Goal: Contribute content: Contribute content

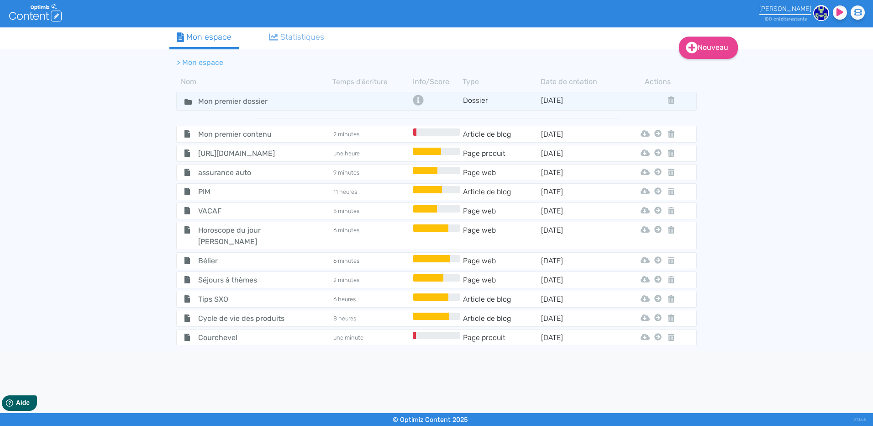
click at [791, 143] on div "Nouveau Contenu Dossier Mon espace Statistiques > Mon espace Nom Temps d'écritu…" at bounding box center [436, 188] width 873 height 323
click at [282, 35] on div "Statistiques" at bounding box center [297, 37] width 56 height 12
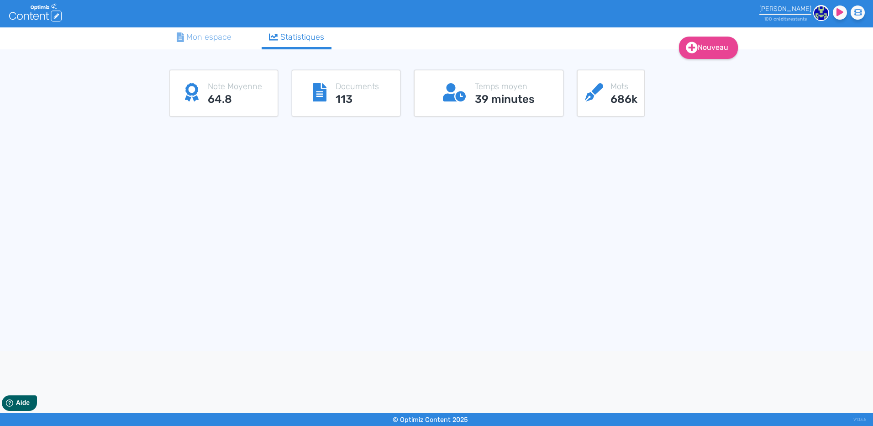
click at [196, 29] on link "Mon espace" at bounding box center [203, 37] width 69 height 20
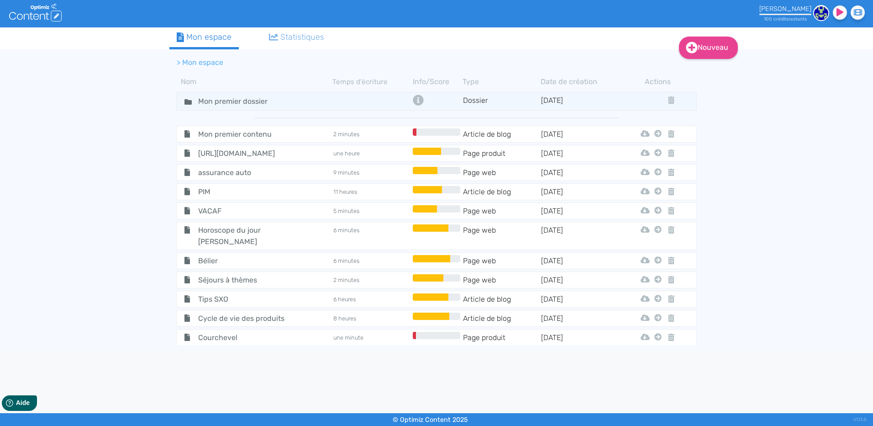
click at [814, 165] on div "Nouveau Contenu Dossier Mon espace Statistiques > Mon espace Nom Temps d'écritu…" at bounding box center [436, 188] width 873 height 323
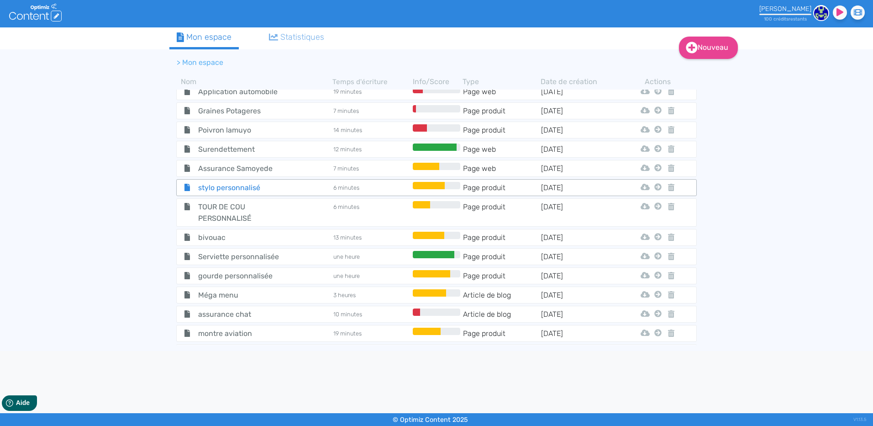
scroll to position [320, 0]
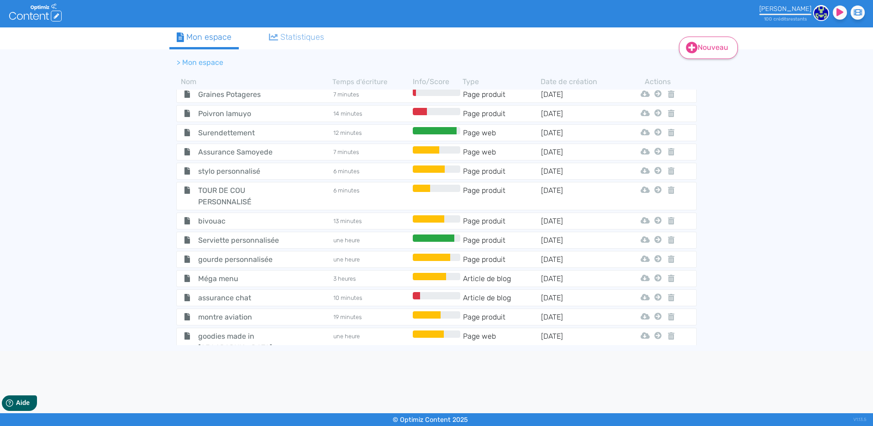
click at [696, 44] on icon at bounding box center [692, 48] width 12 height 12
click at [694, 73] on icon at bounding box center [691, 70] width 5 height 7
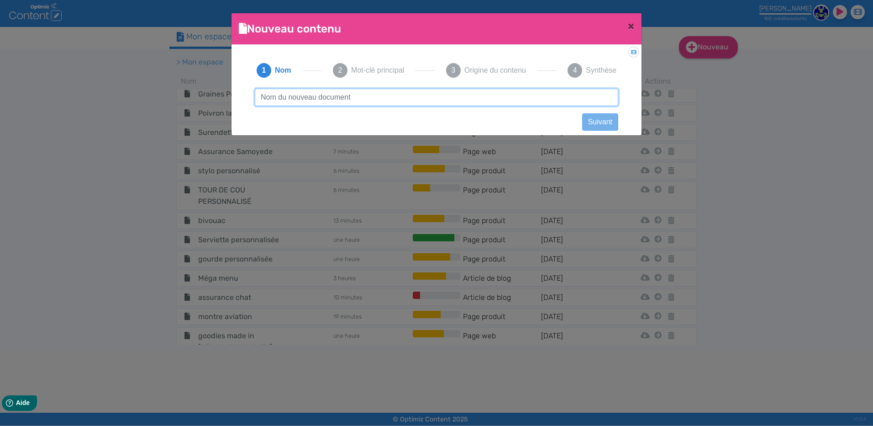
paste input "Verres solaires Ray-Ban"
type input "Verres solaires Ray-Ban"
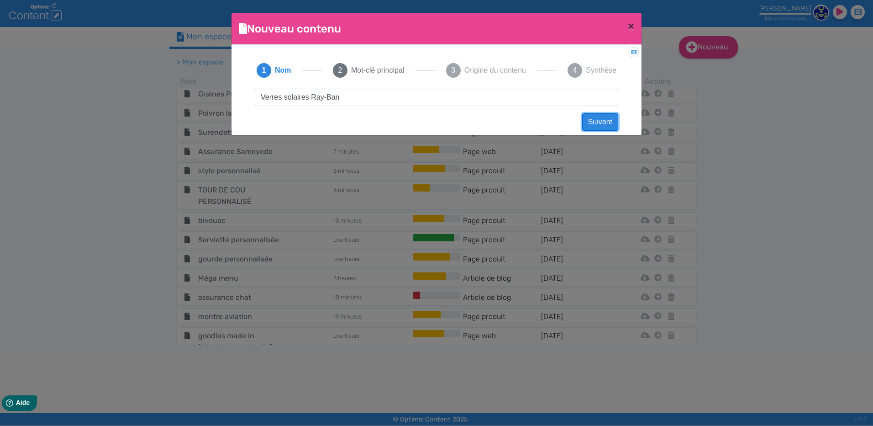
click at [598, 119] on button "Suivant" at bounding box center [600, 121] width 36 height 17
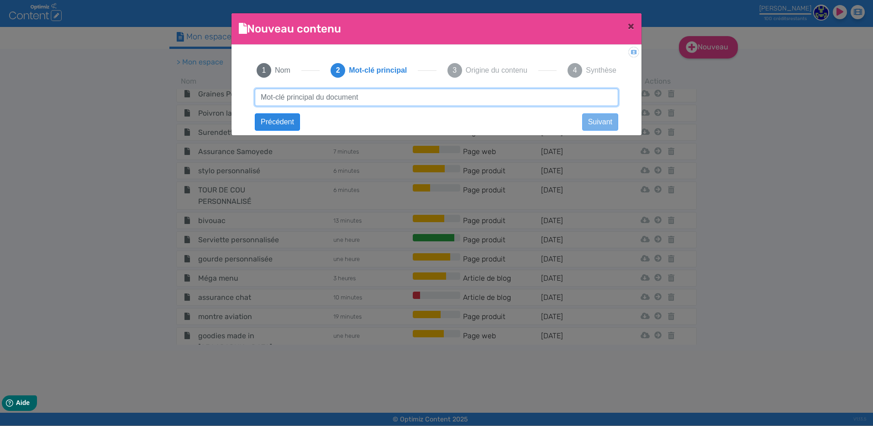
paste input "Verres solaires Ray-Ban"
type input "Verres solaires Ray-Ban"
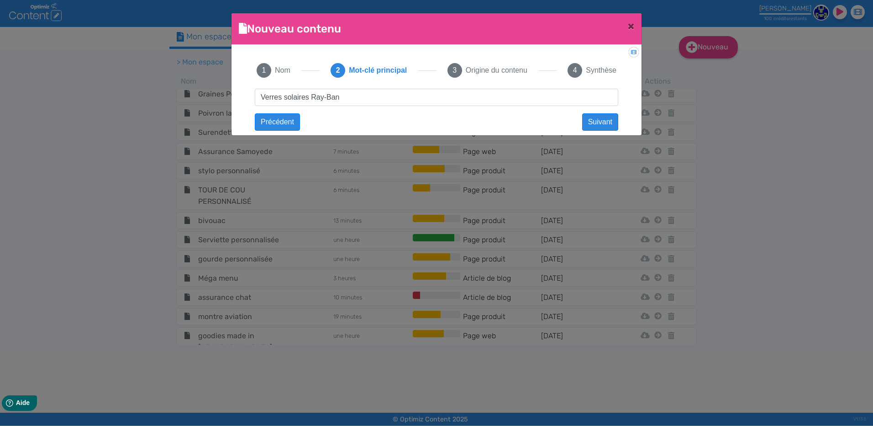
click at [581, 125] on div "Didacticiel: Créer un document 1 Nom 2 Mot-clé principal 3 Origine du contenu 4…" at bounding box center [437, 87] width 410 height 85
click at [589, 126] on button "Suivant" at bounding box center [600, 121] width 36 height 17
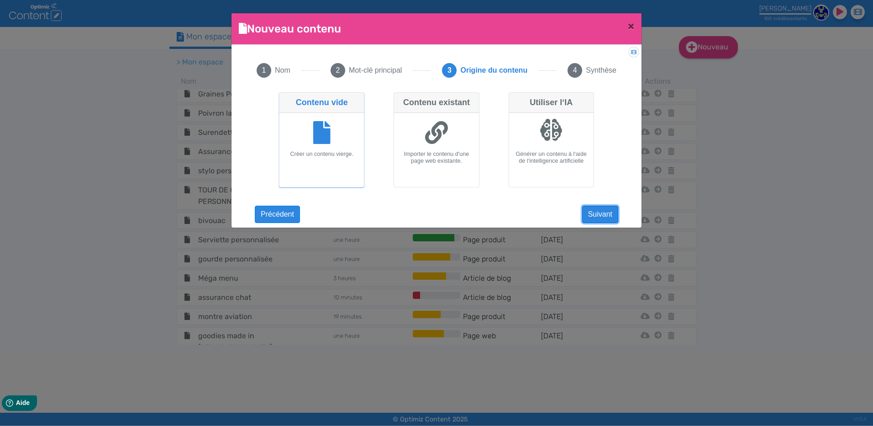
click at [599, 216] on button "Suivant" at bounding box center [600, 214] width 36 height 17
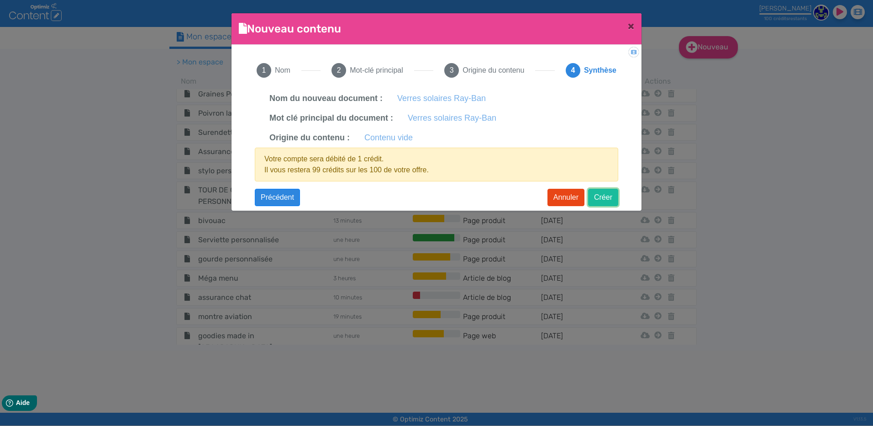
click at [602, 197] on button "Créer" at bounding box center [603, 197] width 30 height 17
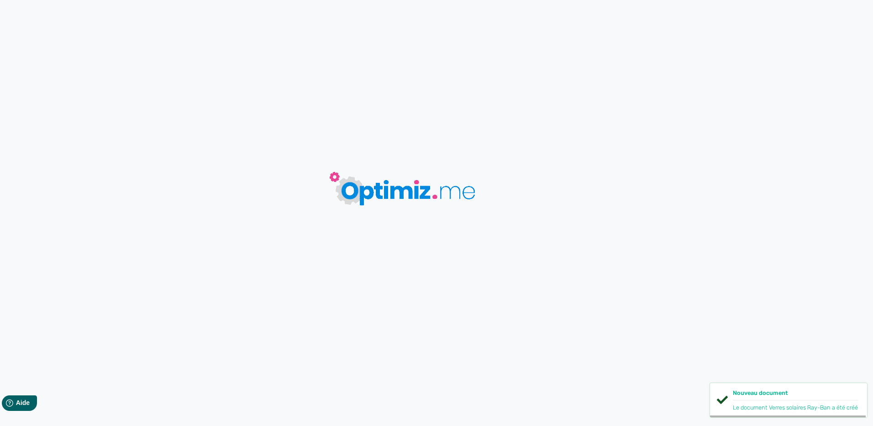
type input "Verres solaires Ray-Ban"
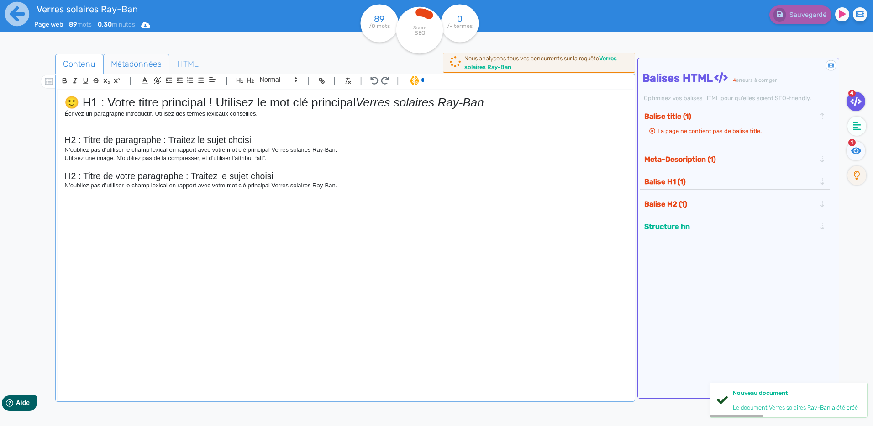
click at [142, 62] on span "Métadonnées" at bounding box center [136, 64] width 65 height 25
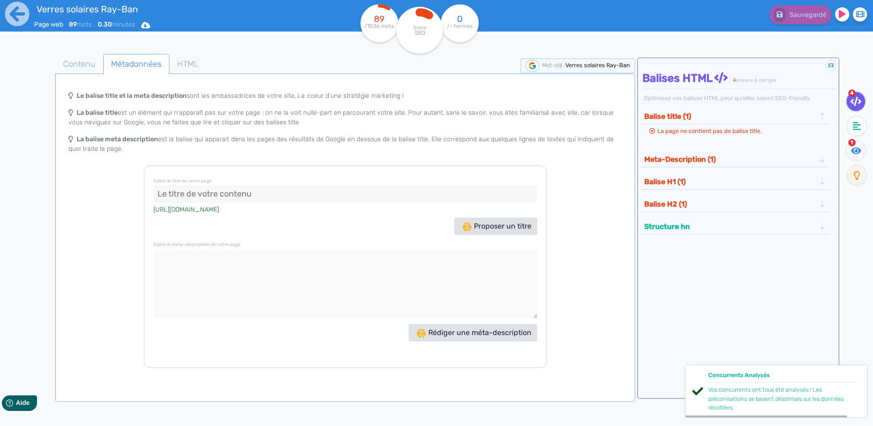
click at [195, 198] on input at bounding box center [345, 194] width 384 height 18
paste input "Verres solaires Ray-Ban, Polarisants, Chromance... - Optique Sergent"
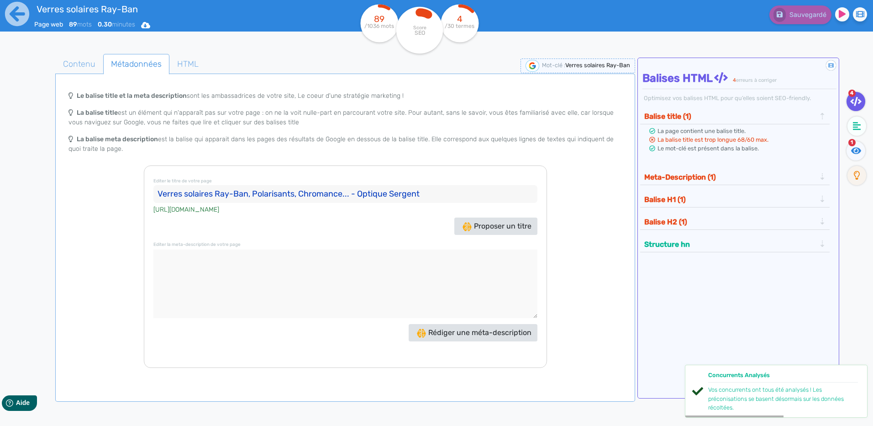
type input "Verres solaires Ray-Ban, Polarisants, Chromance... - Optique Sergent"
click at [245, 262] on textarea at bounding box center [345, 283] width 384 height 69
paste textarea "Explorez nos verres solaires Ray-Ban (G-15, B-15, Polarisants, Chromance, photo…"
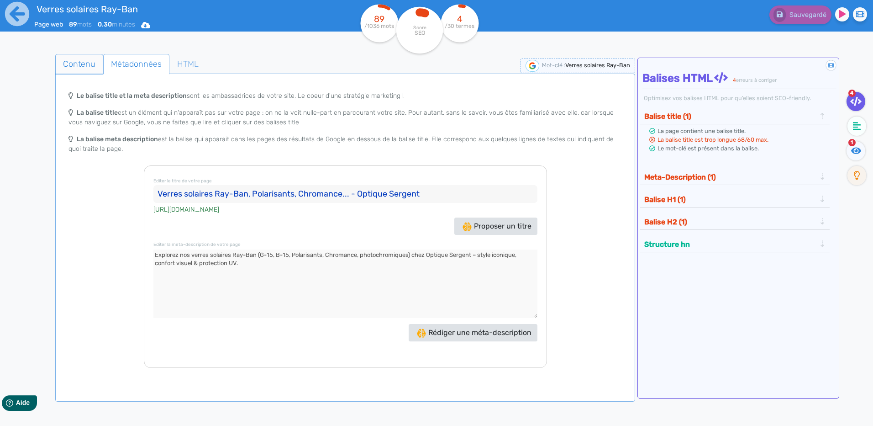
type textarea "Explorez nos verres solaires Ray-Ban (G-15, B-15, Polarisants, Chromance, photo…"
click at [93, 70] on span "Contenu" at bounding box center [79, 64] width 47 height 25
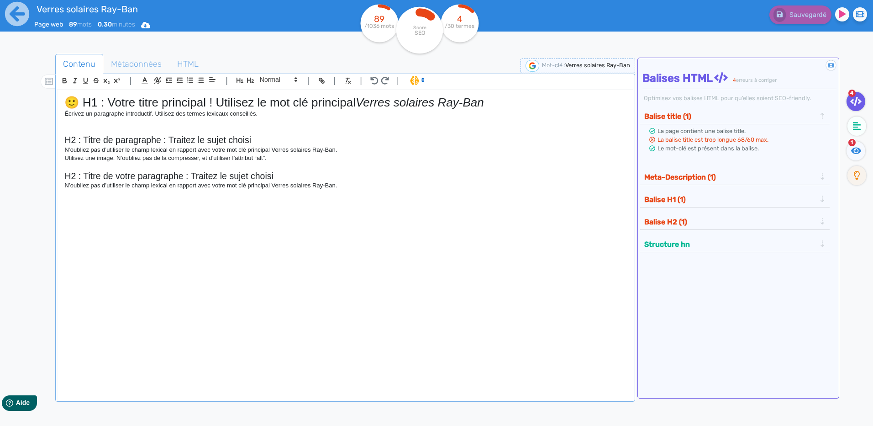
click at [241, 249] on div "🙂 H1 : Votre titre principal ! Utilisez le mot clé principal Verres solaires [P…" at bounding box center [345, 239] width 575 height 298
click at [160, 128] on p at bounding box center [344, 131] width 561 height 8
click at [61, 100] on div "🙂 H1 : Votre titre principal ! Utilisez le mot clé principal Verres solaires [P…" at bounding box center [345, 239] width 575 height 298
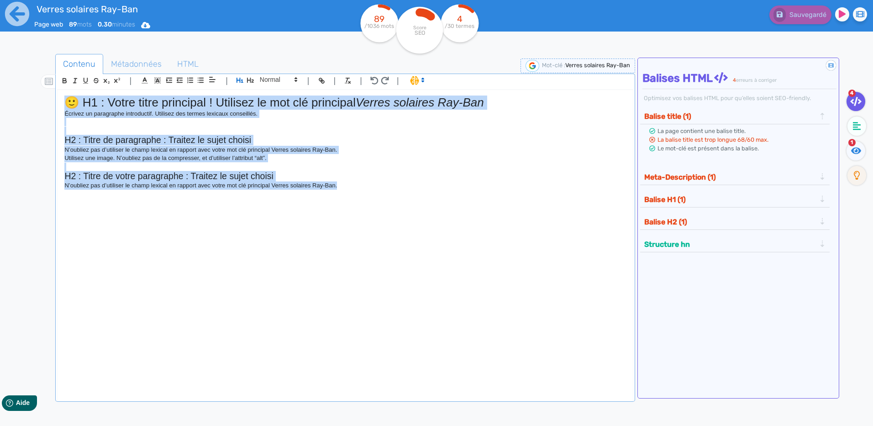
drag, startPoint x: 356, startPoint y: 185, endPoint x: 13, endPoint y: 98, distance: 354.1
click at [13, 98] on div "Verres solaires Ray-Ban Page web 89 mots 0.30 minutes Html Pdf Word 89 /1036 mo…" at bounding box center [436, 241] width 873 height 483
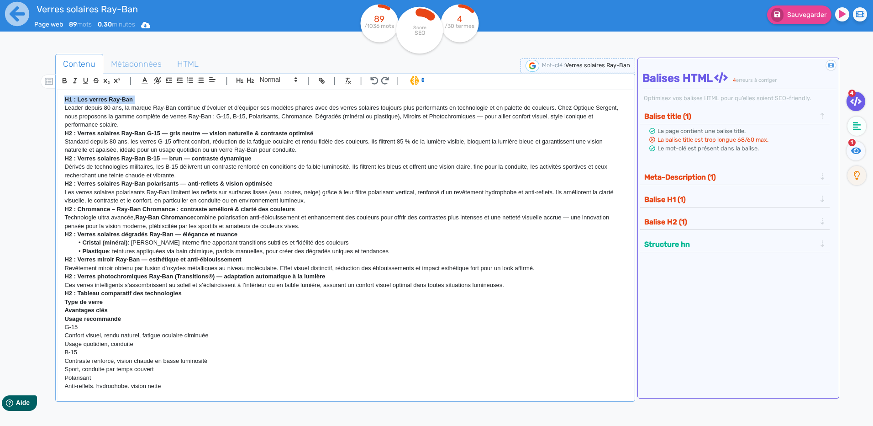
drag, startPoint x: 139, startPoint y: 102, endPoint x: 37, endPoint y: 100, distance: 102.3
click at [37, 100] on div "Contenu Métadonnées HTML | | H3 H4 H5 H6 Normal | | | | H1 : Les verres Ray-Ban…" at bounding box center [449, 268] width 847 height 432
click at [240, 80] on icon "button" at bounding box center [240, 80] width 7 height 5
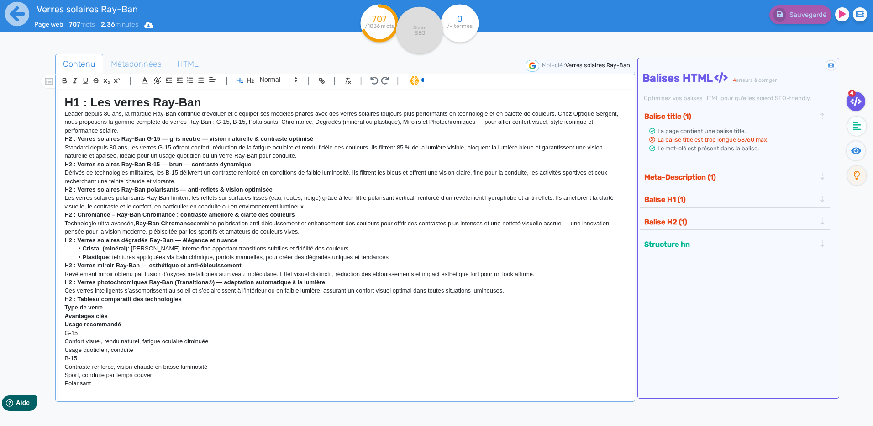
click at [195, 132] on p "Leader depuis 80 ans, la marque Ray-Ban continue d’évoluer et d’équiper ses mod…" at bounding box center [344, 122] width 561 height 25
click at [95, 137] on strong "H2 : Verres solaires Ray-Ban G-15 — gris neutre — vision naturelle & contraste …" at bounding box center [188, 138] width 249 height 7
click at [114, 168] on p "H2 : Verres solaires Ray-Ban B-15 — brun — contraste dynamique" at bounding box center [344, 164] width 561 height 8
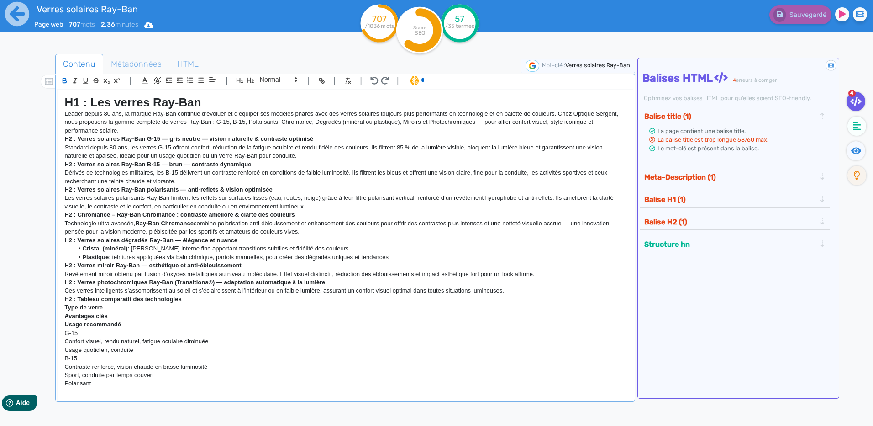
click at [163, 140] on strong "H2 : Verres solaires Ray-Ban G-15 — gris neutre — vision naturelle & contraste …" at bounding box center [188, 138] width 249 height 7
drag, startPoint x: 257, startPoint y: 163, endPoint x: 36, endPoint y: 164, distance: 220.6
click at [36, 164] on div "Contenu Métadonnées HTML | | H3 H4 H5 H6 Normal | | | | H1 : Les verres Ray-Ban…" at bounding box center [449, 268] width 847 height 432
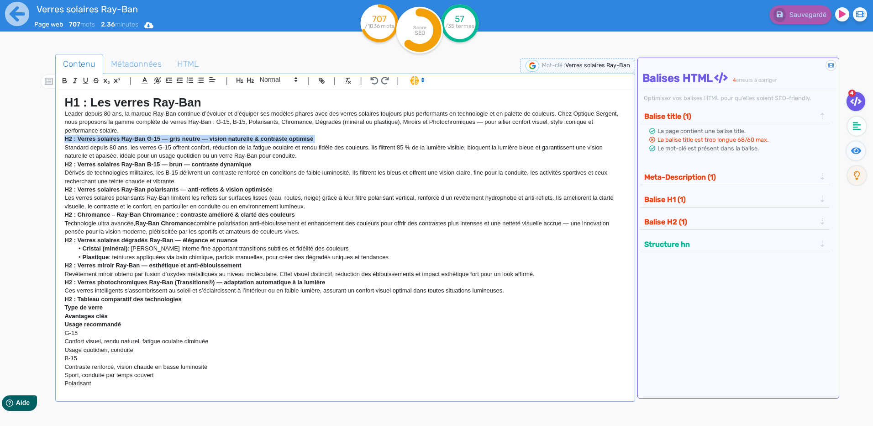
drag, startPoint x: 319, startPoint y: 137, endPoint x: 56, endPoint y: 142, distance: 262.7
click at [56, 142] on div "| | H3 H4 H5 H6 Normal | | | | H1 : Les verres Ray-Ban Leader depuis 80 ans, la…" at bounding box center [345, 238] width 580 height 328
click at [254, 80] on icon "button" at bounding box center [251, 80] width 8 height 8
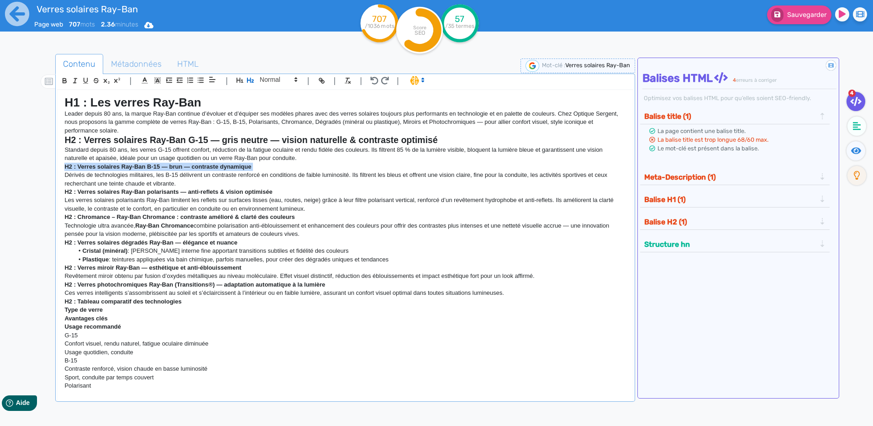
drag, startPoint x: 261, startPoint y: 167, endPoint x: 55, endPoint y: 166, distance: 206.0
click at [56, 166] on div "| | H3 H4 H5 H6 Normal | | | | H1 : Les verres Ray-Ban Leader depuis 80 ans, la…" at bounding box center [345, 238] width 580 height 328
click at [249, 79] on icon "button" at bounding box center [251, 80] width 8 height 8
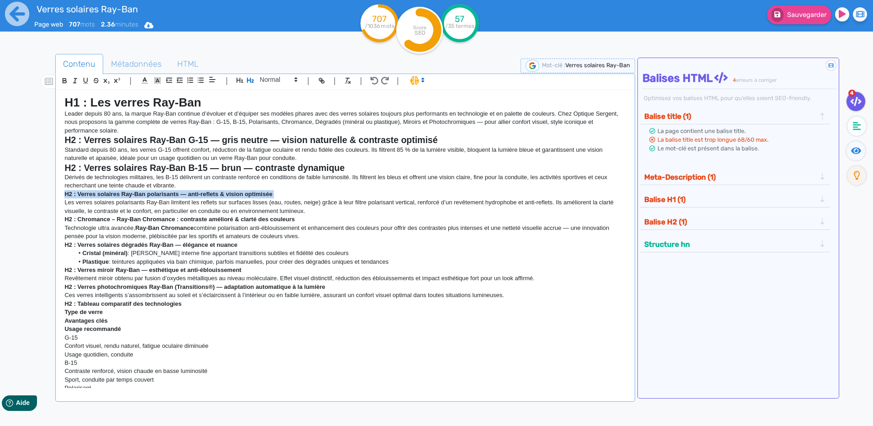
drag, startPoint x: 281, startPoint y: 193, endPoint x: 61, endPoint y: 197, distance: 220.2
click at [61, 197] on div "H1 : Les verres Ray-Ban Leader depuis 80 ans, la marque Ray-Ban continue d’évol…" at bounding box center [345, 239] width 575 height 298
click at [248, 80] on icon "button" at bounding box center [250, 80] width 7 height 5
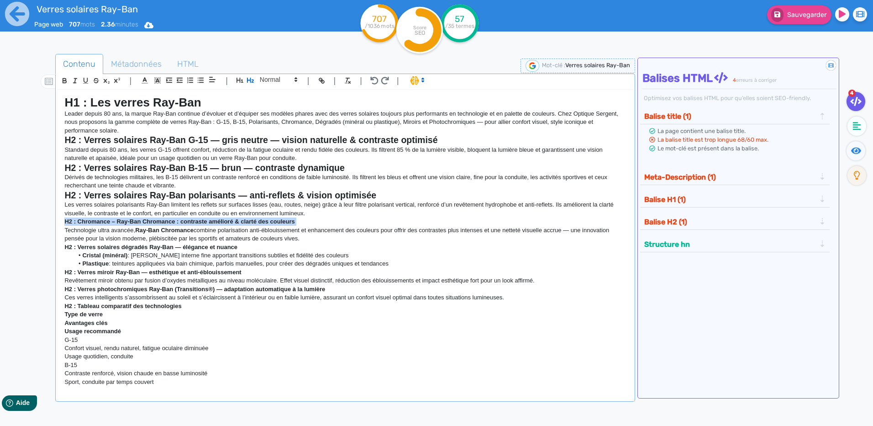
drag, startPoint x: 306, startPoint y: 222, endPoint x: 52, endPoint y: 218, distance: 254.0
click at [52, 218] on div "Contenu Métadonnées HTML | | H3 H4 H5 H6 Normal | | | | H1 : Les verres Ray-Ban…" at bounding box center [449, 268] width 847 height 432
click at [249, 81] on icon "button" at bounding box center [251, 80] width 8 height 8
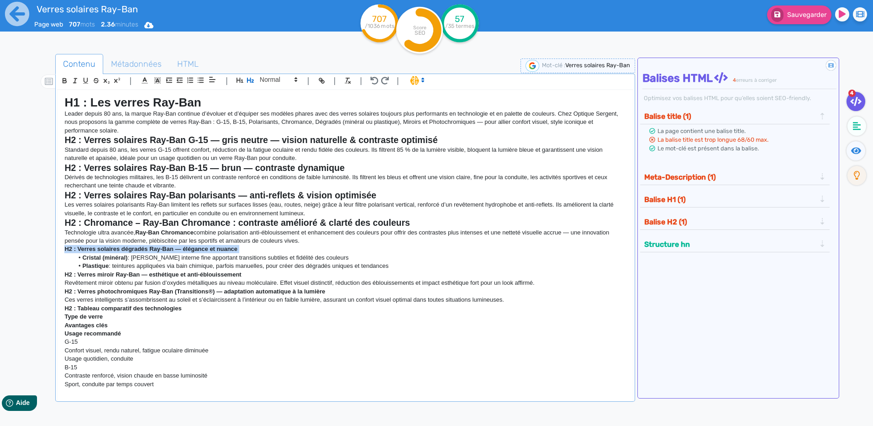
drag, startPoint x: 242, startPoint y: 249, endPoint x: 55, endPoint y: 248, distance: 187.3
click at [56, 250] on div "| | H3 H4 H5 H6 Normal | | | | H1 : Les verres Ray-Ban Leader depuis 80 ans, la…" at bounding box center [345, 238] width 580 height 328
click at [249, 77] on icon "button" at bounding box center [251, 80] width 8 height 8
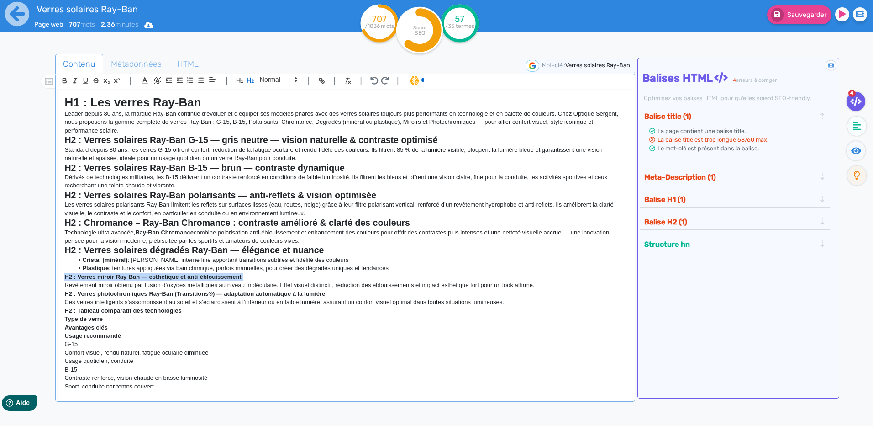
drag, startPoint x: 250, startPoint y: 280, endPoint x: 28, endPoint y: 274, distance: 221.6
click at [28, 274] on div "Contenu Métadonnées HTML | | H3 H4 H5 H6 Normal | | | | H1 : Les verres Ray-Ban…" at bounding box center [449, 268] width 847 height 432
click at [253, 81] on icon "button" at bounding box center [251, 80] width 8 height 8
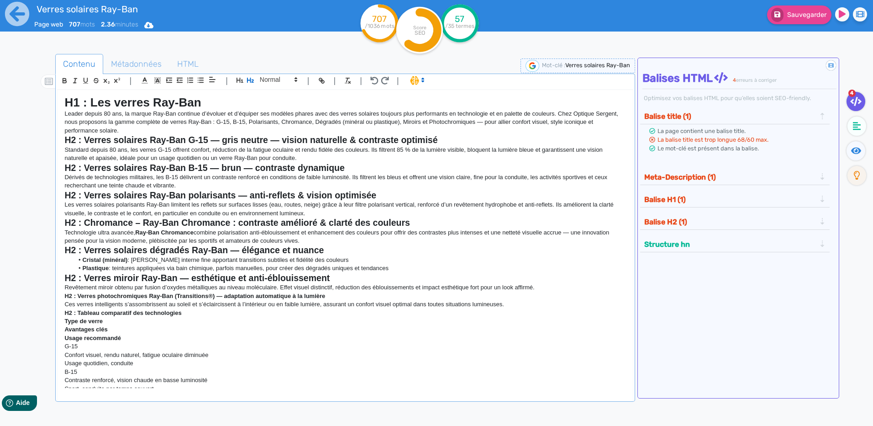
click at [242, 234] on p "Technologie ultra avancée, [PERSON_NAME] Chromance combine polarisation anti-éb…" at bounding box center [344, 236] width 561 height 17
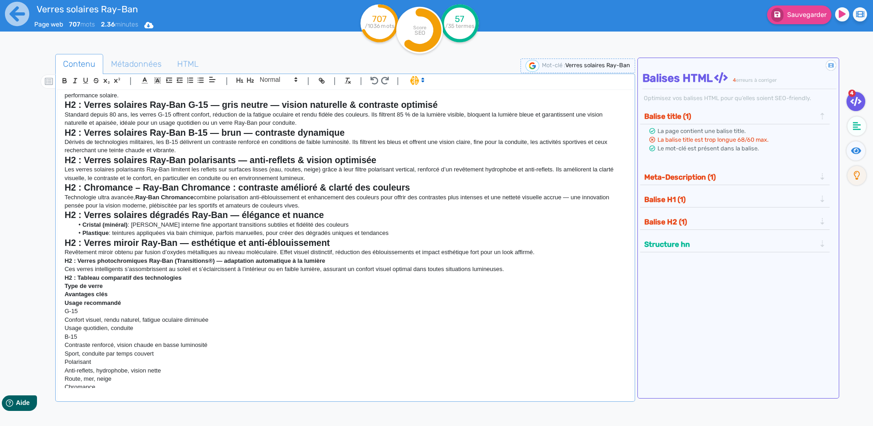
scroll to position [46, 0]
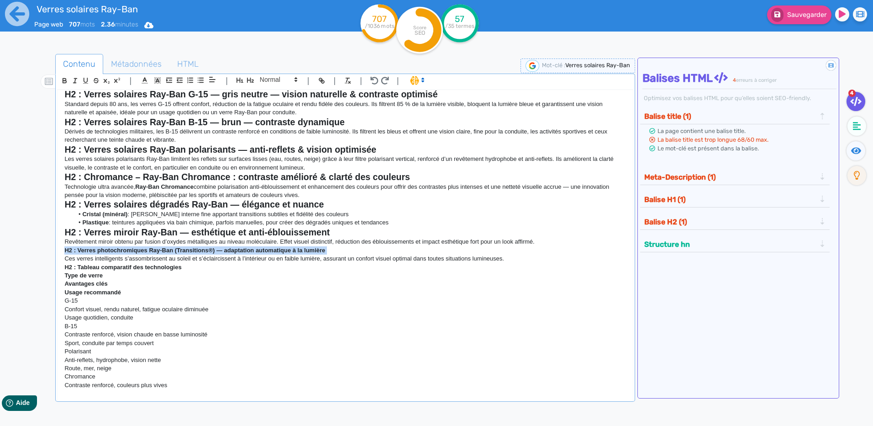
drag, startPoint x: 327, startPoint y: 249, endPoint x: 57, endPoint y: 248, distance: 269.9
click at [57, 248] on div "| | H3 H4 H5 H6 Normal | | | | H1 : Les verres Ray-Ban Leader depuis 80 ans, la…" at bounding box center [345, 238] width 580 height 328
click at [248, 80] on icon "button" at bounding box center [250, 80] width 7 height 5
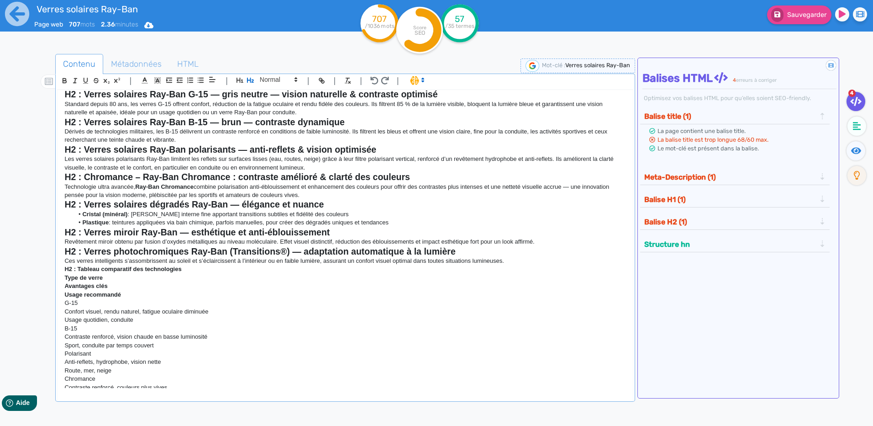
click at [241, 280] on p "Type de verre" at bounding box center [344, 278] width 561 height 8
drag, startPoint x: 205, startPoint y: 268, endPoint x: 17, endPoint y: 271, distance: 188.2
click at [17, 271] on div "Verres solaires Ray-Ban Page web 707 mots 2.36 minutes Html Pdf Word 707 /1036 …" at bounding box center [436, 241] width 873 height 483
click at [253, 81] on icon "button" at bounding box center [250, 80] width 7 height 5
click at [263, 216] on li "Cristal (minéral) : teinte interne fine apportant transitions subtiles et fidél…" at bounding box center [350, 214] width 553 height 8
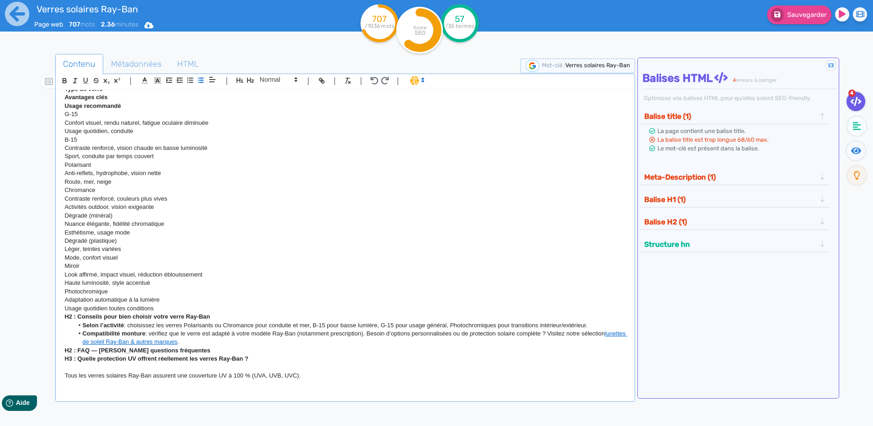
scroll to position [274, 0]
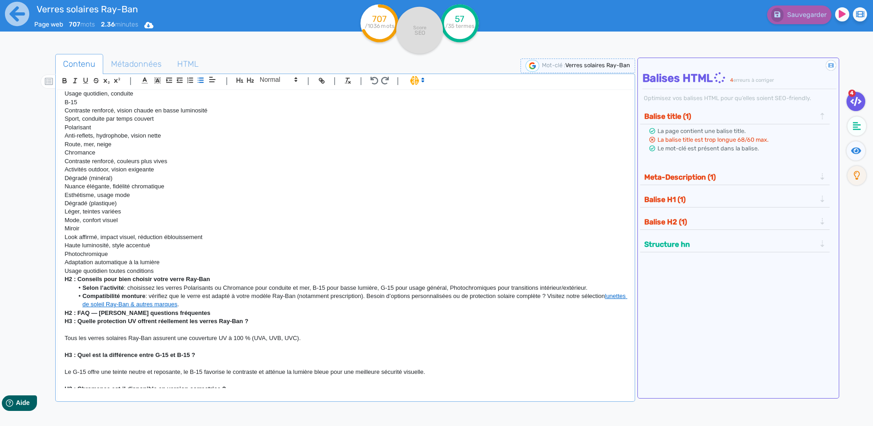
drag, startPoint x: 200, startPoint y: 279, endPoint x: 62, endPoint y: 278, distance: 138.4
click at [62, 278] on div "H1 : Les verres Ray-Ban Leader depuis 80 ans, la marque Ray-Ban continue d’évol…" at bounding box center [345, 239] width 575 height 298
drag, startPoint x: 216, startPoint y: 277, endPoint x: 49, endPoint y: 276, distance: 167.2
click at [49, 276] on div "Contenu Métadonnées HTML | | H3 H4 H5 H6 Normal | | | | H1 : Les verres Ray-Ban…" at bounding box center [449, 268] width 847 height 432
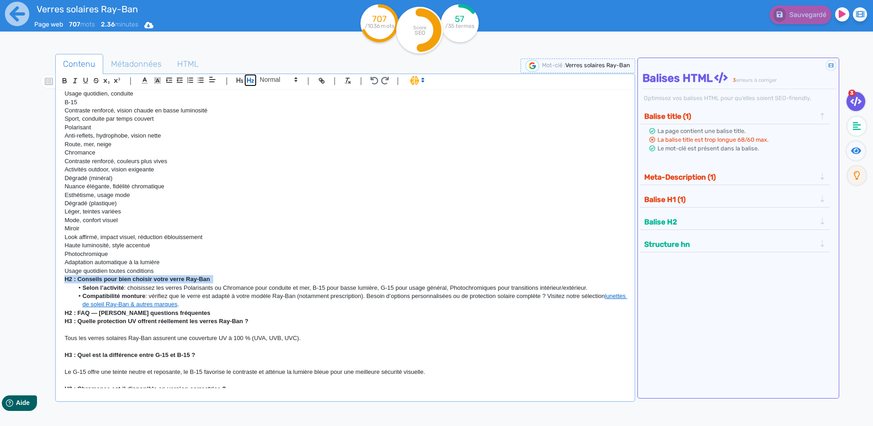
click at [251, 79] on icon "button" at bounding box center [250, 80] width 7 height 5
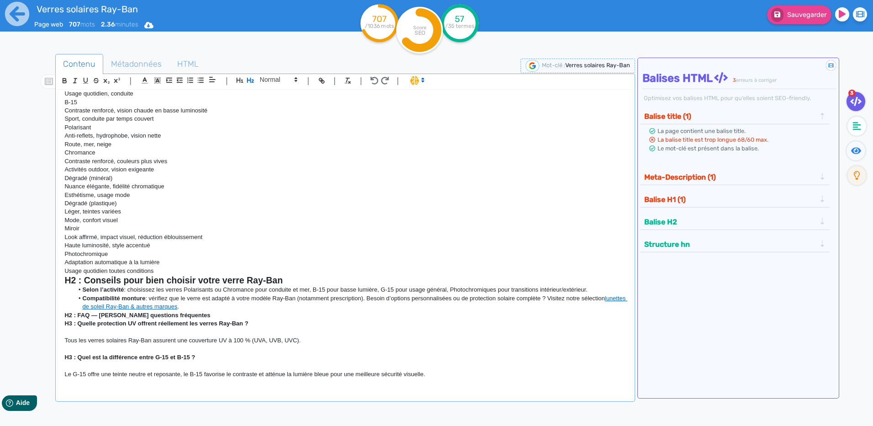
click at [222, 208] on p "Léger, teintes variées" at bounding box center [344, 211] width 561 height 8
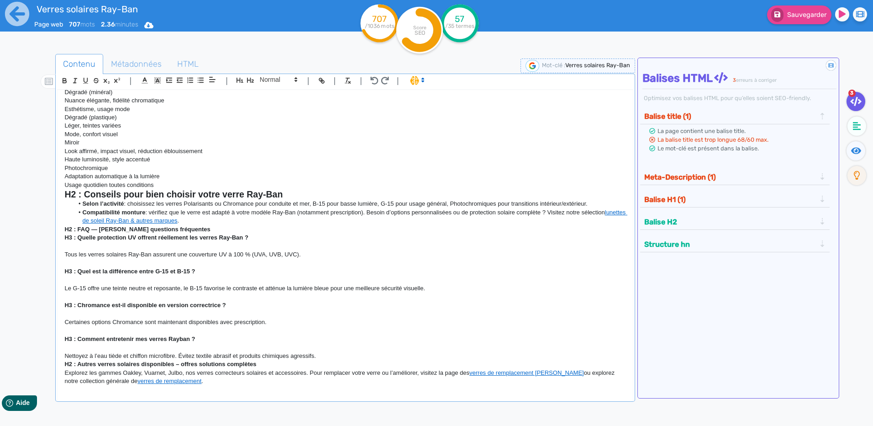
scroll to position [363, 0]
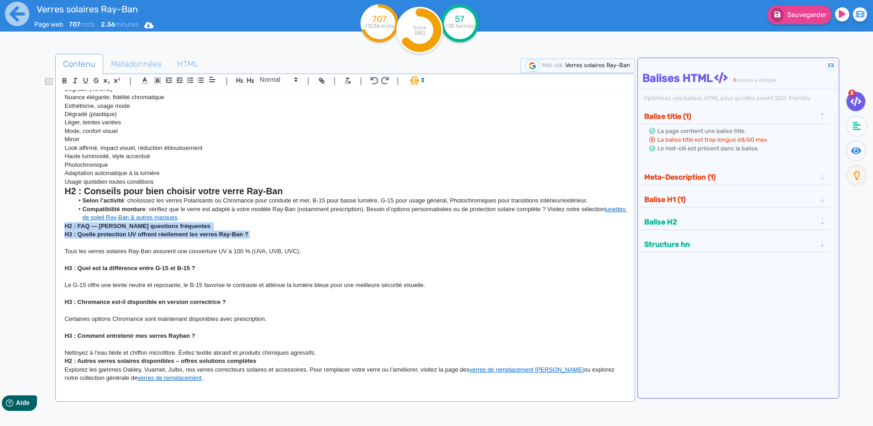
drag, startPoint x: 250, startPoint y: 234, endPoint x: 47, endPoint y: 228, distance: 203.8
click at [47, 228] on div "Contenu Métadonnées HTML | | H3 H4 H5 H6 Normal | | | | H1 : Les verres Ray-Ban…" at bounding box center [449, 268] width 847 height 432
click at [189, 226] on p "H2 : FAQ — [PERSON_NAME] questions fréquentes" at bounding box center [344, 226] width 561 height 8
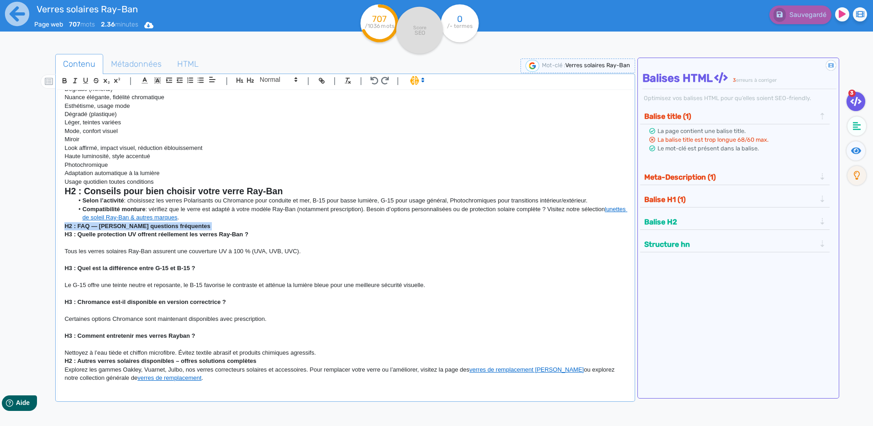
drag, startPoint x: 174, startPoint y: 225, endPoint x: 49, endPoint y: 225, distance: 124.2
click at [49, 225] on div "Contenu Métadonnées HTML | | H3 H4 H5 H6 Normal | | | | H1 : Les verres Ray-Ban…" at bounding box center [449, 268] width 847 height 432
click at [251, 80] on icon "button" at bounding box center [251, 80] width 8 height 8
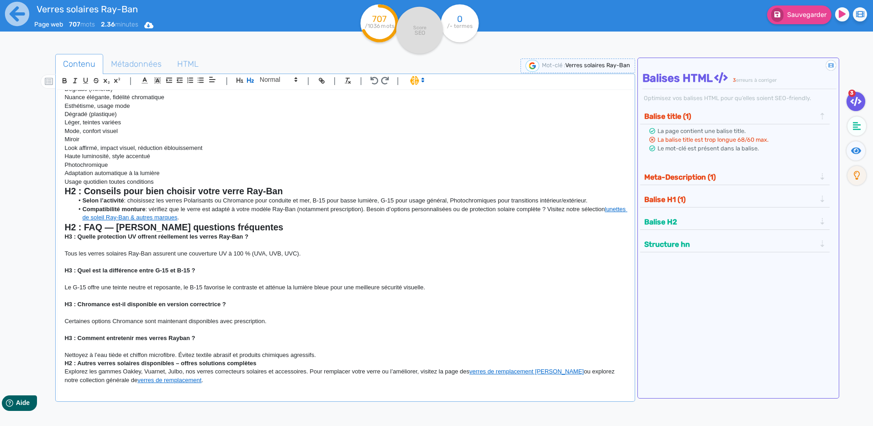
scroll to position [365, 0]
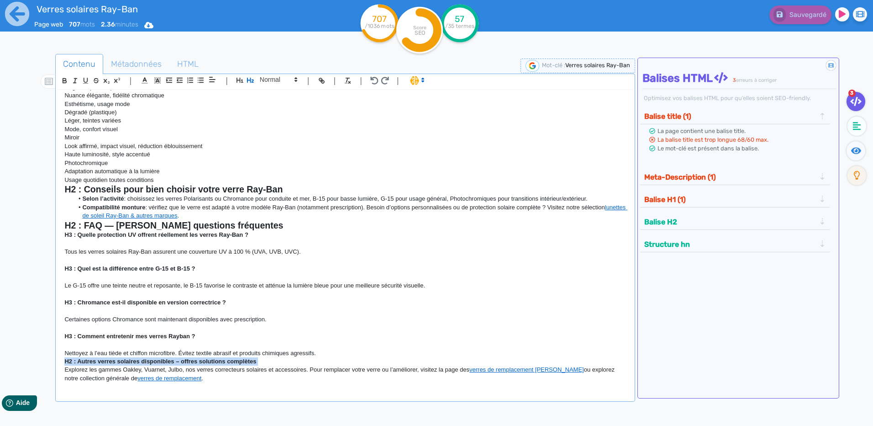
drag, startPoint x: 259, startPoint y: 359, endPoint x: 37, endPoint y: 362, distance: 222.4
click at [37, 362] on div "Contenu Métadonnées HTML | | H3 H4 H5 H6 Normal | | | | H1 : Les verres Ray-Ban…" at bounding box center [449, 268] width 847 height 432
click at [252, 79] on icon "button" at bounding box center [250, 80] width 7 height 5
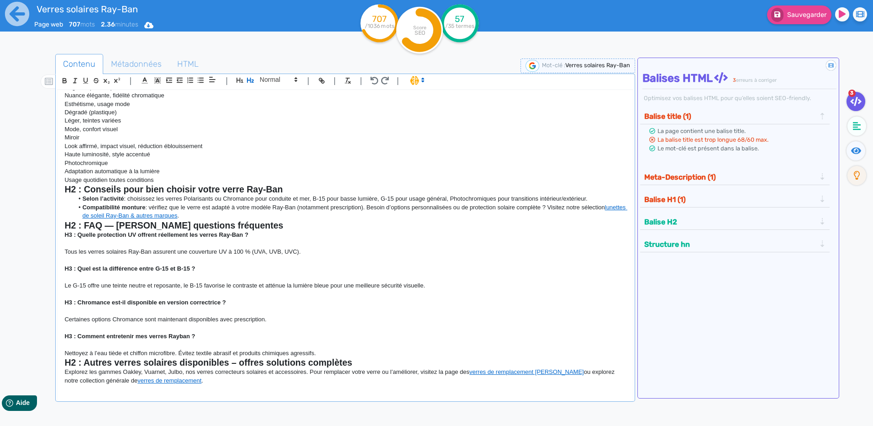
click at [258, 211] on li "Compatibilité monture : vérifiez que le verre est adapté à votre modèle Ray-Ban…" at bounding box center [350, 211] width 553 height 17
drag, startPoint x: 248, startPoint y: 237, endPoint x: 55, endPoint y: 237, distance: 192.7
click at [55, 237] on div "Contenu Métadonnées HTML | | H3 H4 H5 H6 Normal | | | | H1 : Les verres Ray-Ban…" at bounding box center [449, 268] width 847 height 432
click at [273, 81] on span at bounding box center [278, 79] width 45 height 11
click at [269, 100] on span at bounding box center [278, 96] width 37 height 16
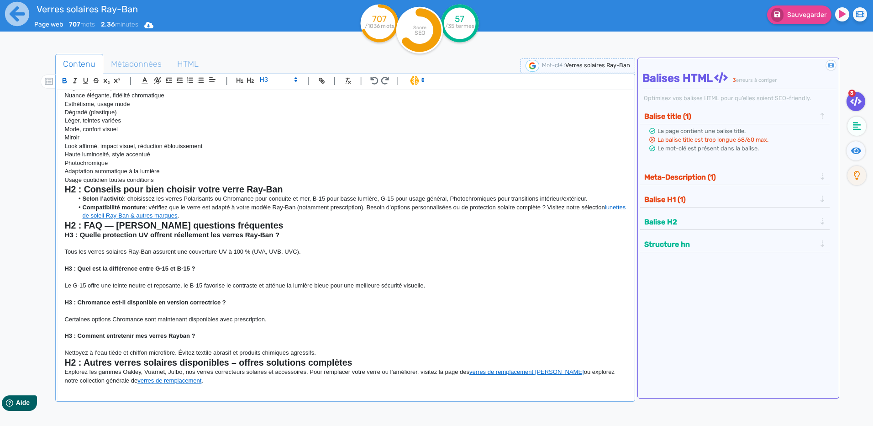
click at [269, 78] on span at bounding box center [278, 79] width 45 height 11
click at [269, 97] on span at bounding box center [278, 96] width 37 height 16
click at [157, 264] on p "H3 : Quel est la différence entre G-15 et B-15 ?" at bounding box center [344, 268] width 561 height 8
drag, startPoint x: 216, startPoint y: 268, endPoint x: 24, endPoint y: 267, distance: 192.7
click at [24, 267] on div "Contenu Métadonnées HTML | | H3 H4 H5 H6 Normal | | | | H1 : Les verres Ray-Ban…" at bounding box center [447, 264] width 851 height 438
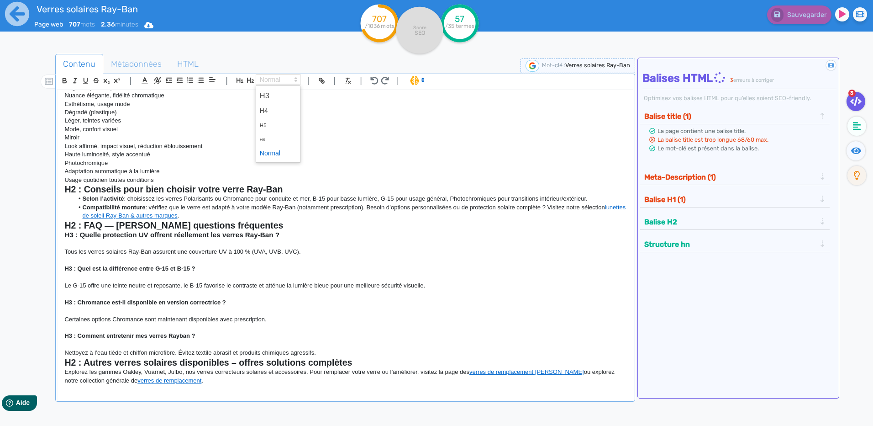
click at [288, 79] on span at bounding box center [278, 79] width 45 height 11
click at [280, 97] on span at bounding box center [278, 96] width 37 height 16
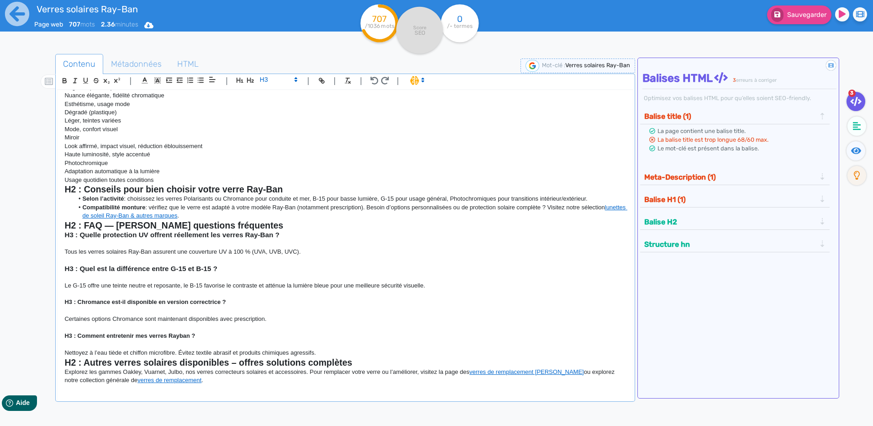
click at [173, 303] on strong "H3 : Chromance est-il disponible en version correctrice ?" at bounding box center [144, 301] width 161 height 7
drag, startPoint x: 239, startPoint y: 299, endPoint x: 18, endPoint y: 301, distance: 221.5
click at [18, 301] on div "Verres solaires Ray-Ban Page web 707 mots 2.36 minutes Html Pdf Word 707 /1036 …" at bounding box center [436, 241] width 873 height 483
click at [295, 78] on icon at bounding box center [296, 79] width 8 height 8
click at [281, 92] on span at bounding box center [278, 96] width 37 height 16
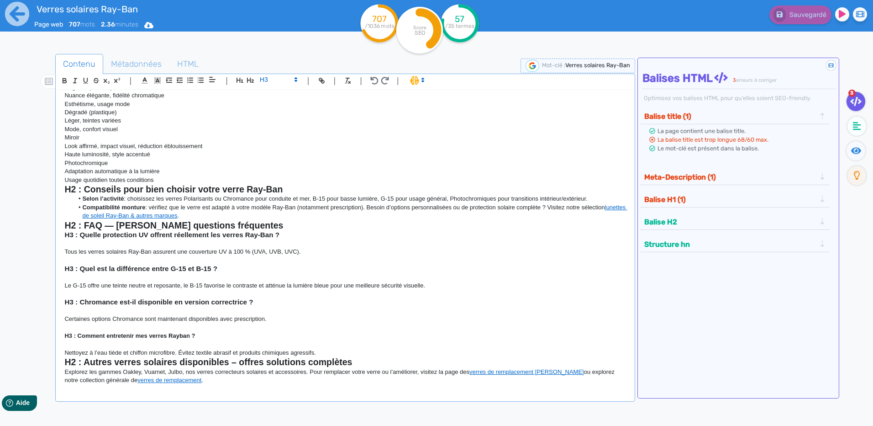
scroll to position [367, 0]
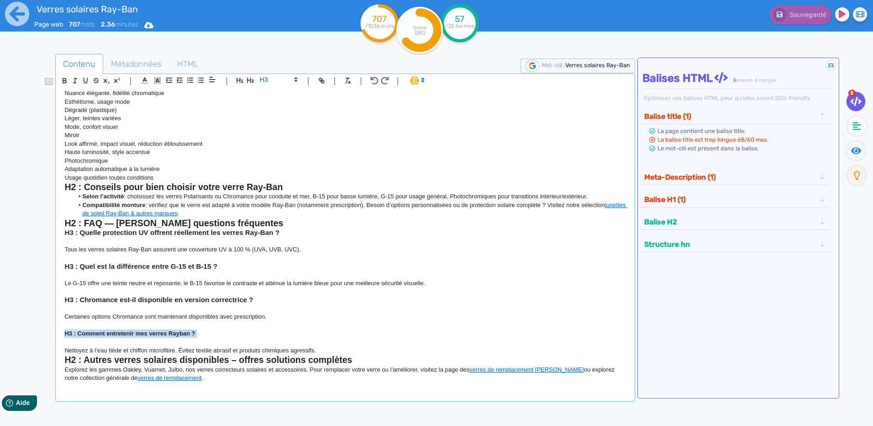
drag, startPoint x: 203, startPoint y: 332, endPoint x: 102, endPoint y: 276, distance: 115.7
click at [63, 330] on div "H1 : Les verres Ray-Ban Leader depuis 80 ans, la marque Ray-Ban continue d’évol…" at bounding box center [345, 239] width 575 height 298
click at [281, 84] on span at bounding box center [278, 79] width 45 height 11
click at [284, 95] on span at bounding box center [278, 96] width 37 height 16
click at [318, 213] on li "Compatibilité monture : vérifiez que le verre est adapté à votre modèle Ray-Ban…" at bounding box center [350, 209] width 553 height 17
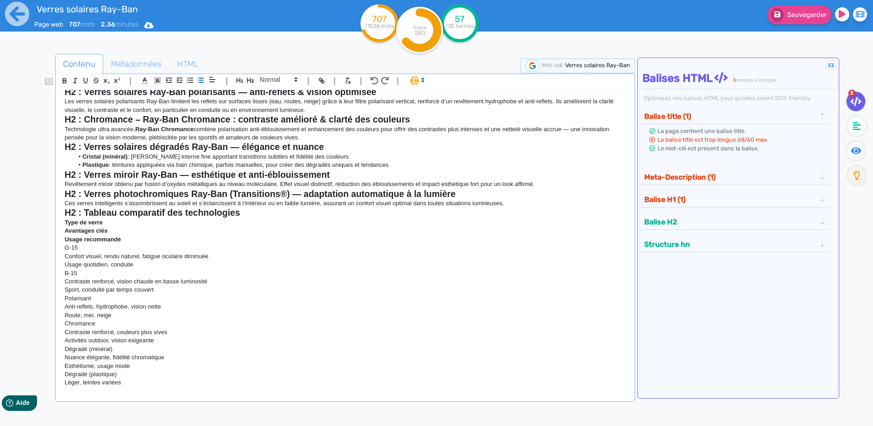
scroll to position [0, 0]
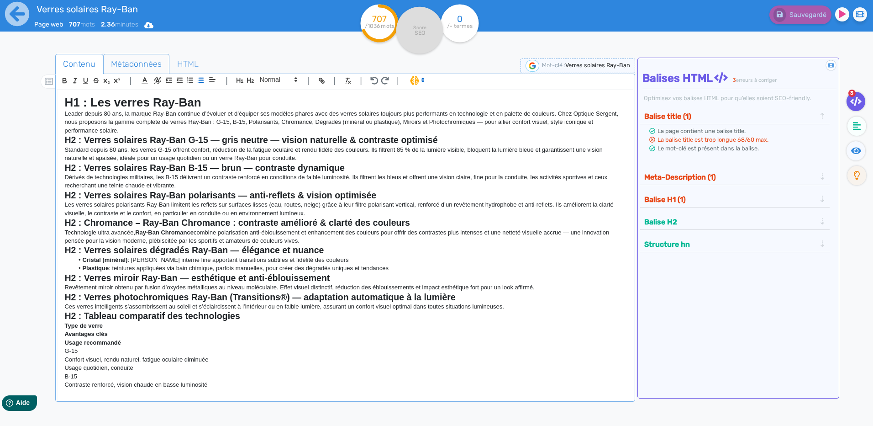
click at [153, 64] on span "Métadonnées" at bounding box center [136, 64] width 65 height 25
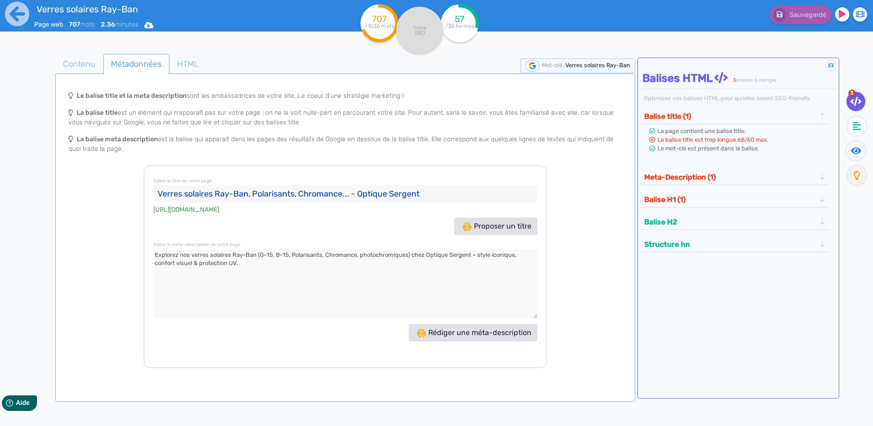
click at [352, 192] on input "Verres solaires Ray-Ban, Polarisants, Chromance... - Optique Sergent" at bounding box center [345, 194] width 384 height 18
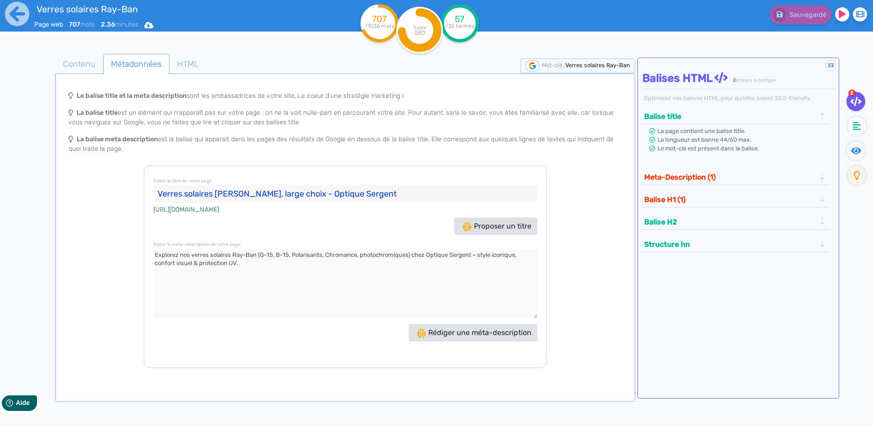
click at [390, 189] on input "Verres solaires [PERSON_NAME], large choix - Optique Sergent" at bounding box center [345, 194] width 384 height 18
click at [270, 199] on input "Verres solaires [PERSON_NAME], large choix - Optique Sergent" at bounding box center [345, 194] width 384 height 18
type input "Verres solaires [PERSON_NAME], large choix - Optique Sergent"
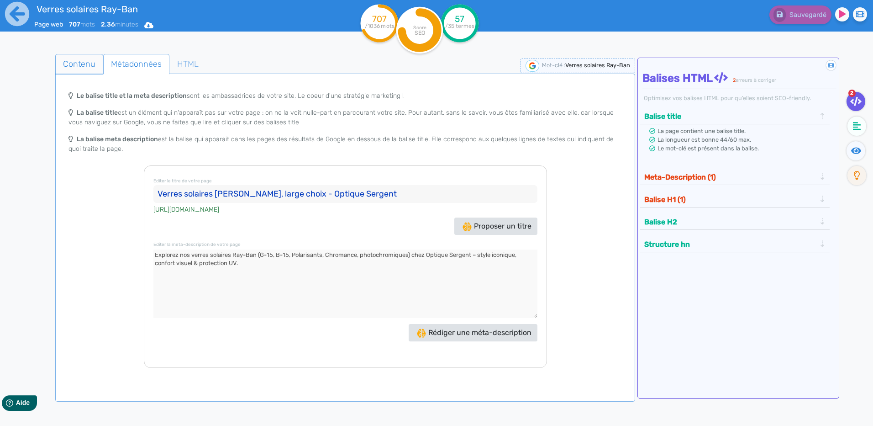
click at [78, 68] on span "Contenu" at bounding box center [79, 64] width 47 height 25
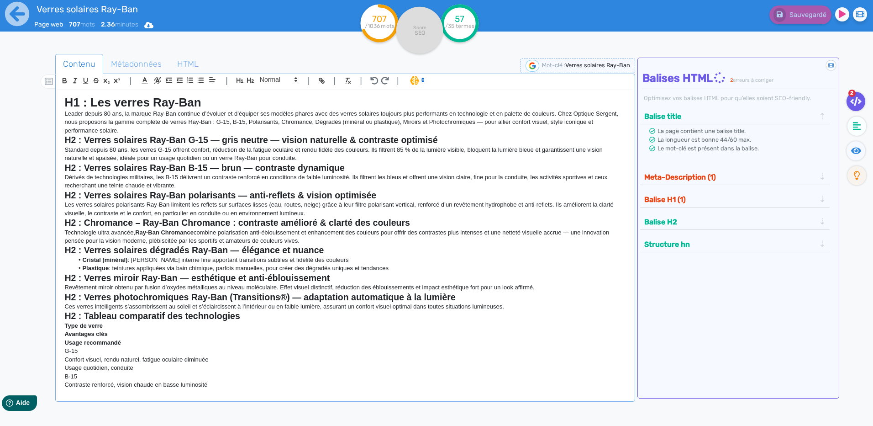
click at [693, 179] on button "Meta-Description (1)" at bounding box center [730, 176] width 177 height 15
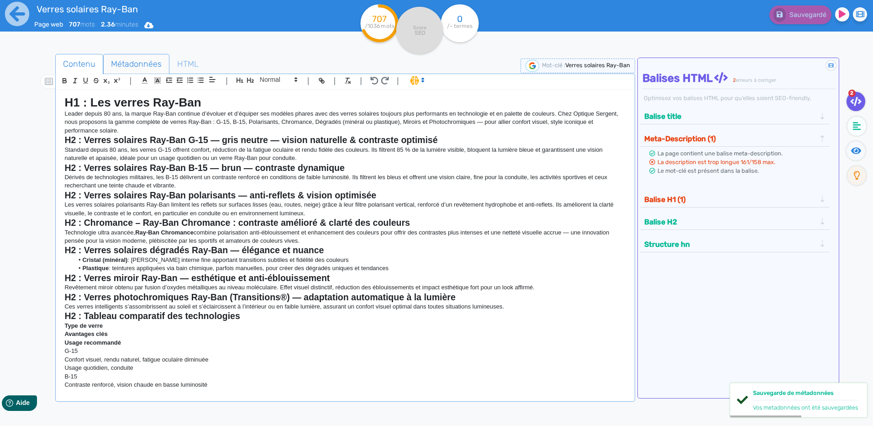
click at [138, 67] on span "Métadonnées" at bounding box center [136, 64] width 65 height 25
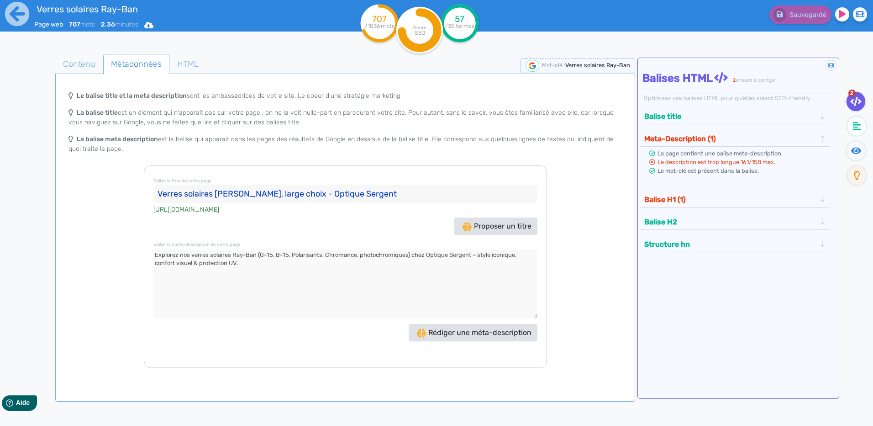
click at [211, 270] on textarea at bounding box center [345, 283] width 384 height 69
paste textarea
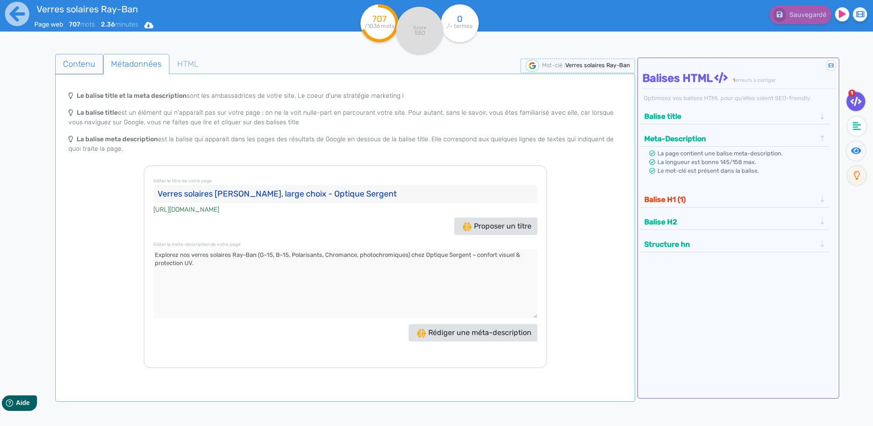
type textarea "Explorez nos verres solaires Ray-Ban (G-15, B-15, Polarisants, Chromance, photo…"
click at [74, 59] on span "Contenu" at bounding box center [79, 64] width 47 height 25
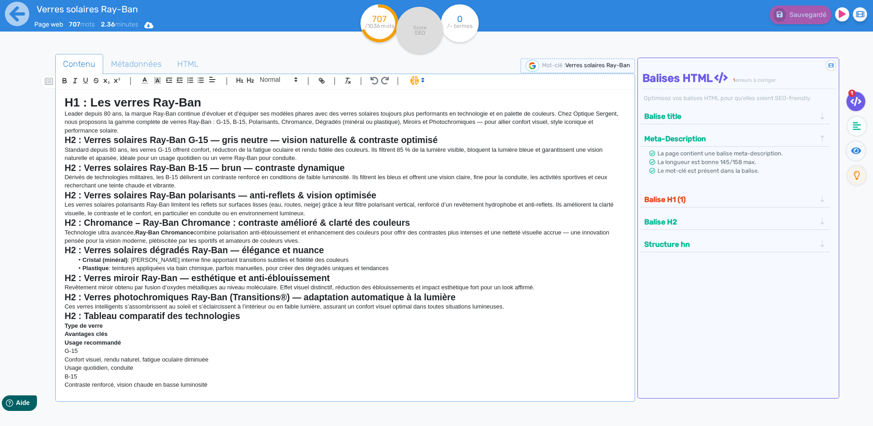
click at [675, 197] on button "Balise H1 (1)" at bounding box center [730, 199] width 177 height 15
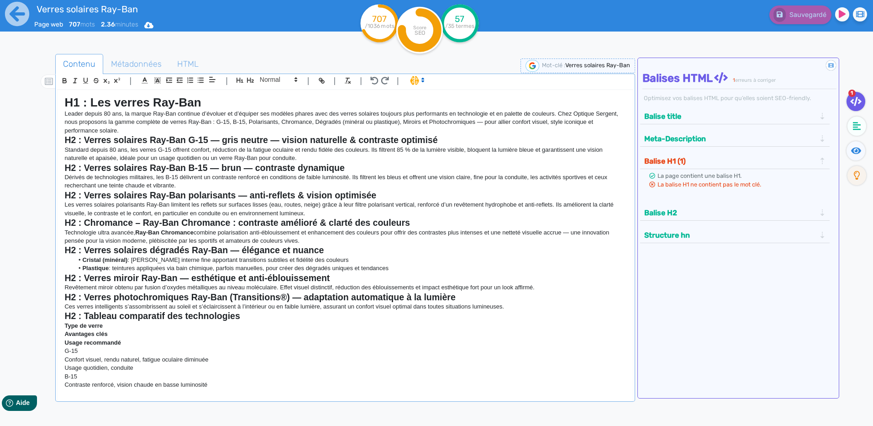
click at [474, 190] on h2 "H2 : Verres solaires Ray-Ban polarisants — anti-reflets & vision optimisée" at bounding box center [344, 195] width 561 height 11
click at [239, 104] on h1 "H1 : Les verres Ray-Ban" at bounding box center [344, 102] width 561 height 14
click at [155, 102] on strong "H1 : Les verres Ray-Ban" at bounding box center [132, 102] width 137 height 14
click at [284, 202] on p "Les verres solaires polarisants Ray-Ban limitent les reflets sur surfaces lisse…" at bounding box center [344, 209] width 561 height 17
click at [323, 83] on icon "button" at bounding box center [322, 81] width 3 height 3
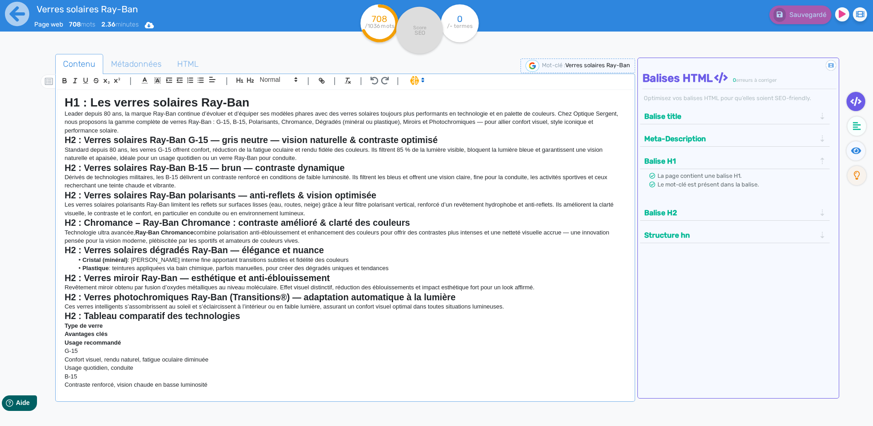
click at [300, 110] on p "Leader depuis 80 ans, la marque Ray-Ban continue d’évoluer et d’équiper ses mod…" at bounding box center [344, 122] width 561 height 25
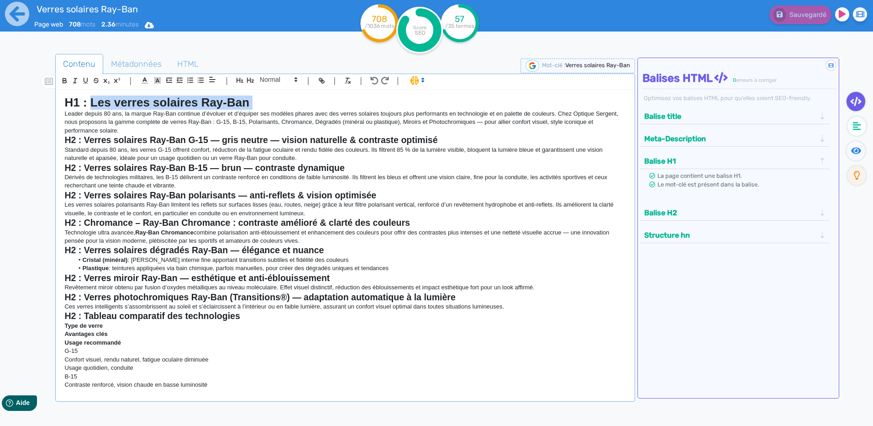
drag, startPoint x: 270, startPoint y: 101, endPoint x: 92, endPoint y: 109, distance: 177.8
click at [92, 109] on h1 "H1 : Les verres solaires Ray-Ban" at bounding box center [344, 102] width 561 height 14
copy h1 "Les verres solaires Ray-Ban"
click at [254, 192] on strong "H2 : Verres solaires Ray-Ban polarisants — anti-reflets & vision optimisée" at bounding box center [220, 195] width 312 height 10
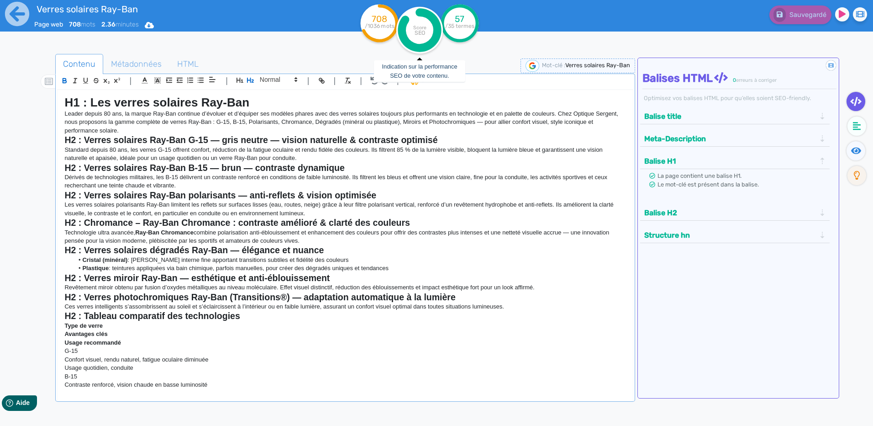
click at [425, 41] on circle at bounding box center [419, 30] width 47 height 47
click at [850, 123] on fa-icon at bounding box center [857, 125] width 19 height 19
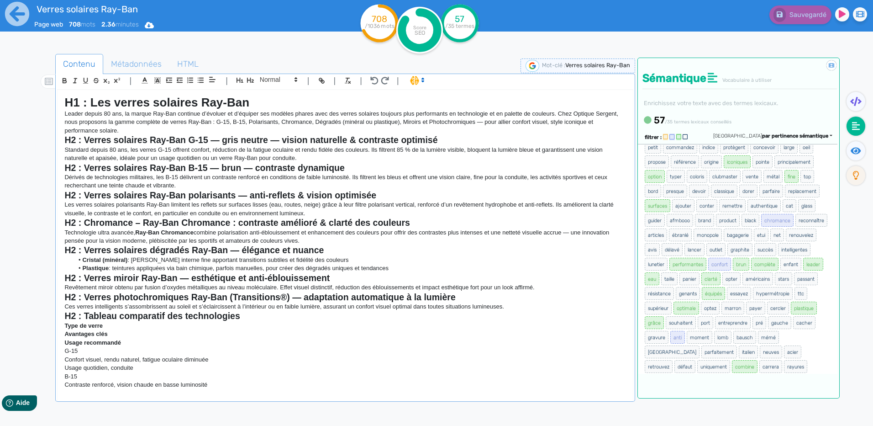
scroll to position [274, 0]
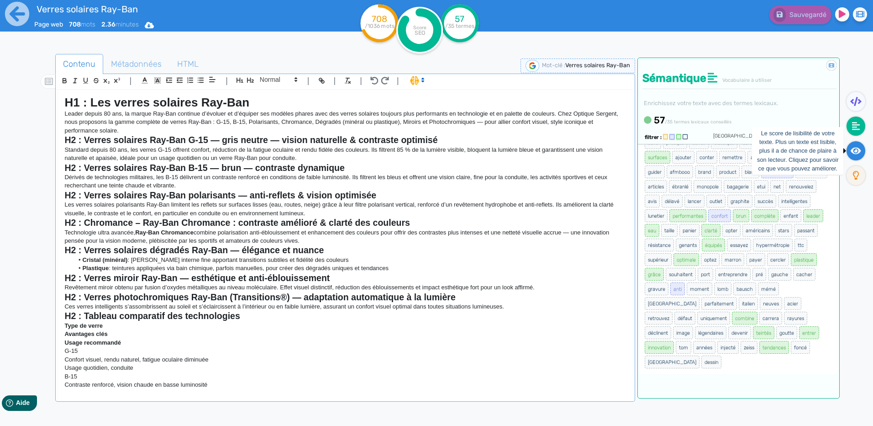
click at [860, 153] on icon at bounding box center [856, 150] width 11 height 7
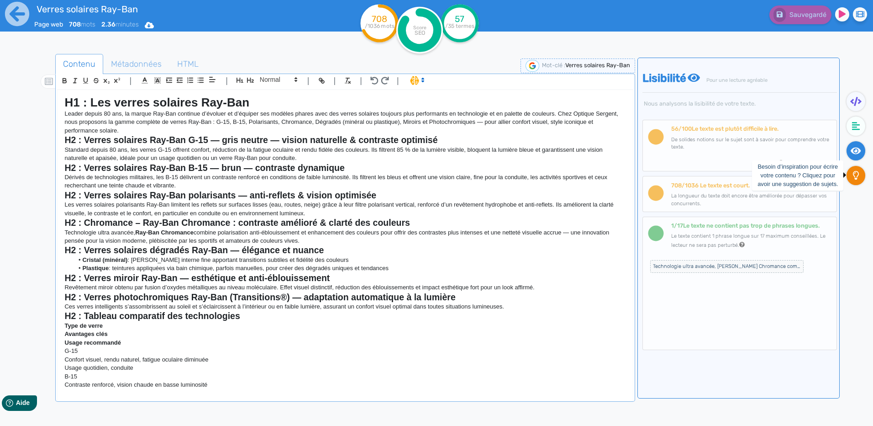
click at [857, 181] on fa-icon at bounding box center [856, 175] width 19 height 19
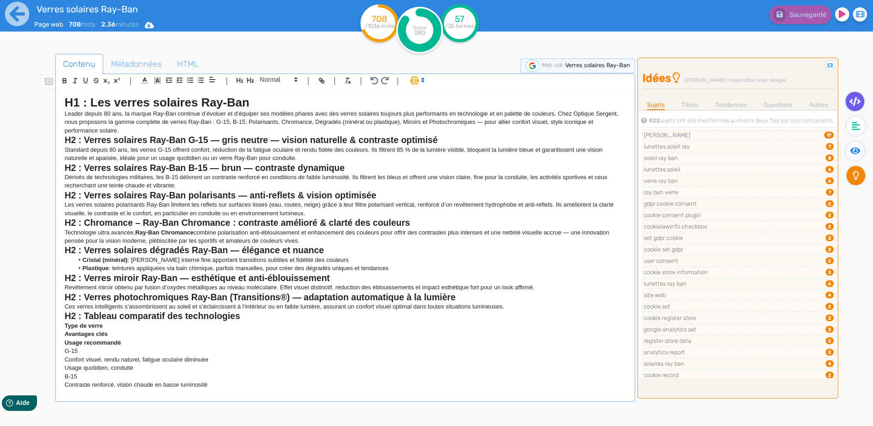
click at [857, 103] on icon at bounding box center [855, 101] width 11 height 9
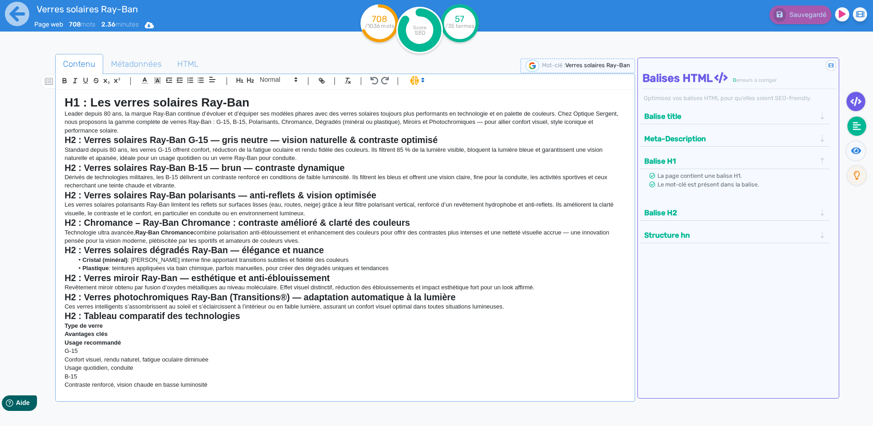
click at [860, 123] on icon at bounding box center [857, 125] width 8 height 9
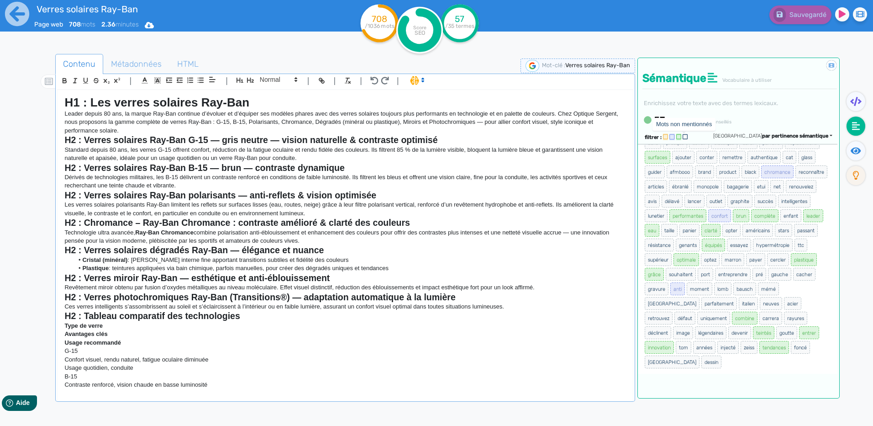
click at [687, 136] on icon at bounding box center [685, 136] width 5 height 5
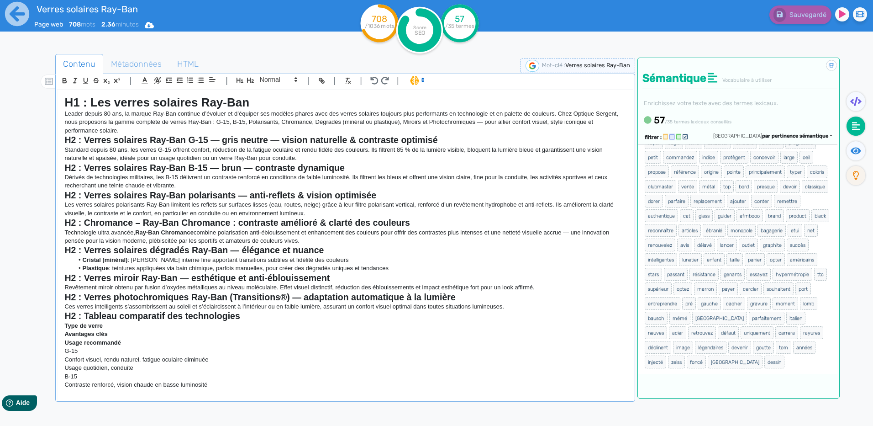
click at [676, 139] on icon at bounding box center [678, 136] width 5 height 5
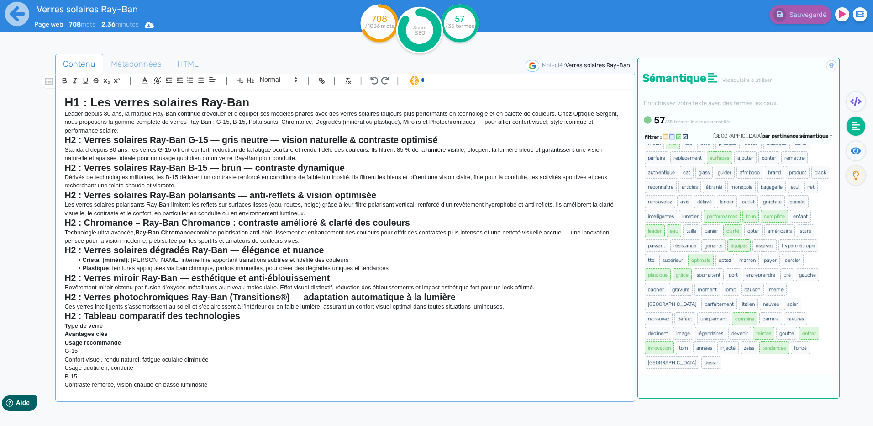
scroll to position [248, 0]
click at [676, 137] on icon at bounding box center [678, 137] width 5 height 6
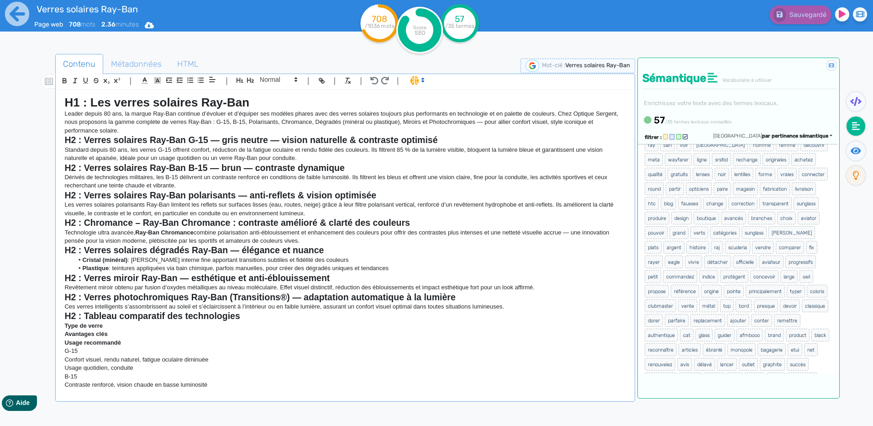
scroll to position [0, 0]
drag, startPoint x: 728, startPoint y: 366, endPoint x: 634, endPoint y: 158, distance: 227.5
click at [634, 158] on div "Contenu Métadonnées HTML | | H3 H4 H5 H6 Normal | | | | H1 : Les verres solaire…" at bounding box center [449, 268] width 847 height 432
click at [634, 158] on div "| | H3 H4 H5 H6 Normal | | | | H1 : Les verres solaires Ray-Ban Leader depuis 8…" at bounding box center [345, 238] width 580 height 328
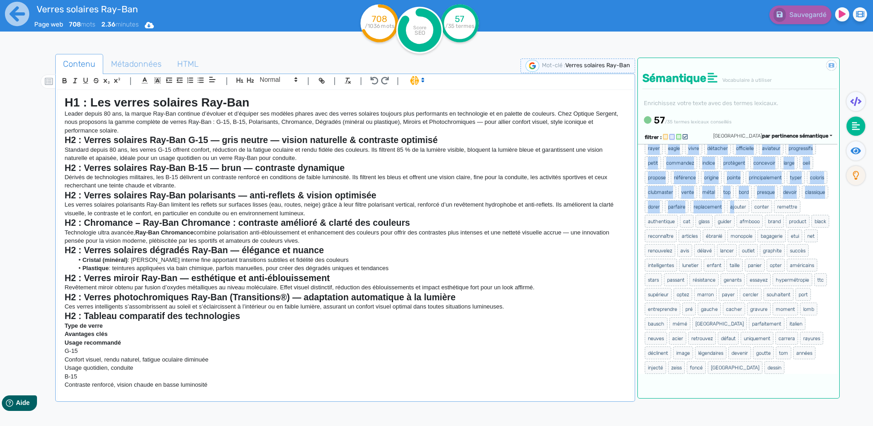
scroll to position [145, 0]
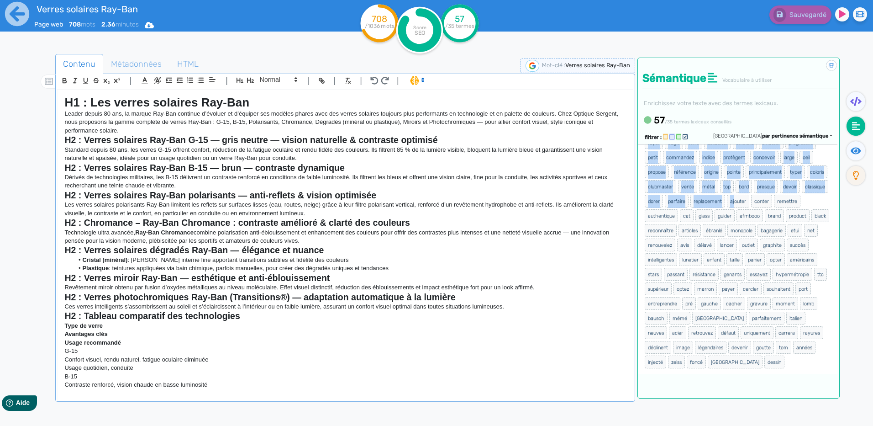
drag, startPoint x: 645, startPoint y: 155, endPoint x: 772, endPoint y: 377, distance: 255.5
click at [772, 377] on div "Didacticiel : La sémantique Sémantique Vocabulaire à utiliser Enrichissez votre…" at bounding box center [739, 228] width 202 height 341
drag, startPoint x: 772, startPoint y: 377, endPoint x: 736, endPoint y: 305, distance: 80.1
copy ul "lor ips dolorsit ametco adipis elitsedd eiusmod temp incididun utlabo etdol mag…"
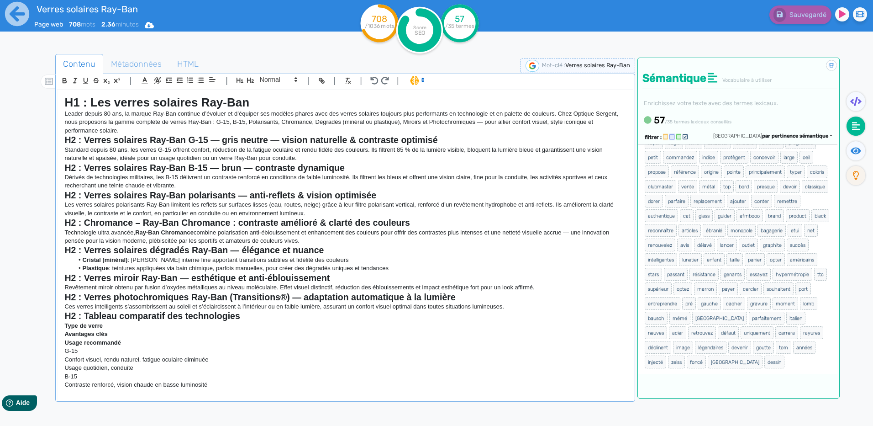
click at [63, 114] on div "H1 : Les verres solaires Ray-Ban Leader depuis 80 ans, la marque Ray-Ban contin…" at bounding box center [345, 239] width 575 height 298
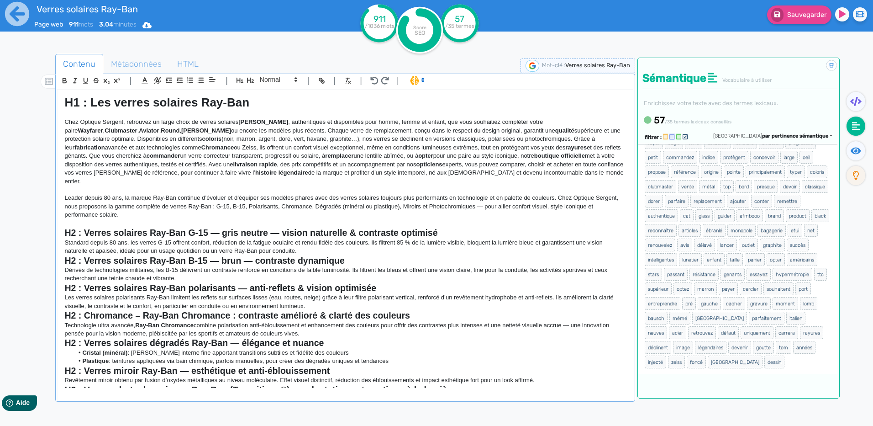
click at [173, 149] on p "Chez Optique Sergent, retrouvez un large choix de verres solaires [PERSON_NAME]…" at bounding box center [344, 152] width 561 height 68
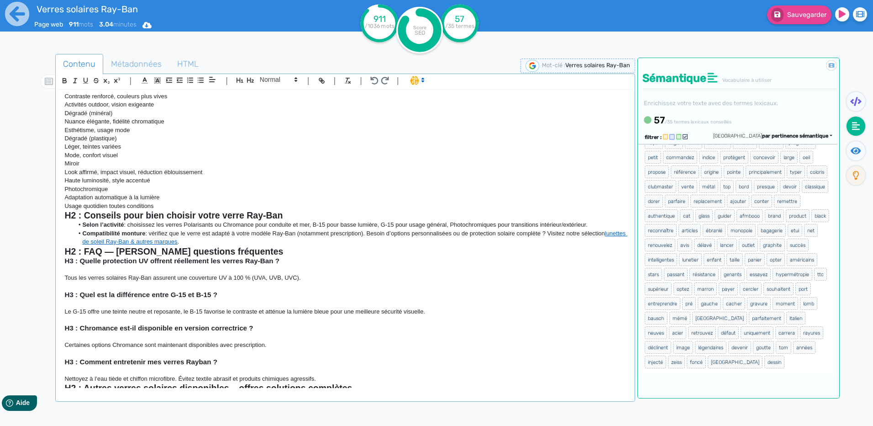
scroll to position [451, 0]
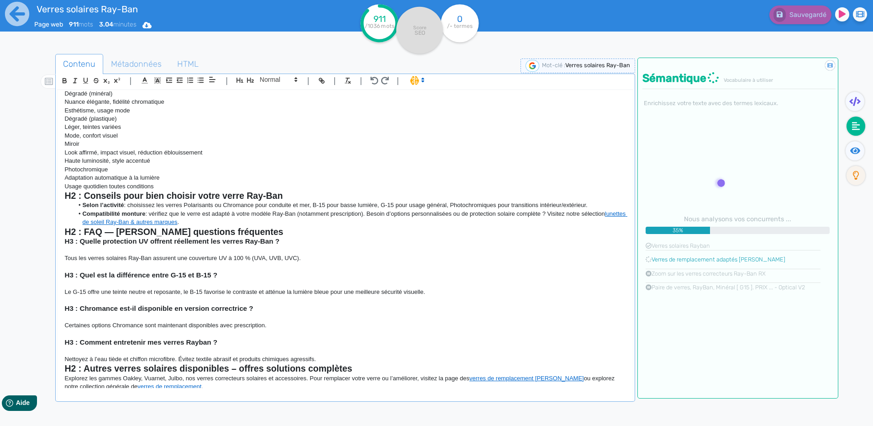
click at [322, 355] on p "Nettoyez à l’eau tiède et chiffon microfibre. Évitez textile abrasif et produit…" at bounding box center [344, 359] width 561 height 8
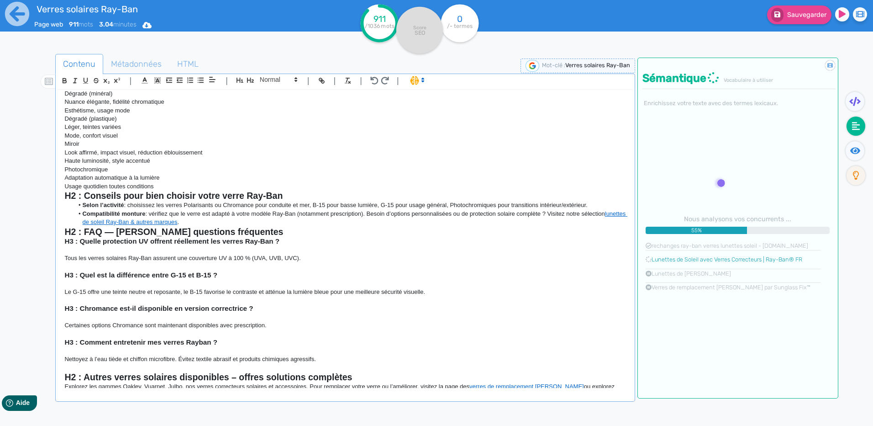
click at [323, 355] on p "Nettoyez à l’eau tiède et chiffon microfibre. Évitez textile abrasif et produit…" at bounding box center [344, 359] width 561 height 8
click at [243, 227] on h2 "H2 : FAQ — [PERSON_NAME] questions fréquentes" at bounding box center [344, 232] width 561 height 11
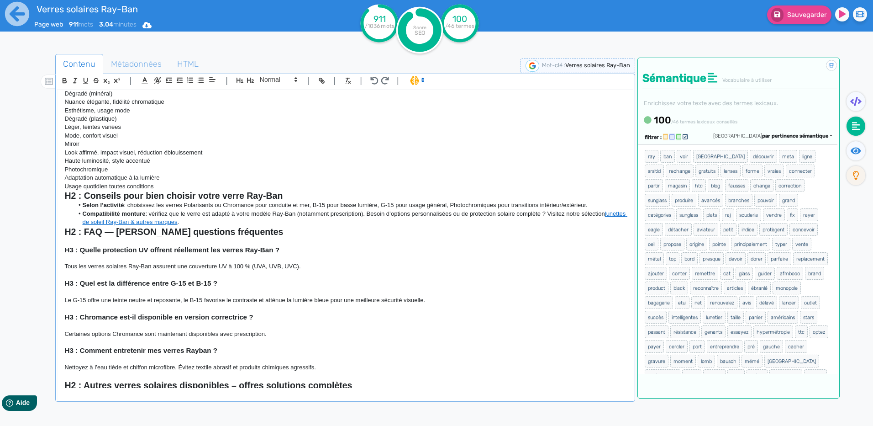
drag, startPoint x: 325, startPoint y: 357, endPoint x: 33, endPoint y: 245, distance: 312.1
click at [33, 245] on div "Contenu Métadonnées HTML | | H3 H4 H5 H6 Normal | | | | H1 : Les verres solaire…" at bounding box center [449, 268] width 847 height 432
copy div "H3 : Quelle protection UV offrent réellement les verres Ray-Ban ? Tous les verr…"
click at [188, 296] on p "Le G-15 offre une teinte neutre et reposante, le B-15 favorise le contraste et …" at bounding box center [344, 300] width 561 height 8
drag, startPoint x: 326, startPoint y: 359, endPoint x: 63, endPoint y: 241, distance: 288.7
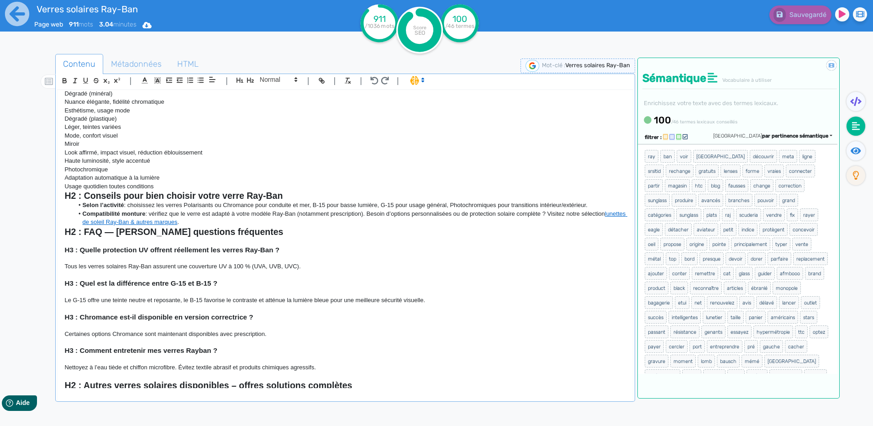
click at [63, 241] on div "H1 : Les verres solaires [PERSON_NAME] Chez Optique Sergent, retrouvez un large…" at bounding box center [345, 239] width 575 height 298
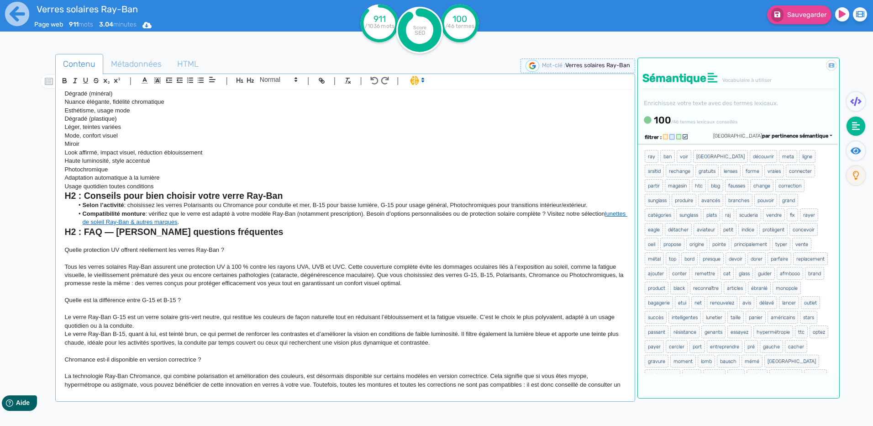
scroll to position [502, 0]
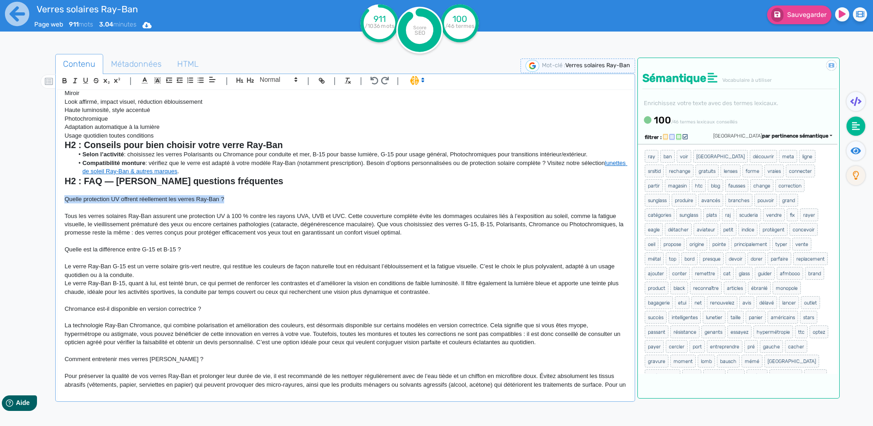
drag, startPoint x: 232, startPoint y: 189, endPoint x: 50, endPoint y: 190, distance: 181.3
click at [50, 190] on div "Contenu Métadonnées HTML | | H3 H4 H5 H6 Normal | | | | H1 : Les verres solaire…" at bounding box center [449, 268] width 847 height 432
click at [64, 80] on icon "button" at bounding box center [65, 81] width 4 height 2
drag, startPoint x: 188, startPoint y: 242, endPoint x: 57, endPoint y: 243, distance: 131.5
click at [57, 243] on div "| | H3 H4 H5 H6 Normal | | | | H1 : Les verres solaires Ray-Ban Chez Optique Se…" at bounding box center [345, 238] width 580 height 328
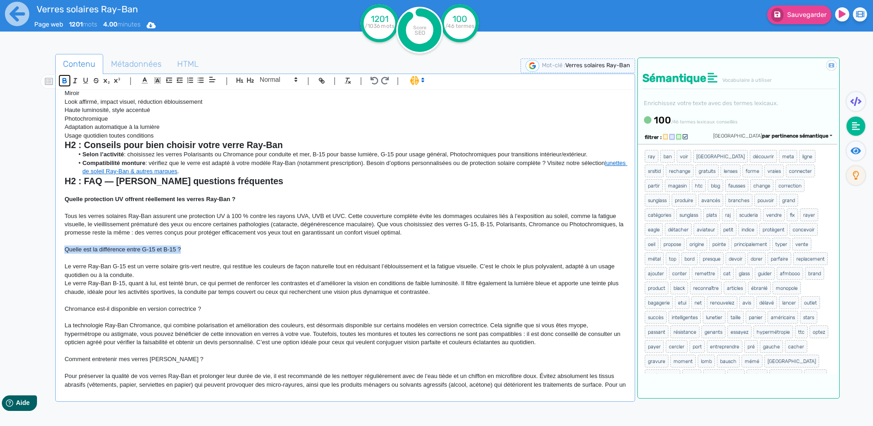
click at [63, 84] on icon "button" at bounding box center [65, 81] width 8 height 8
drag, startPoint x: 206, startPoint y: 299, endPoint x: 50, endPoint y: 248, distance: 164.4
click at [45, 298] on div "Contenu Métadonnées HTML | | H3 H4 H5 H6 Normal | | | | H1 : Les verres solaire…" at bounding box center [449, 268] width 847 height 432
click at [64, 79] on icon "button" at bounding box center [64, 80] width 3 height 2
drag, startPoint x: 202, startPoint y: 353, endPoint x: 38, endPoint y: 344, distance: 164.7
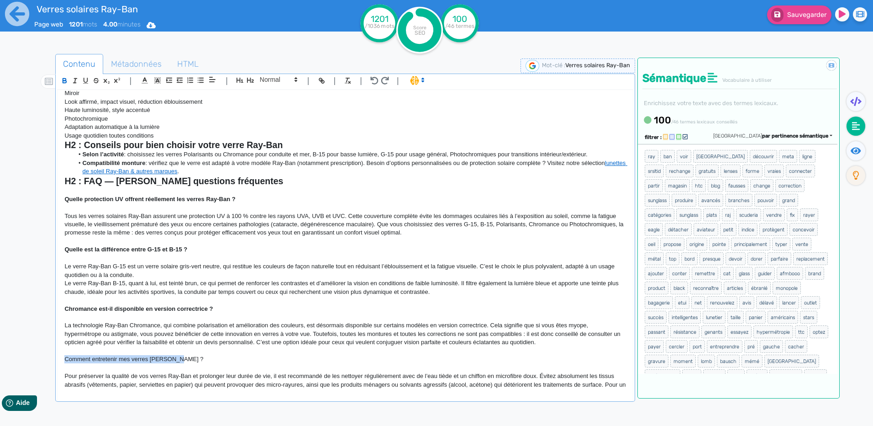
click at [41, 353] on div "Contenu Métadonnées HTML | | H3 H4 H5 H6 Normal | | | | H1 : Les verres solaire…" at bounding box center [449, 268] width 847 height 432
click at [64, 82] on icon "button" at bounding box center [65, 81] width 8 height 8
drag, startPoint x: 241, startPoint y: 190, endPoint x: 36, endPoint y: 190, distance: 205.1
click at [36, 190] on div "Contenu Métadonnées HTML | | H3 H4 H5 H6 Normal | | | | H1 : Les verres solaire…" at bounding box center [449, 268] width 847 height 432
click at [274, 79] on span at bounding box center [278, 79] width 45 height 11
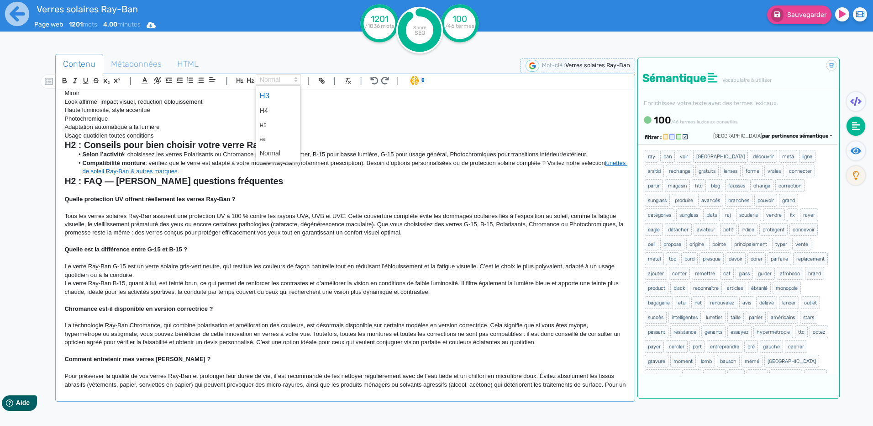
click at [277, 95] on span at bounding box center [278, 96] width 37 height 16
drag, startPoint x: 219, startPoint y: 244, endPoint x: 37, endPoint y: 239, distance: 182.3
click at [37, 239] on div "Contenu Métadonnées HTML | | H3 H4 H5 H6 Normal | | | | H1 : Les verres solaire…" at bounding box center [449, 268] width 847 height 432
click at [274, 84] on span at bounding box center [278, 79] width 45 height 11
click at [269, 96] on span at bounding box center [278, 96] width 37 height 16
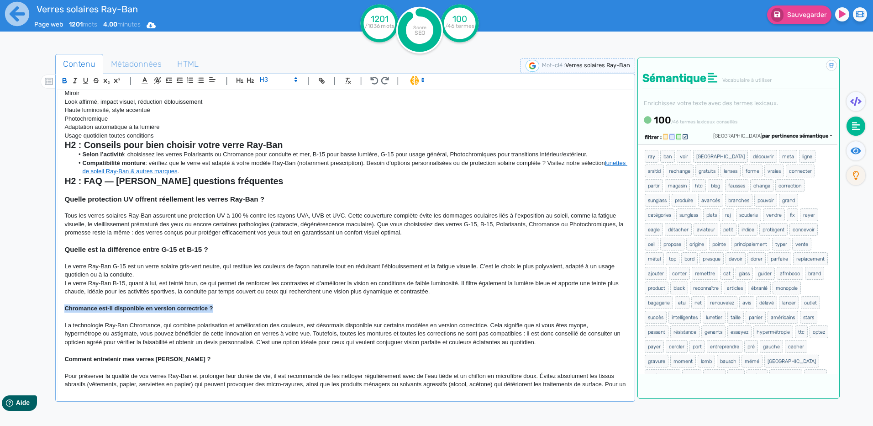
drag, startPoint x: 227, startPoint y: 299, endPoint x: 124, endPoint y: 229, distance: 124.3
click at [42, 304] on div "Contenu Métadonnées HTML | | H3 H4 H5 H6 Normal | | | | H1 : Les verres solaire…" at bounding box center [449, 268] width 847 height 432
click at [272, 79] on span at bounding box center [278, 79] width 45 height 11
click at [273, 93] on span at bounding box center [278, 96] width 37 height 16
drag, startPoint x: 195, startPoint y: 353, endPoint x: 50, endPoint y: 354, distance: 144.8
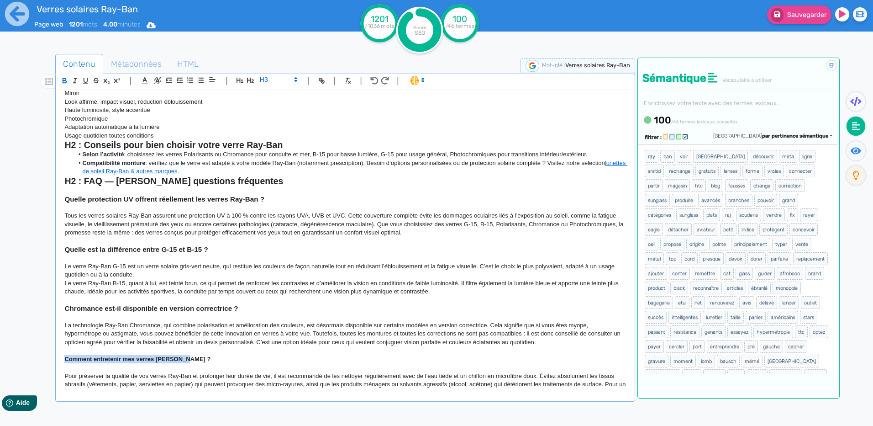
click at [50, 354] on div "Contenu Métadonnées HTML | | H3 H4 H5 H6 Normal | | | | H1 : Les verres solaire…" at bounding box center [449, 268] width 847 height 432
click at [288, 79] on span at bounding box center [278, 79] width 45 height 11
click at [284, 97] on span at bounding box center [278, 96] width 37 height 16
click at [67, 195] on strong "Quelle protection UV offrent réellement les verres Ray-Ban ?" at bounding box center [164, 199] width 200 height 8
drag, startPoint x: 79, startPoint y: 189, endPoint x: 52, endPoint y: 189, distance: 27.9
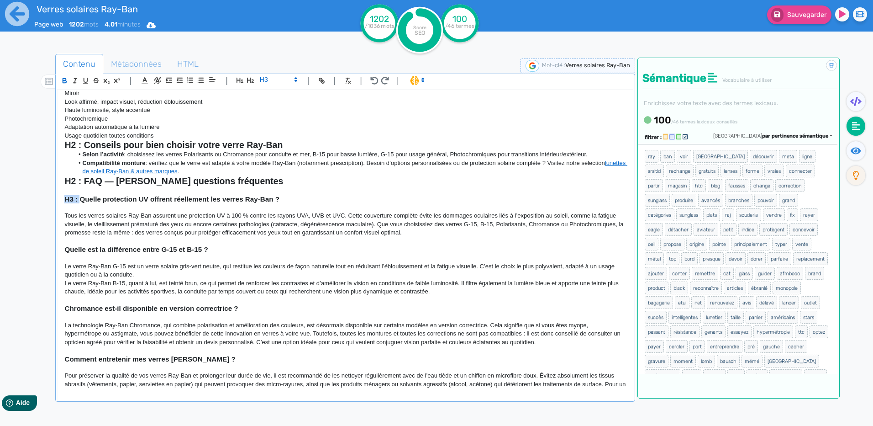
click at [52, 189] on div "Contenu Métadonnées HTML | | H3 H4 H5 H6 Normal | | | | H1 : Les verres solaire…" at bounding box center [449, 268] width 847 height 432
copy strong "H3 :"
click at [65, 245] on strong "Quelle est la différence entre G-15 et B-15 ?" at bounding box center [135, 249] width 143 height 8
drag, startPoint x: 82, startPoint y: 242, endPoint x: 42, endPoint y: 239, distance: 39.9
click at [42, 239] on div "Contenu Métadonnées HTML | | H3 H4 H5 H6 Normal | | | | H1 : Les verres solaire…" at bounding box center [449, 268] width 847 height 432
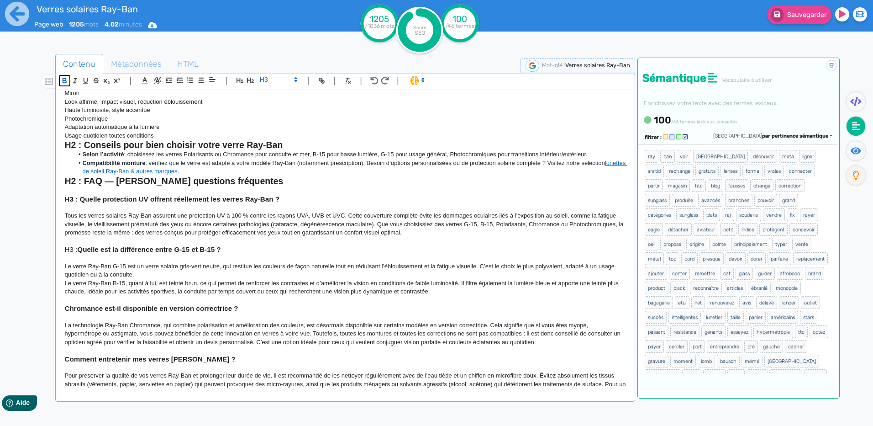
click at [65, 79] on icon "button" at bounding box center [64, 80] width 3 height 2
click at [62, 301] on div "H1 : Les verres solaires [PERSON_NAME] Chez Optique Sergent, retrouvez un large…" at bounding box center [345, 239] width 575 height 298
click at [72, 304] on h3 "H3 : Chromance est-il disponible en version correctrice ?" at bounding box center [344, 308] width 561 height 8
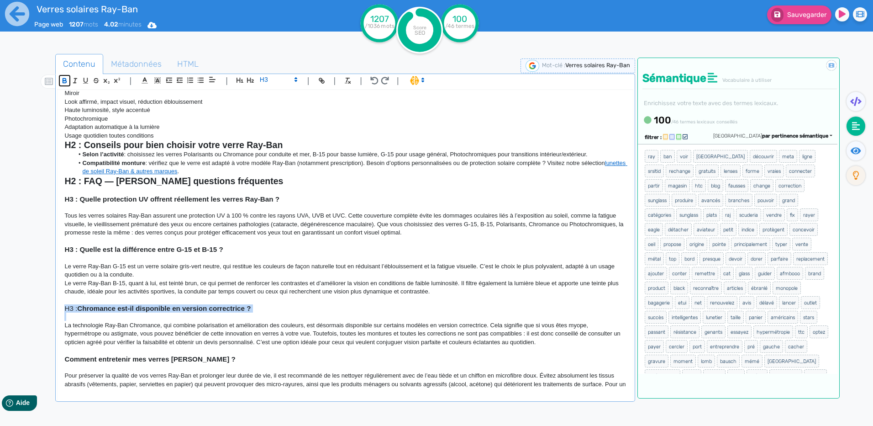
click at [65, 80] on icon "button" at bounding box center [65, 81] width 8 height 8
click at [63, 346] on div "H1 : Les verres solaires [PERSON_NAME] Chez Optique Sergent, retrouvez un large…" at bounding box center [345, 239] width 575 height 298
click at [68, 355] on strong "Comment entretenir mes verres [PERSON_NAME] ?" at bounding box center [149, 359] width 171 height 8
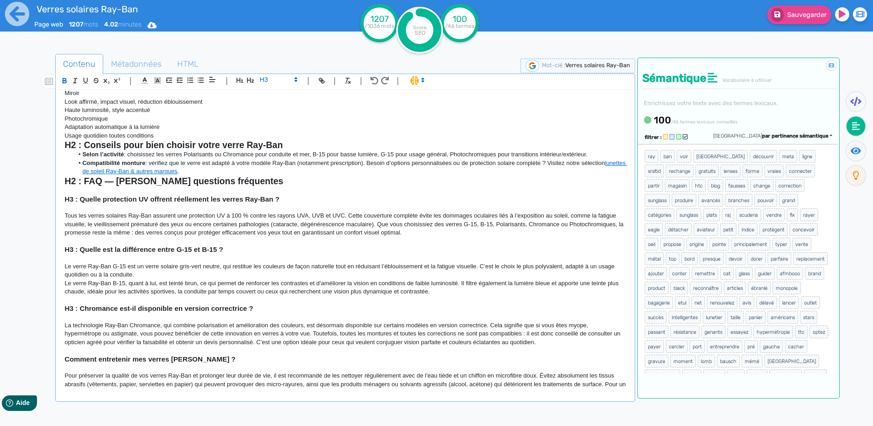
click at [66, 355] on strong "Comment entretenir mes verres [PERSON_NAME] ?" at bounding box center [149, 359] width 171 height 8
click at [72, 355] on h3 "H3 : Comment entretenir mes verres Ray-Ban ?" at bounding box center [344, 359] width 561 height 8
click at [61, 79] on icon "button" at bounding box center [65, 81] width 8 height 8
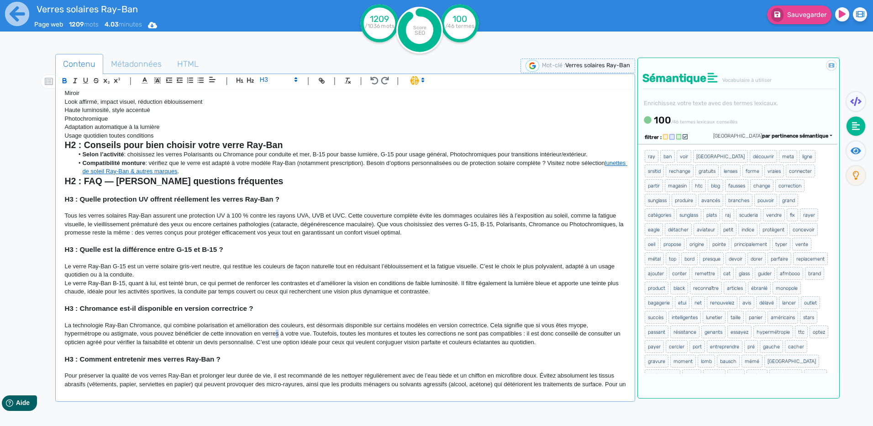
click at [278, 328] on p "La technologie Ray-Ban Chromance, qui combine polarisation et amélioration des …" at bounding box center [344, 333] width 561 height 25
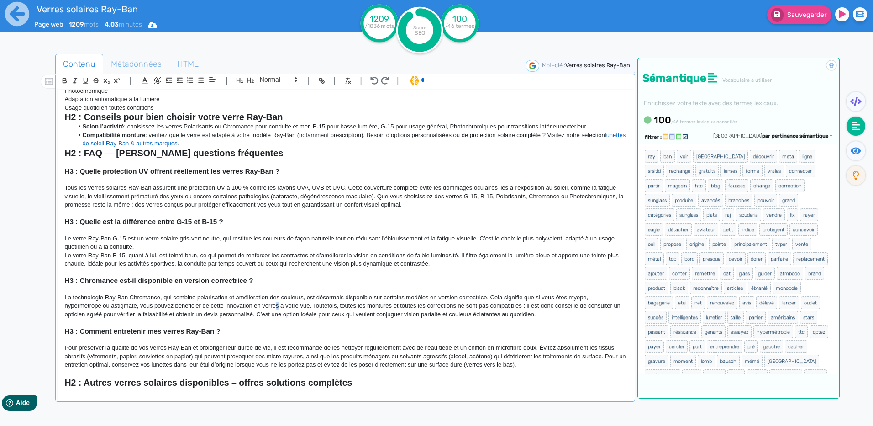
scroll to position [544, 0]
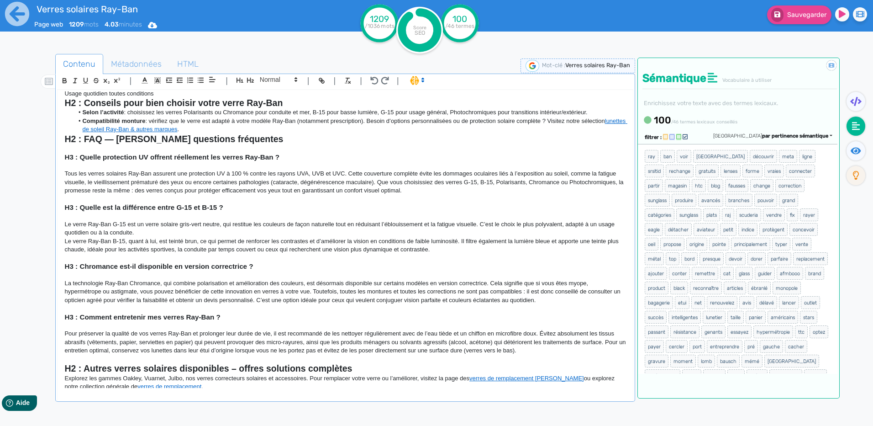
click at [582, 355] on p at bounding box center [344, 359] width 561 height 8
click at [274, 387] on div "H1 : Les verres solaires [PERSON_NAME] Chez Optique Sergent, retrouvez un large…" at bounding box center [345, 239] width 575 height 298
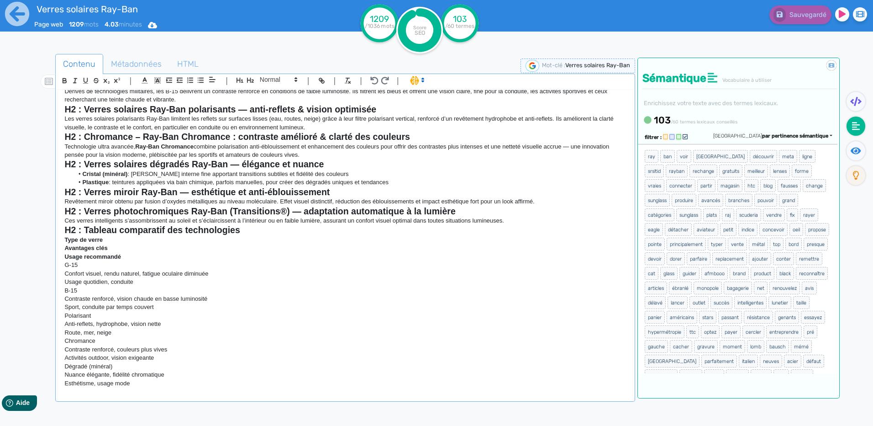
scroll to position [0, 0]
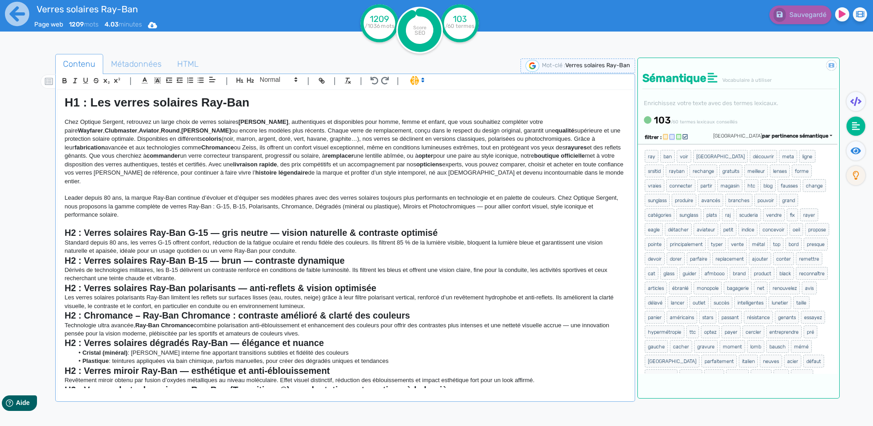
drag, startPoint x: 272, startPoint y: 384, endPoint x: 58, endPoint y: 106, distance: 351.7
click at [58, 106] on div "H1 : Les verres solaires [PERSON_NAME] Chez Optique Sergent, retrouvez un large…" at bounding box center [345, 239] width 575 height 298
copy div "L3 : Ips dolors ametcons Adi-Eli Sedd Eiusmod Tempori, utlaboree do magna aliqu…"
click at [305, 142] on p "Chez Optique Sergent, retrouvez un large choix de verres solaires [PERSON_NAME]…" at bounding box center [344, 152] width 561 height 68
click at [21, 13] on icon at bounding box center [17, 13] width 25 height 25
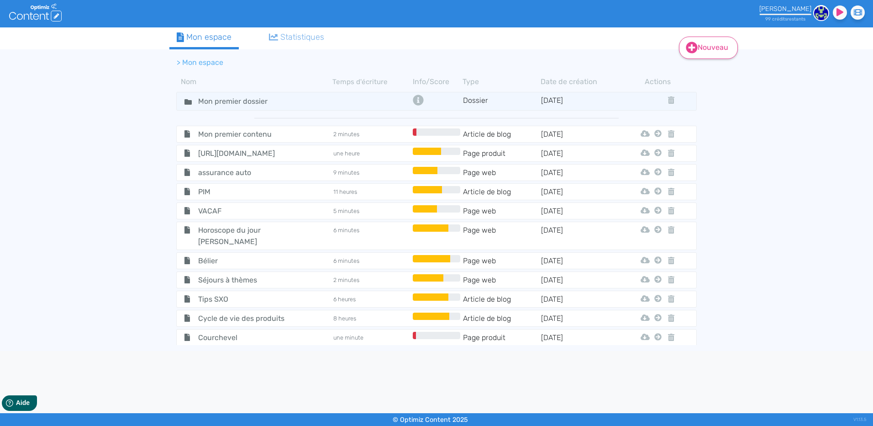
click at [691, 46] on icon at bounding box center [692, 48] width 12 height 12
click at [0, 0] on button "Contenu (0 credits)" at bounding box center [0, 0] width 0 height 0
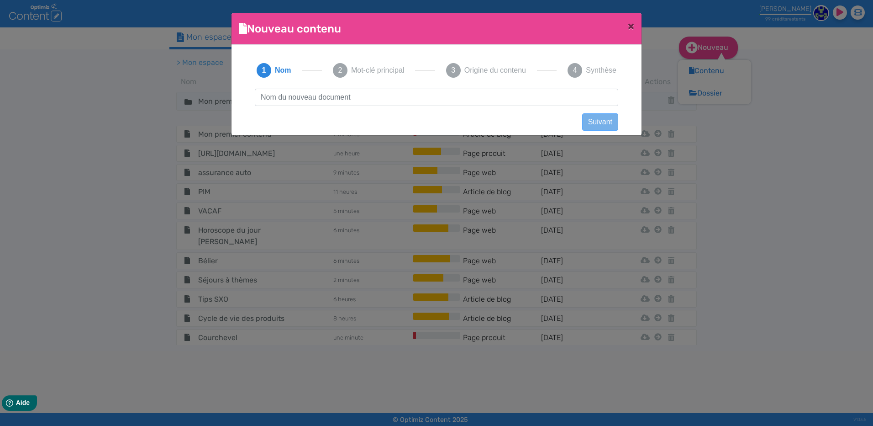
scroll to position [0, 0]
type input "Verres novacel"
click at [316, 102] on input "Verres novacel" at bounding box center [437, 97] width 364 height 17
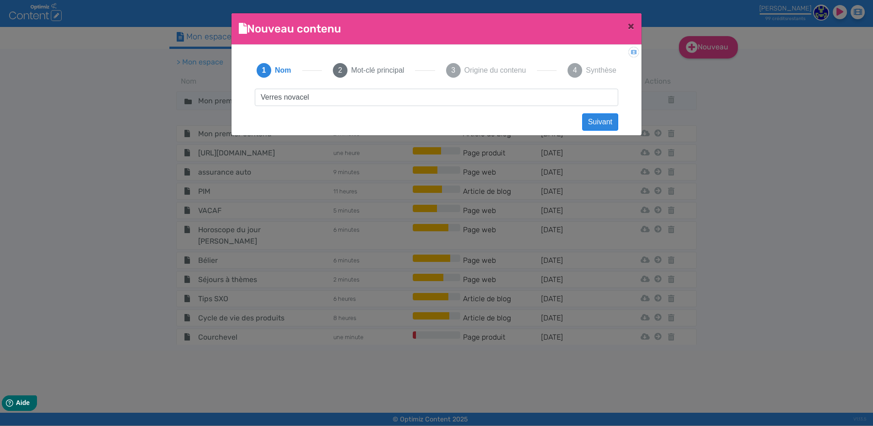
click at [316, 102] on input "Verres novacel" at bounding box center [437, 97] width 364 height 17
click at [609, 127] on button "Suivant" at bounding box center [600, 121] width 36 height 17
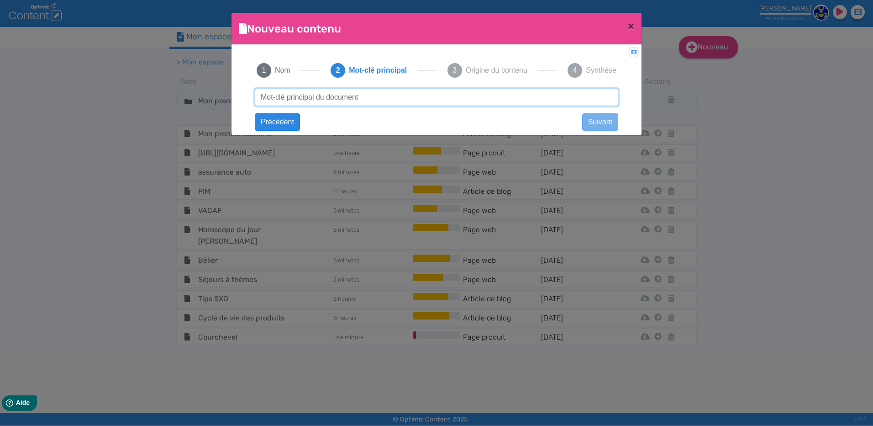
paste input "Verres novacel"
type input "Verres novacel"
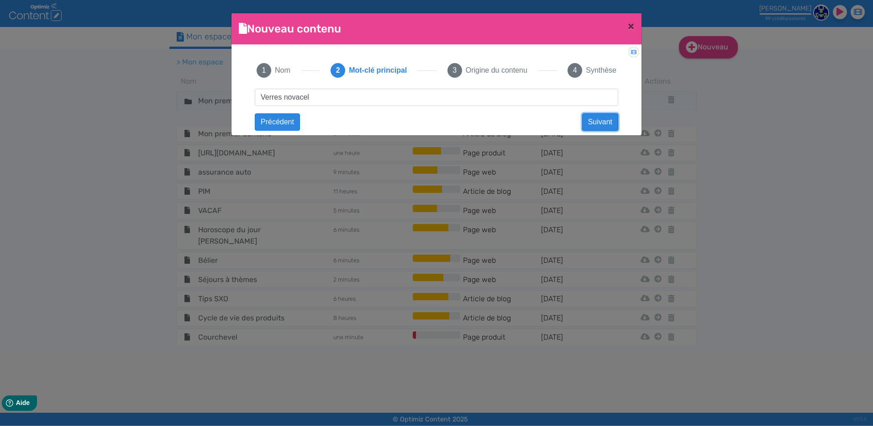
click at [609, 121] on button "Suivant" at bounding box center [600, 121] width 36 height 17
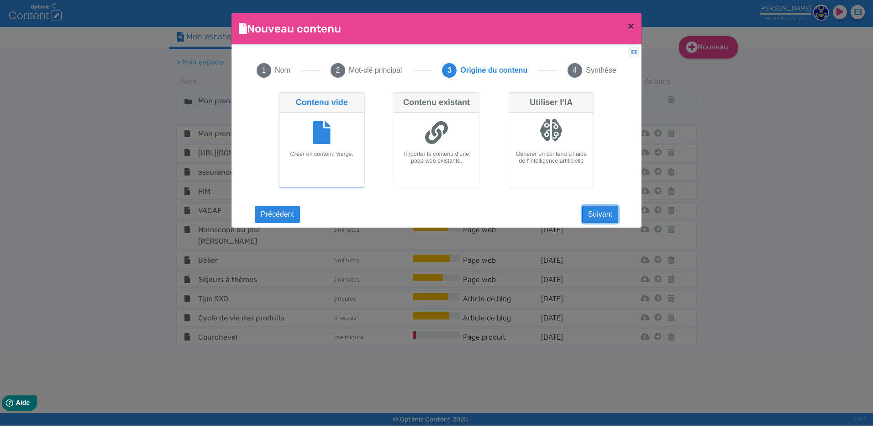
click at [600, 208] on button "Suivant" at bounding box center [600, 214] width 36 height 17
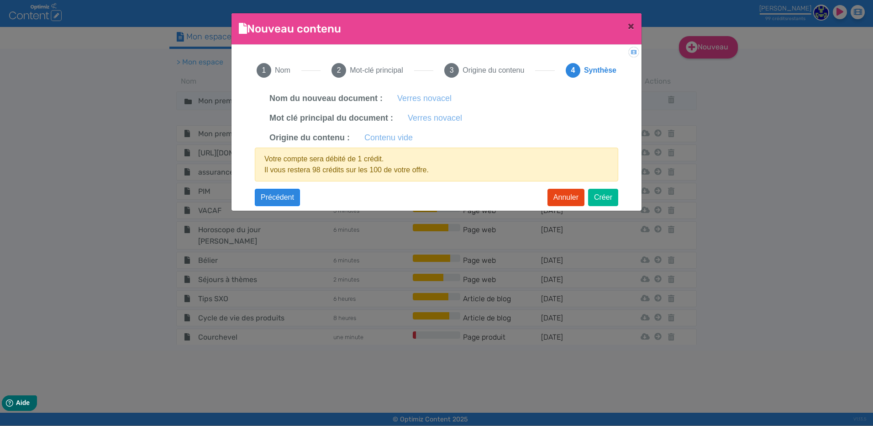
click at [622, 200] on div "Didacticiel: Créer un document 1 Nom 2 Mot-clé principal 3 Origine du contenu 4…" at bounding box center [437, 125] width 410 height 160
click at [610, 199] on button "Créer" at bounding box center [603, 197] width 30 height 17
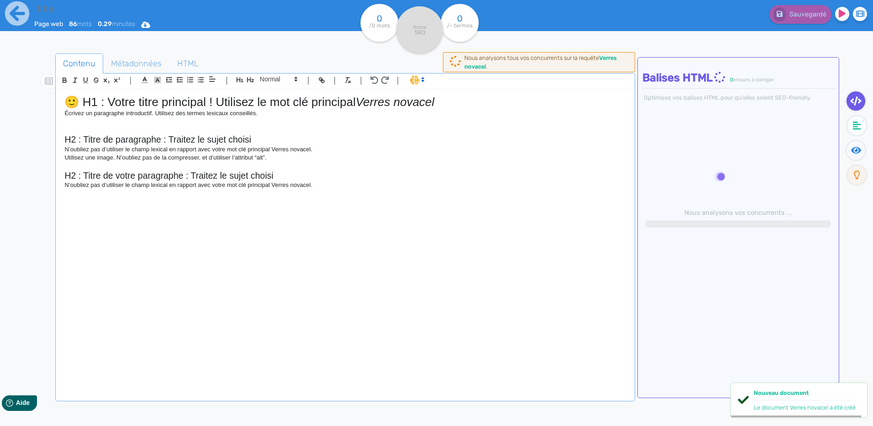
type input "Verres novacel"
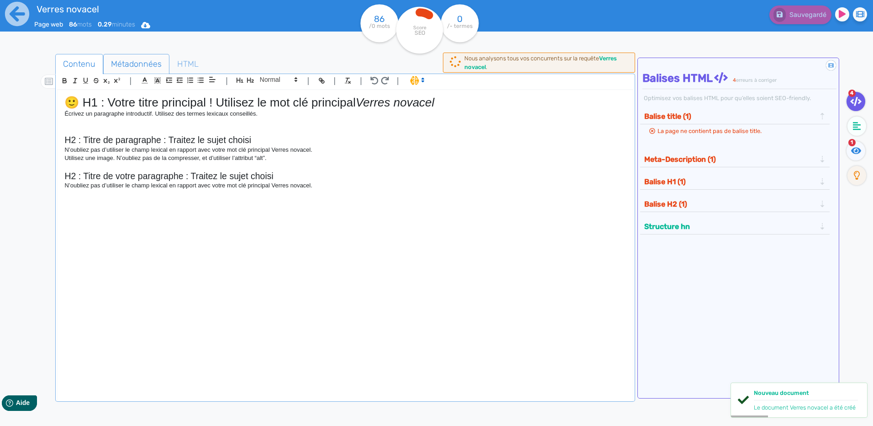
click at [134, 70] on span "Métadonnées" at bounding box center [136, 64] width 65 height 25
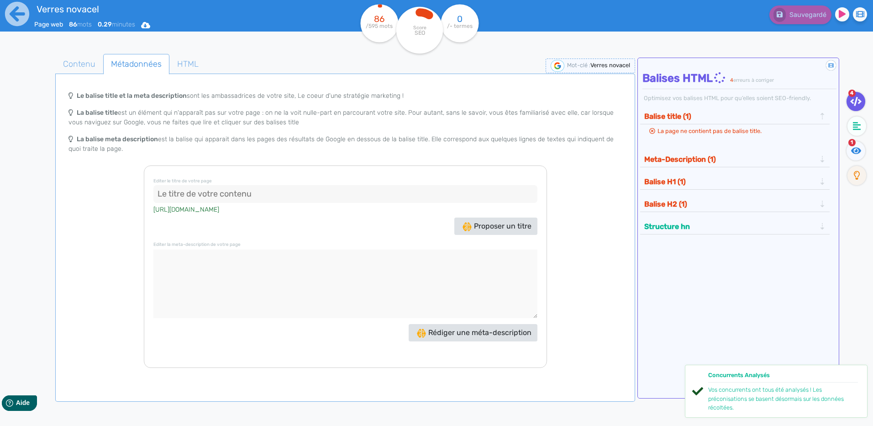
click at [219, 213] on div "[URL][DOMAIN_NAME]" at bounding box center [345, 209] width 384 height 12
click at [217, 201] on input at bounding box center [345, 194] width 384 height 18
paste input "Verres ophtalmiques Novacel – innovation & qualité française - Optique Sergent"
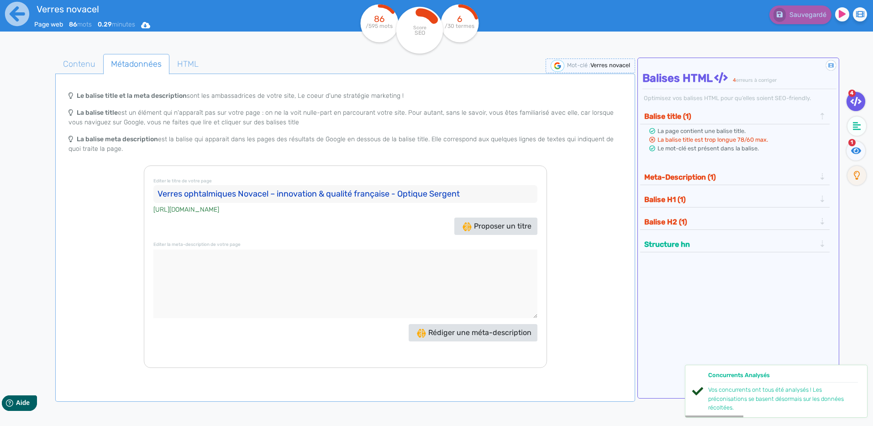
drag, startPoint x: 183, startPoint y: 192, endPoint x: 238, endPoint y: 193, distance: 55.3
click at [238, 193] on input "Verres ophtalmiques Novacel – innovation & qualité française - Optique Sergent" at bounding box center [345, 194] width 384 height 18
drag, startPoint x: 223, startPoint y: 194, endPoint x: 269, endPoint y: 192, distance: 46.2
click at [269, 192] on input "Verres Novacel – innovation & qualité française - Optique Sergent" at bounding box center [345, 194] width 384 height 18
click at [327, 191] on input "Verres Novacel – innovation & qualité française - Optique Sergent" at bounding box center [345, 194] width 384 height 18
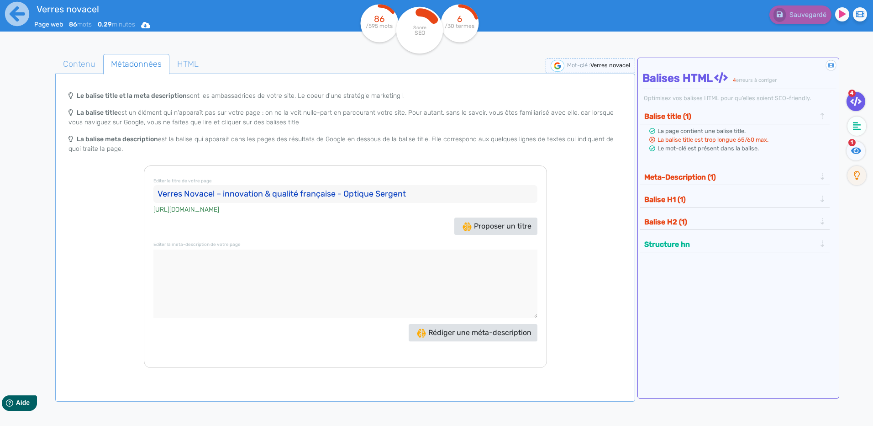
click at [387, 189] on input "Verres Novacel – innovation & qualité française - Optique Sergent" at bounding box center [345, 194] width 384 height 18
click at [439, 189] on input "Verres Novacel – innovation & qualité française - Optique Sergent" at bounding box center [345, 194] width 384 height 18
click at [296, 198] on input "Verres Novacel – innovation & qualité française - Optique Sergent" at bounding box center [345, 194] width 384 height 18
drag, startPoint x: 301, startPoint y: 192, endPoint x: 275, endPoint y: 195, distance: 25.8
click at [275, 195] on input "Verres Novacel – innovation & qualité française - Optique Sergent" at bounding box center [345, 194] width 384 height 18
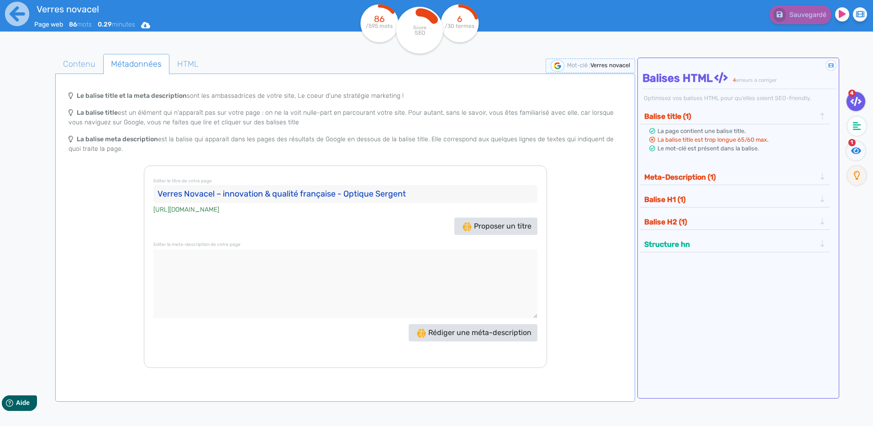
click at [271, 195] on input "Verres Novacel – innovation & qualité française - Optique Sergent" at bounding box center [345, 194] width 384 height 18
drag, startPoint x: 263, startPoint y: 193, endPoint x: 258, endPoint y: 193, distance: 5.0
click at [258, 193] on input "Verres Novacel – innovation & qualité française - Optique Sergent" at bounding box center [345, 194] width 384 height 18
drag, startPoint x: 273, startPoint y: 196, endPoint x: 224, endPoint y: 196, distance: 49.3
click at [224, 196] on input "Verres Novacel – innovation & qualité française - Optique Sergent" at bounding box center [345, 194] width 384 height 18
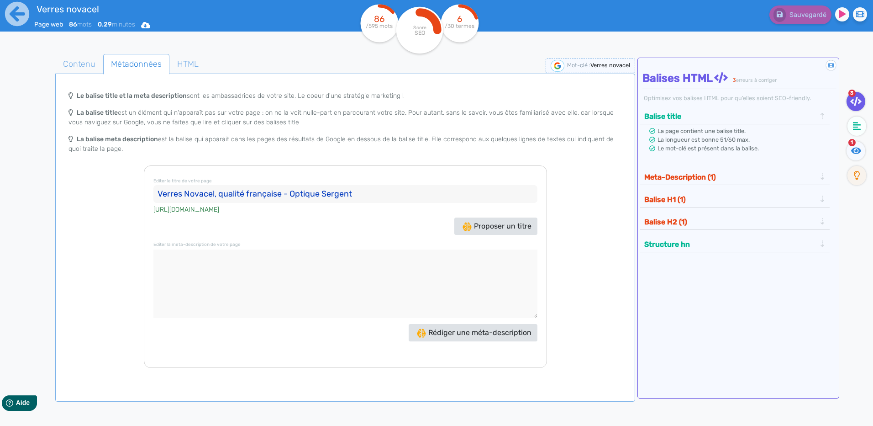
click at [361, 189] on input "Verres Novacel, qualité française - Optique Sergent" at bounding box center [345, 194] width 384 height 18
type input "Verres Novacel, qualité française - Optique Sergent"
paste textarea "Découvrez les verres Novacel chez Optique Sergent : technologie française, conf…"
click at [794, 179] on button "Meta-Description (1)" at bounding box center [730, 176] width 177 height 15
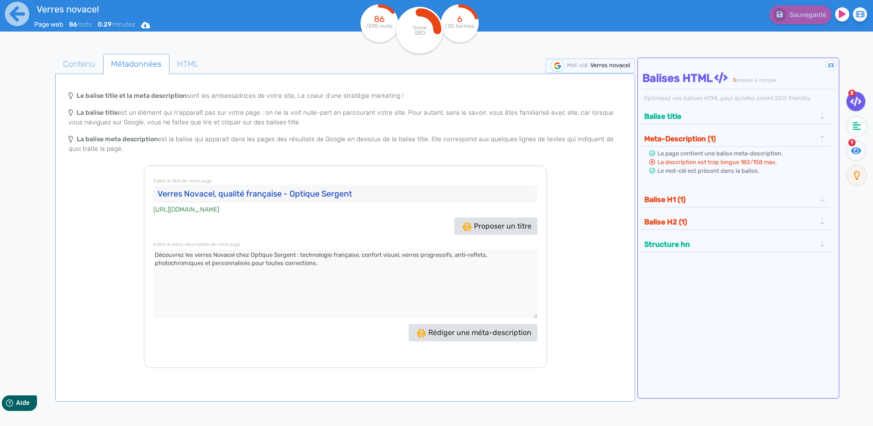
drag, startPoint x: 251, startPoint y: 262, endPoint x: 206, endPoint y: 263, distance: 45.2
click at [206, 263] on textarea at bounding box center [345, 283] width 384 height 69
click at [282, 266] on textarea at bounding box center [345, 283] width 384 height 69
click at [401, 254] on textarea at bounding box center [345, 283] width 384 height 69
click at [404, 265] on textarea at bounding box center [345, 283] width 384 height 69
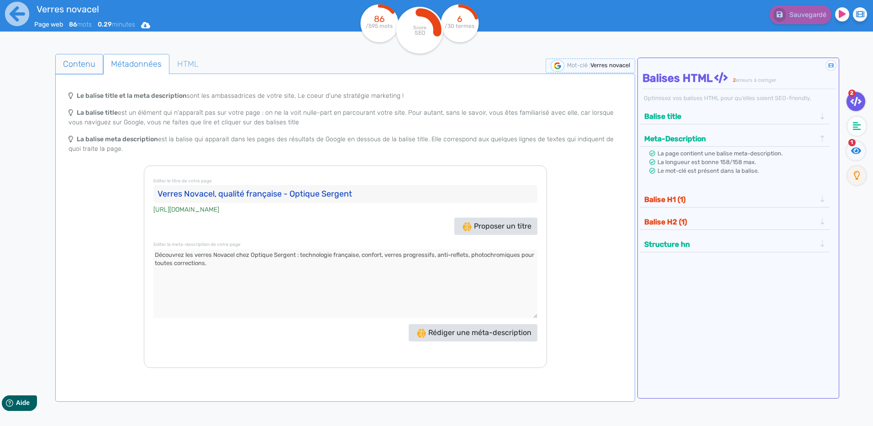
type textarea "Découvrez les verres Novacel chez Optique Sergent : technologie française, conf…"
click at [98, 63] on span "Contenu" at bounding box center [79, 64] width 47 height 25
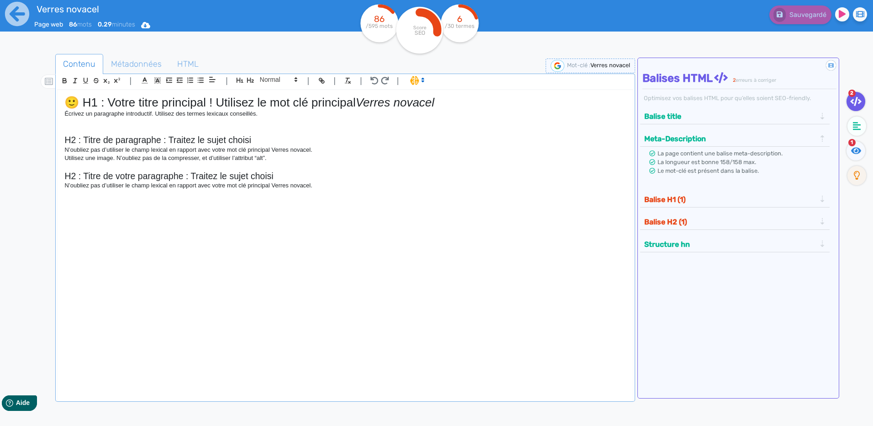
click at [288, 195] on div "🙂 H1 : Votre titre principal ! Utilisez le mot clé principal Verres novacel Écr…" at bounding box center [345, 239] width 575 height 298
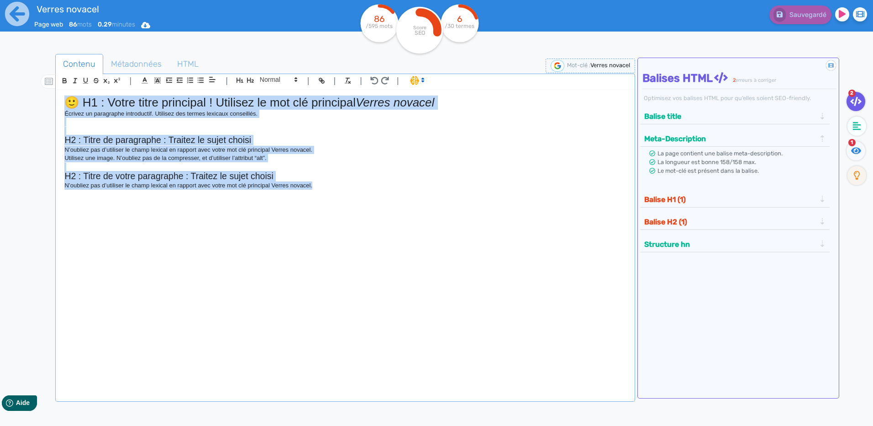
drag, startPoint x: 373, startPoint y: 182, endPoint x: 5, endPoint y: 95, distance: 378.1
click at [2, 90] on div "Verres novacel Page web 86 mots 0.29 minutes Html Pdf Word 86 /595 mots Score S…" at bounding box center [436, 241] width 873 height 483
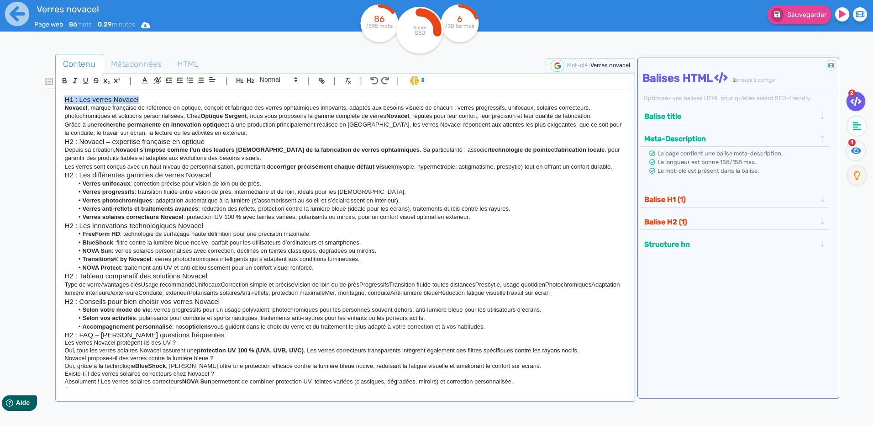
drag, startPoint x: 144, startPoint y: 99, endPoint x: 58, endPoint y: 98, distance: 85.4
click at [58, 98] on div "H1 : Les verres Novacel Novacel , marque française de référence en optique, con…" at bounding box center [345, 239] width 575 height 298
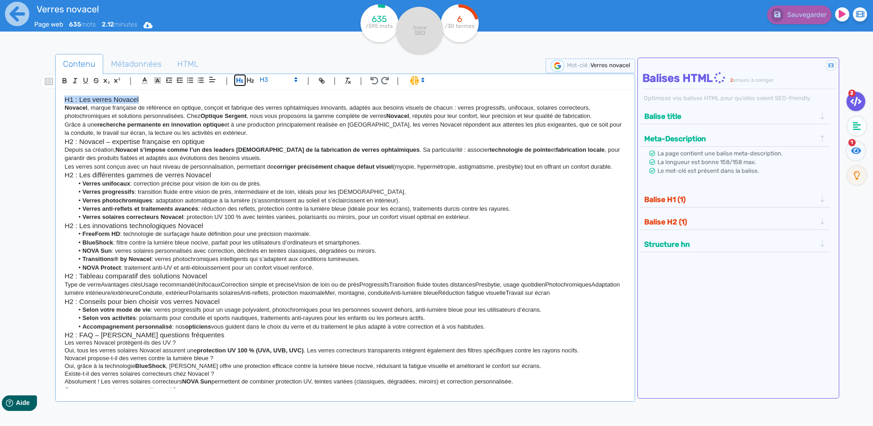
click at [236, 81] on icon "button" at bounding box center [240, 80] width 8 height 8
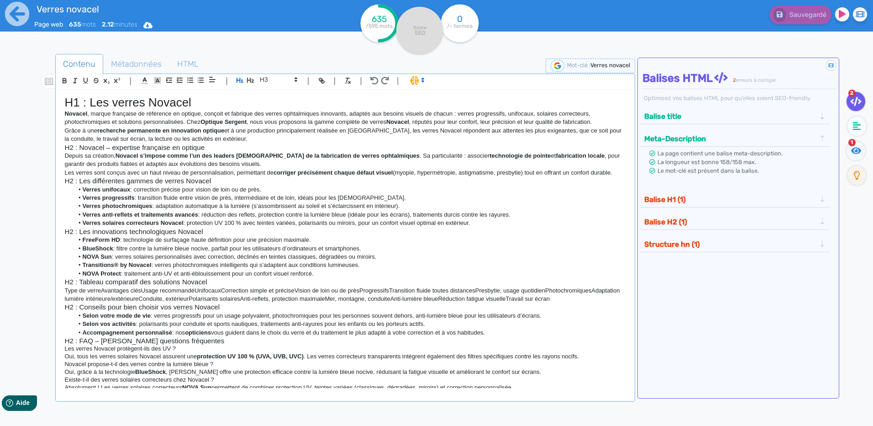
click at [200, 101] on h1 "H1 : Les verres Novacel" at bounding box center [344, 102] width 561 height 14
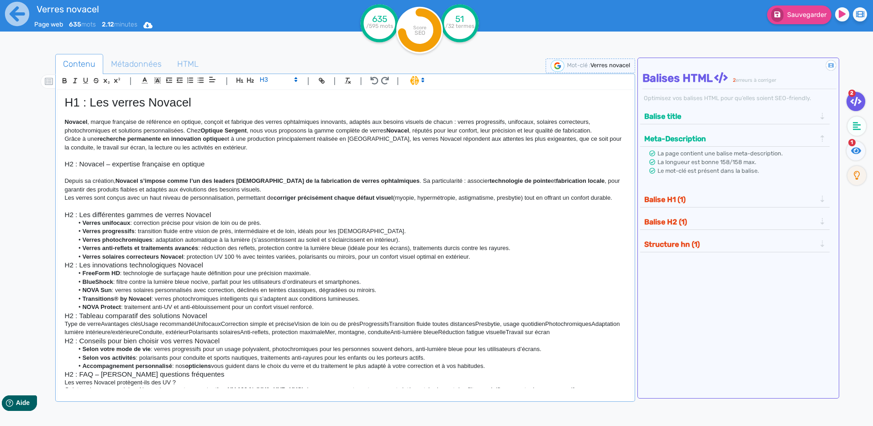
click at [231, 215] on h3 "H2 : Les différentes gammes de verres Novacel" at bounding box center [344, 215] width 561 height 8
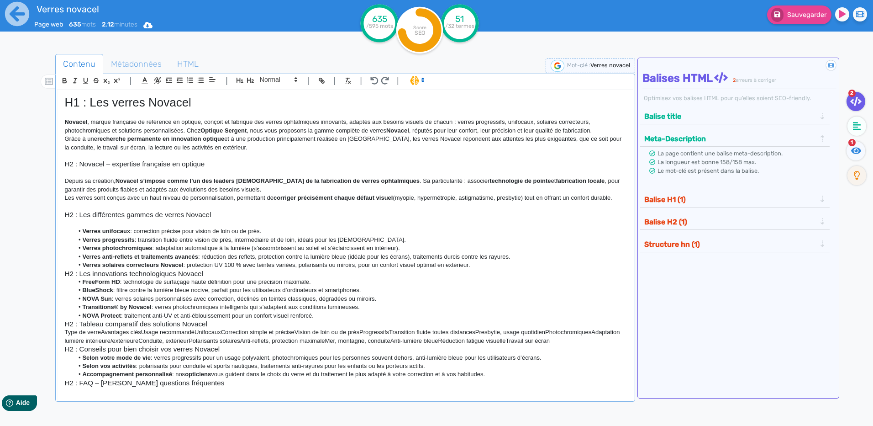
click at [486, 262] on ul "Verres unifocaux : correction précise pour vision de loin ou de près. Verres pr…" at bounding box center [344, 248] width 561 height 42
click at [482, 263] on li "Verres solaires correcteurs Novacel : protection UV 100 % avec teintes variées,…" at bounding box center [350, 265] width 553 height 8
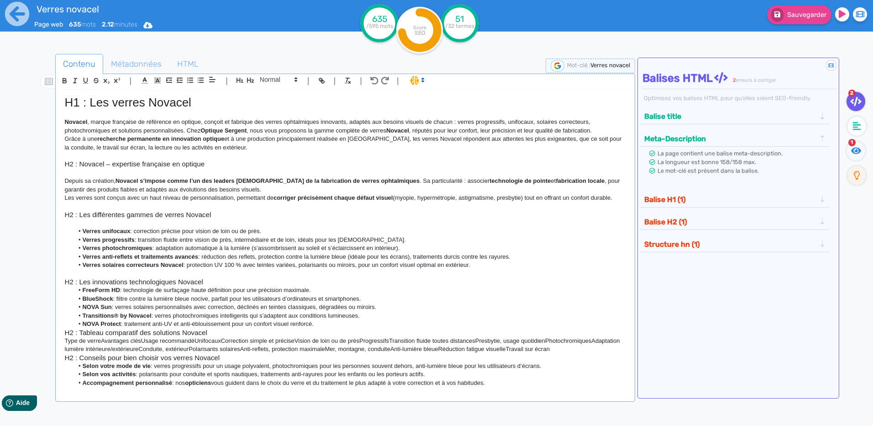
click at [158, 216] on h3 "H2 : Les différentes gammes de verres Novacel" at bounding box center [344, 215] width 561 height 8
click at [251, 80] on icon "button" at bounding box center [251, 80] width 8 height 8
click at [161, 166] on h3 "H2 : Novacel – expertise française en optique" at bounding box center [344, 164] width 561 height 8
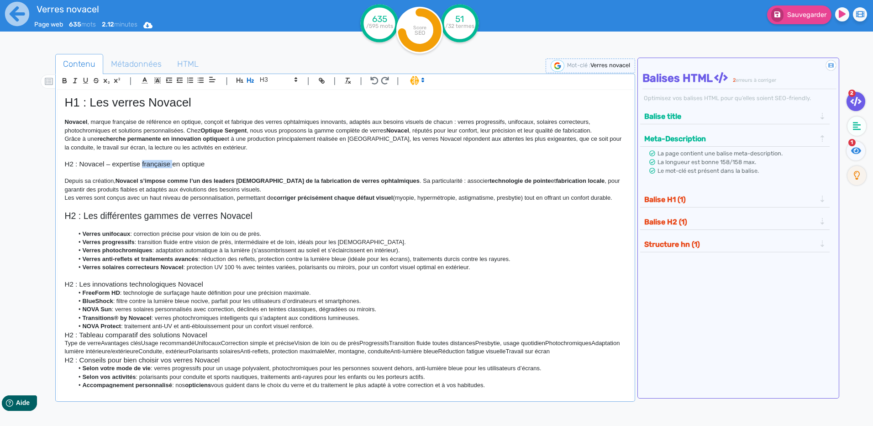
click at [161, 166] on h3 "H2 : Novacel – expertise française en optique" at bounding box center [344, 164] width 561 height 8
click at [160, 166] on h3 "H2 : Novacel – expertise française en optique" at bounding box center [344, 164] width 561 height 8
click at [253, 84] on icon "button" at bounding box center [251, 80] width 8 height 8
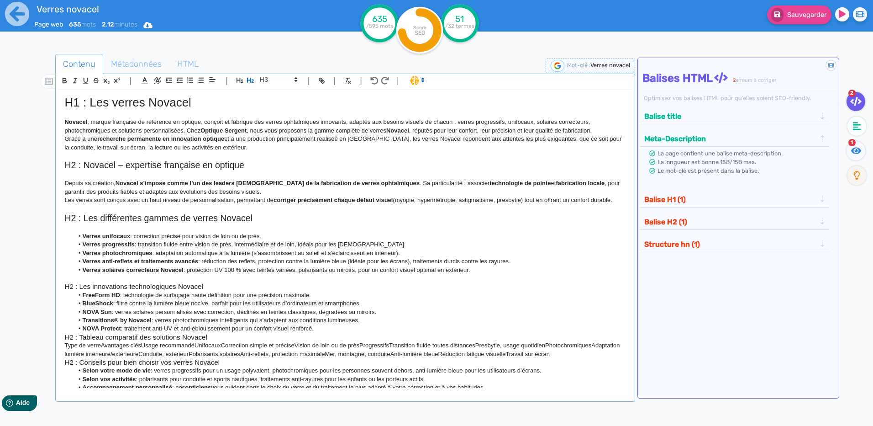
click at [229, 194] on p "Depuis sa création, Novacel s’impose comme l’un des leaders [DEMOGRAPHIC_DATA] …" at bounding box center [344, 187] width 561 height 17
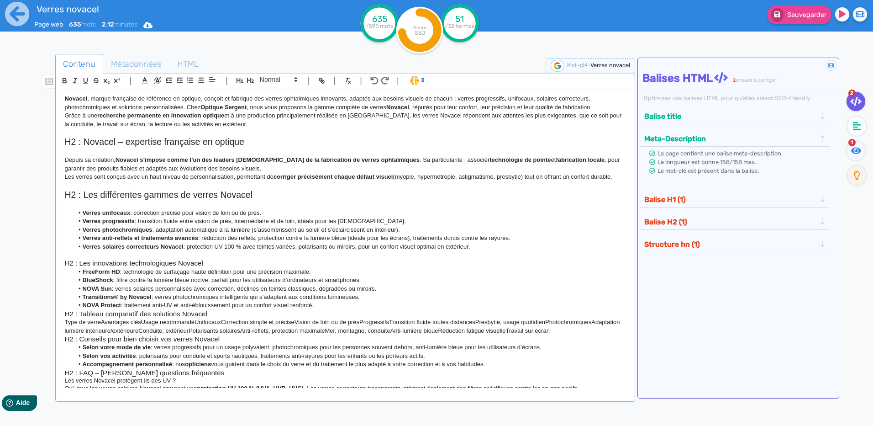
scroll to position [46, 0]
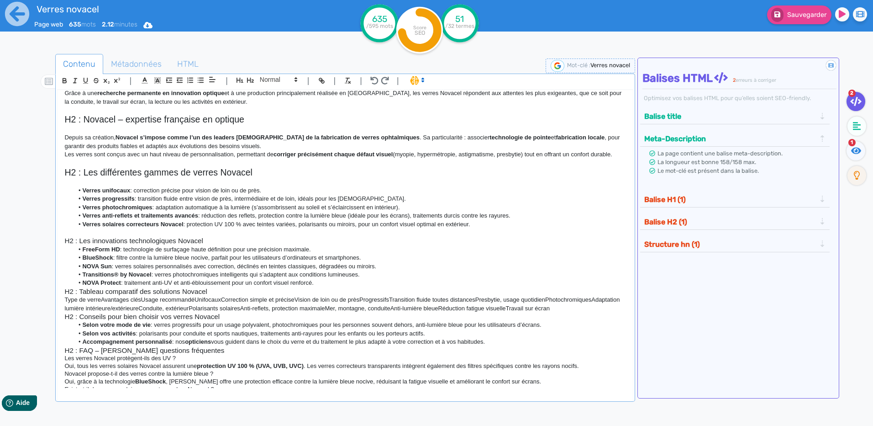
click at [206, 242] on h3 "H2 : Les innovations technologiques Novacel" at bounding box center [344, 241] width 561 height 8
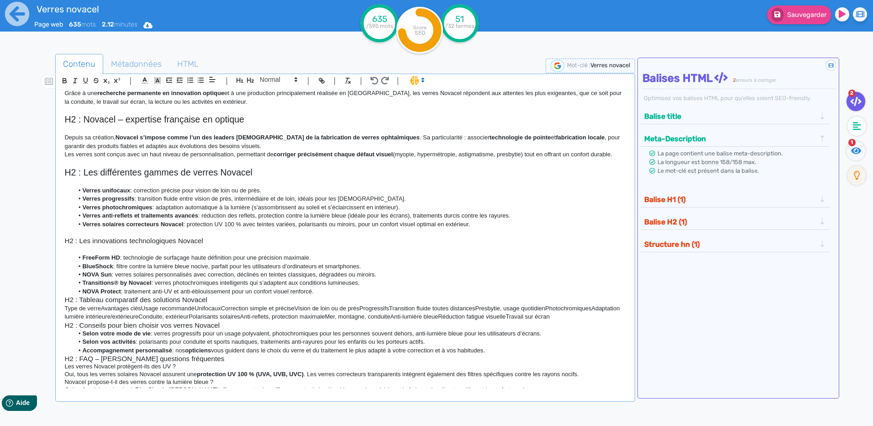
click at [190, 244] on h3 "H2 : Les innovations technologiques Novacel" at bounding box center [344, 241] width 561 height 8
click at [189, 244] on h3 "H2 : Les innovations technologiques Novacel" at bounding box center [344, 241] width 561 height 8
click at [253, 82] on icon "button" at bounding box center [250, 80] width 7 height 5
click at [222, 225] on li "Verres solaires correcteurs Novacel : protection UV 100 % avec teintes variées,…" at bounding box center [350, 224] width 553 height 8
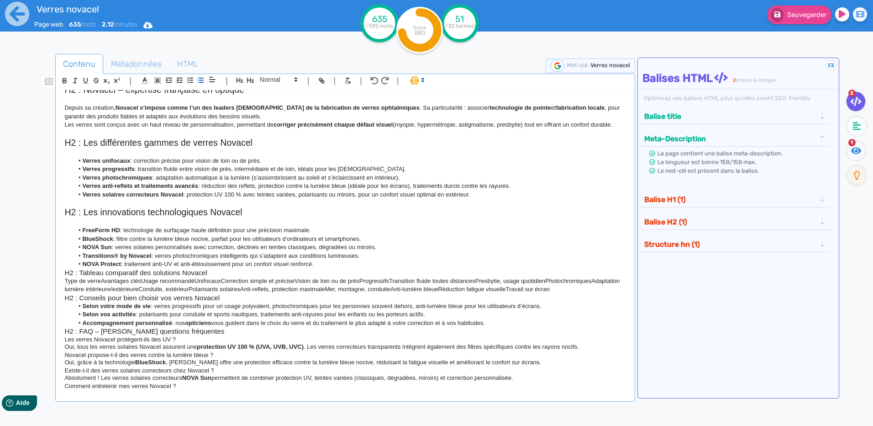
scroll to position [91, 0]
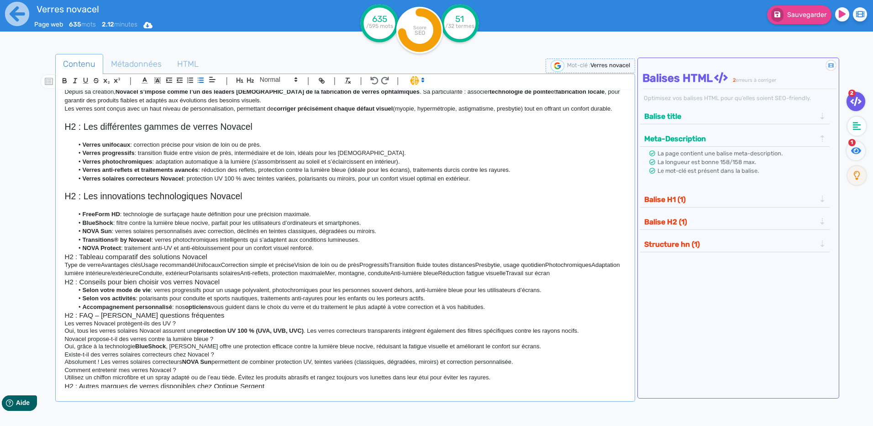
click at [318, 243] on li "Transitions® by Novacel : verres photochromiques intelligents qui s’adaptent au…" at bounding box center [350, 240] width 553 height 8
click at [318, 247] on li "NOVA Protect : traitement anti-UV et anti-éblouissement pour un confort visuel …" at bounding box center [350, 248] width 553 height 8
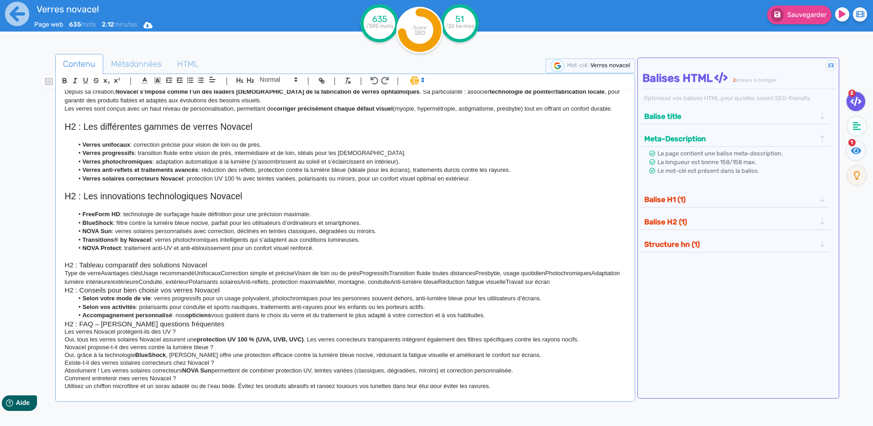
click at [182, 262] on h3 "H2 : Tableau comparatif des solutions Novacel" at bounding box center [344, 265] width 561 height 8
drag, startPoint x: 182, startPoint y: 262, endPoint x: 158, endPoint y: 263, distance: 24.2
click at [158, 263] on h3 "H2 : Tableau comparatif des solutions Novacel" at bounding box center [344, 265] width 561 height 8
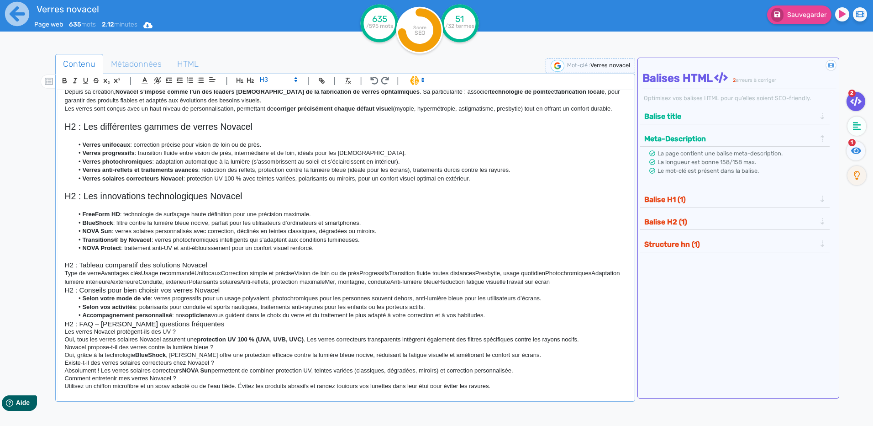
click at [158, 263] on h3 "H2 : Tableau comparatif des solutions Novacel" at bounding box center [344, 265] width 561 height 8
click at [247, 83] on icon "button" at bounding box center [250, 80] width 7 height 5
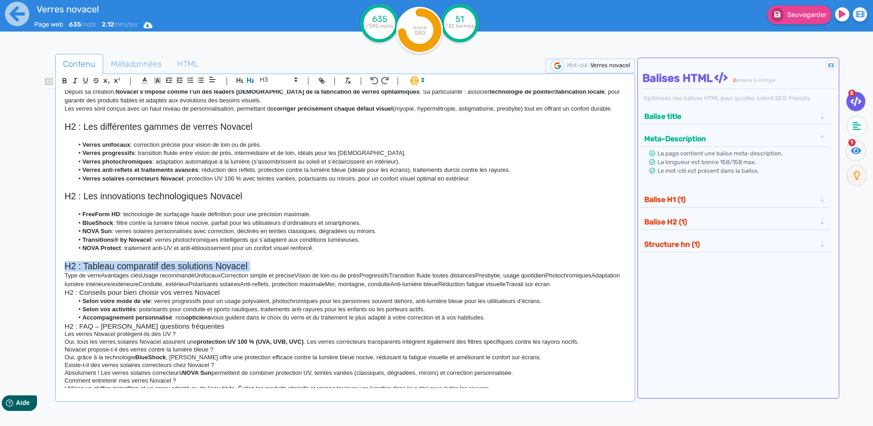
click at [253, 268] on h2 "H2 : Tableau comparatif des solutions Novacel" at bounding box center [344, 266] width 561 height 11
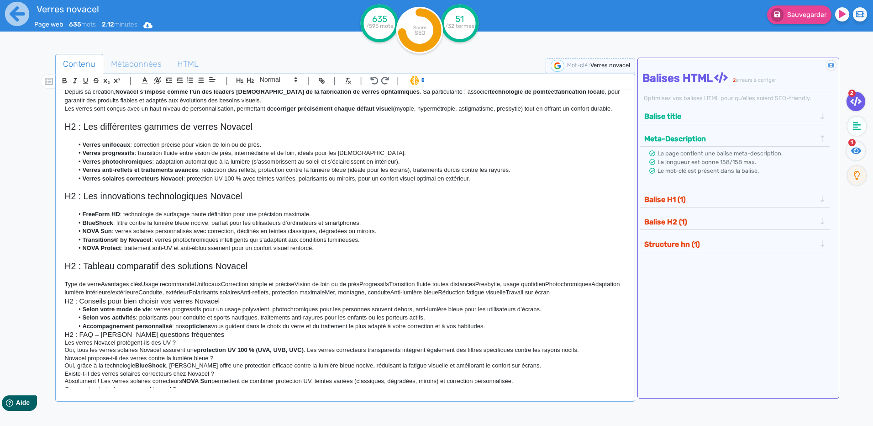
scroll to position [135, 0]
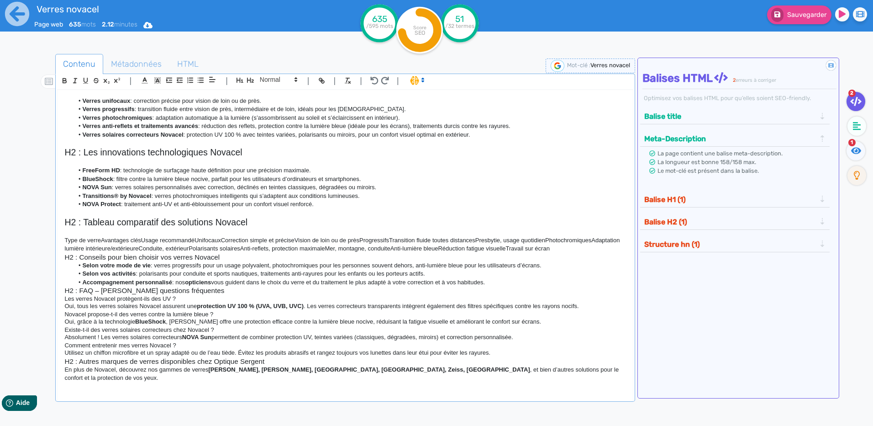
click at [144, 253] on p "Type de verreAvantages clésUsage recommandéUnifocauxCorrection simple et précis…" at bounding box center [344, 244] width 561 height 17
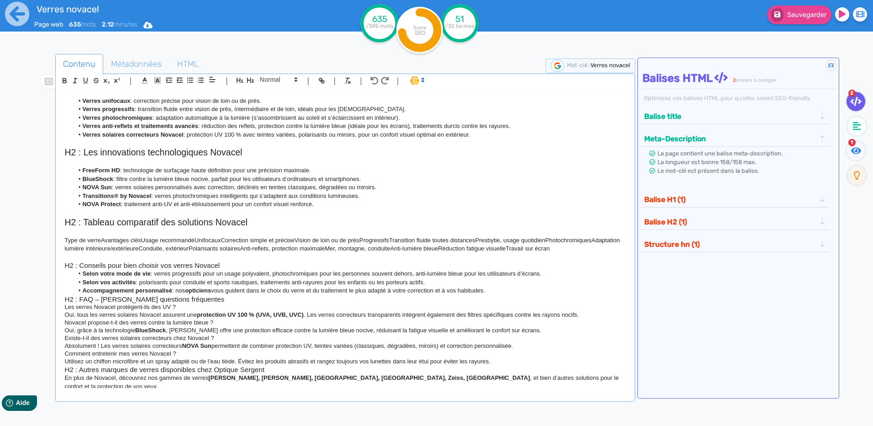
click at [230, 261] on p at bounding box center [344, 257] width 561 height 8
click at [232, 269] on h3 "H2 : Conseils pour bien choisir vos verres Novacel" at bounding box center [344, 265] width 561 height 8
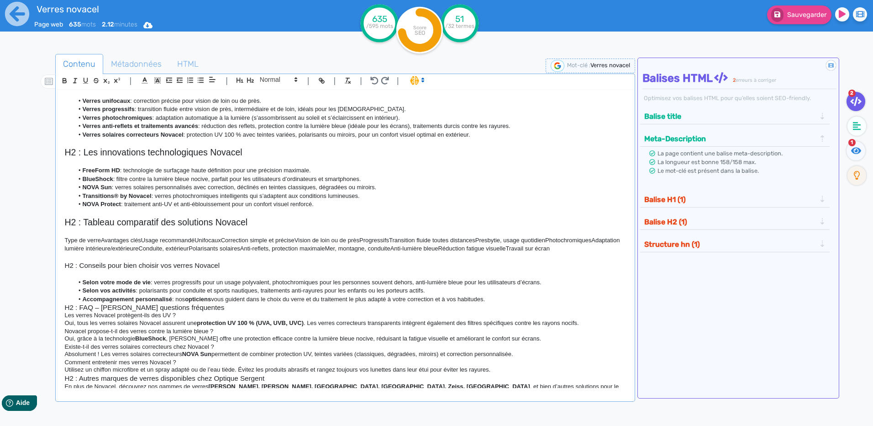
click at [200, 269] on h3 "H2 : Conseils pour bien choisir vos verres Novacel" at bounding box center [344, 265] width 561 height 8
click at [251, 81] on icon "button" at bounding box center [250, 80] width 7 height 5
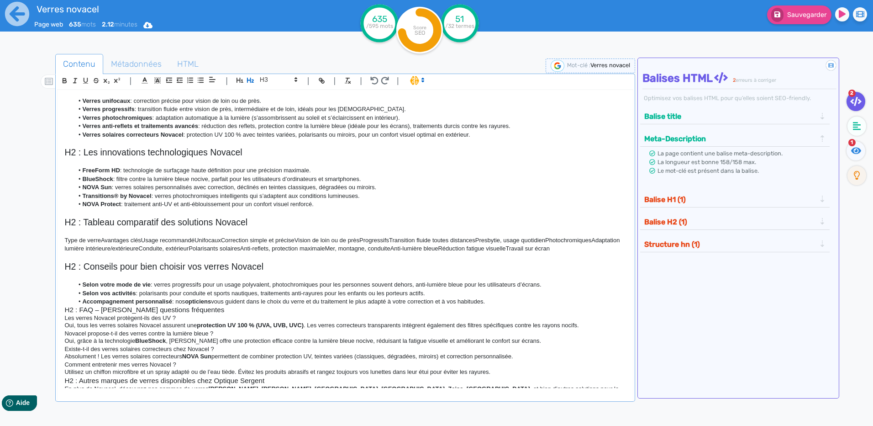
click at [260, 237] on p "Type de verreAvantages clésUsage recommandéUnifocauxCorrection simple et précis…" at bounding box center [344, 244] width 561 height 17
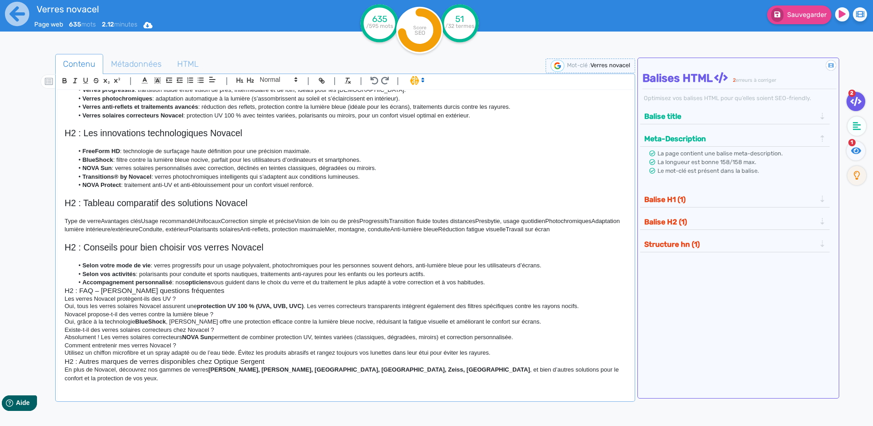
click at [505, 286] on li "Accompagnement personnalisé : nos opticiens vous guident dans le choix du verre…" at bounding box center [350, 282] width 553 height 8
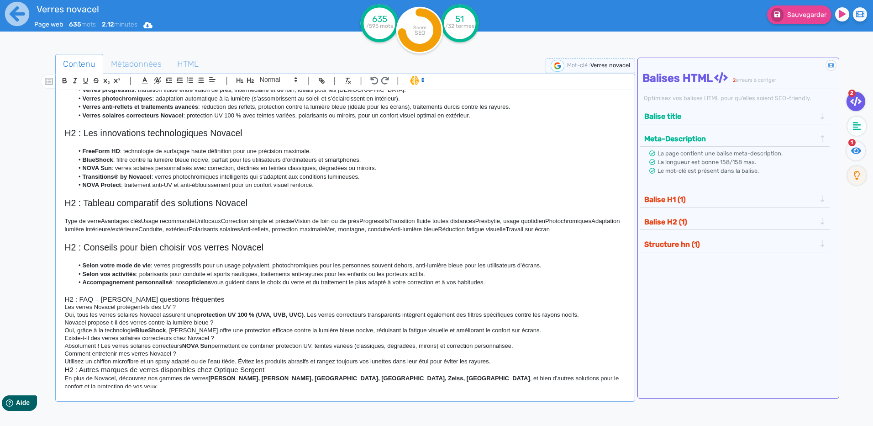
click at [202, 303] on h3 "H2 : FAQ – [PERSON_NAME] questions fréquentes" at bounding box center [344, 299] width 561 height 8
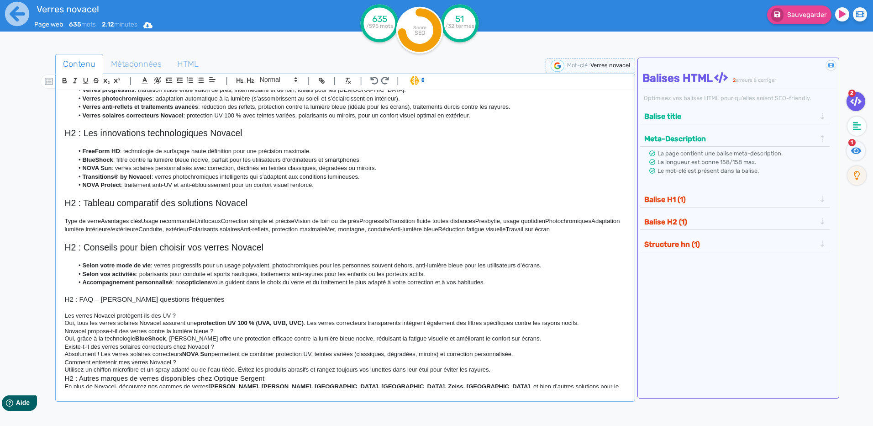
click at [169, 303] on h3 "H2 : FAQ – [PERSON_NAME] questions fréquentes" at bounding box center [344, 299] width 561 height 8
click at [248, 77] on icon "button" at bounding box center [251, 80] width 8 height 8
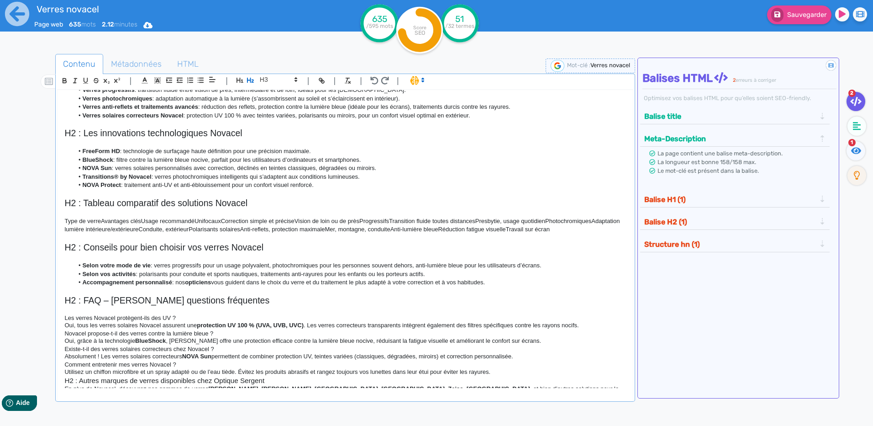
click at [301, 278] on li "Selon vos activités : polarisants pour conduite et sports nautiques, traitement…" at bounding box center [350, 274] width 553 height 8
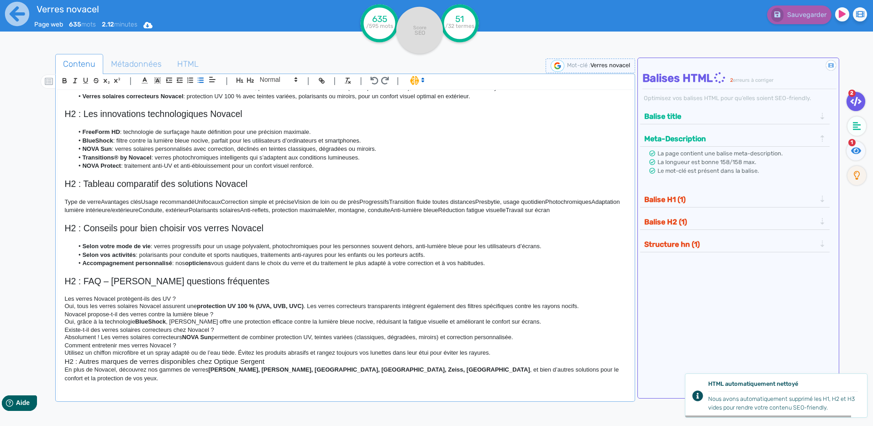
click at [626, 218] on div "H1 : Les verres Novacel Novacel , marque française de référence en optique, con…" at bounding box center [345, 239] width 575 height 298
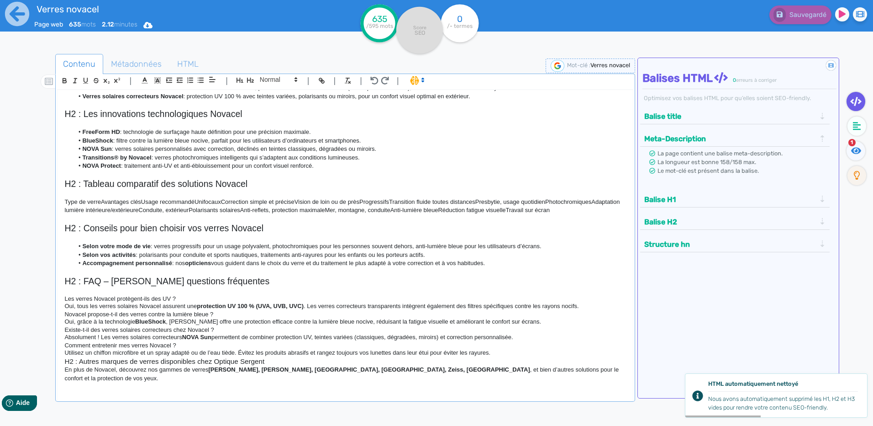
click at [198, 302] on h4 "Les verres Novacel protègent-ils des UV ?" at bounding box center [344, 298] width 561 height 7
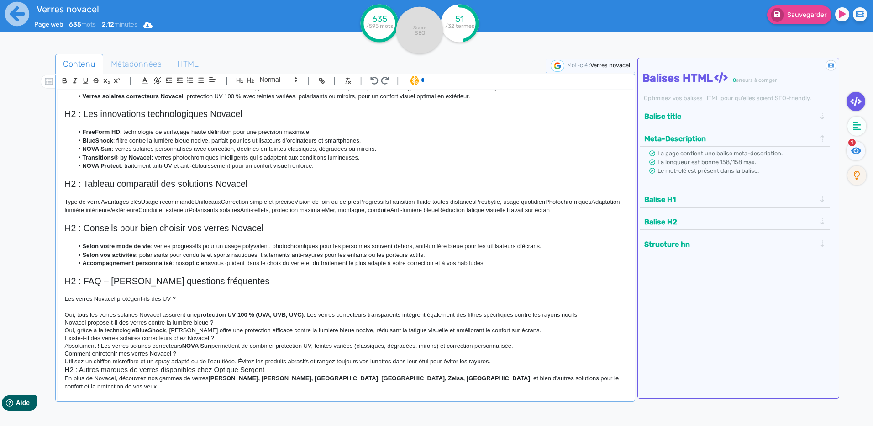
click at [592, 326] on h4 "Novacel propose-t-il des verres contre la lumière bleue ?" at bounding box center [344, 322] width 561 height 7
click at [589, 319] on p "Oui, tous les verres solaires Novacel assurent une protection UV 100 % (UVA, UV…" at bounding box center [344, 315] width 561 height 8
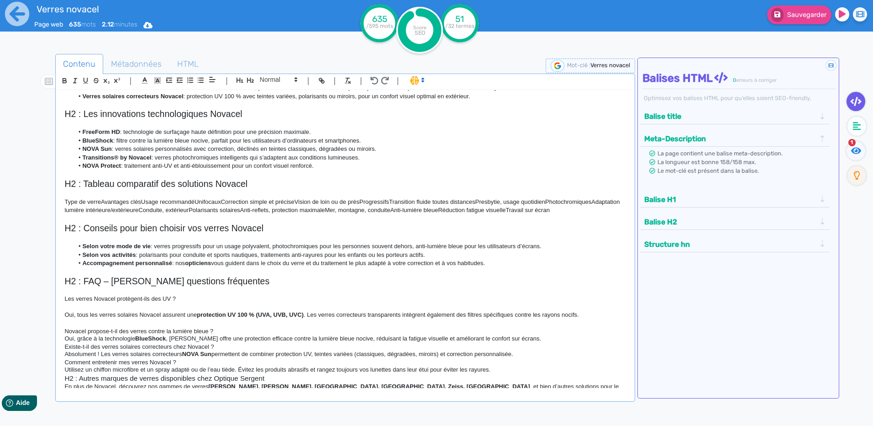
click at [266, 335] on h4 "Novacel propose-t-il des verres contre la lumière bleue ?" at bounding box center [344, 330] width 561 height 7
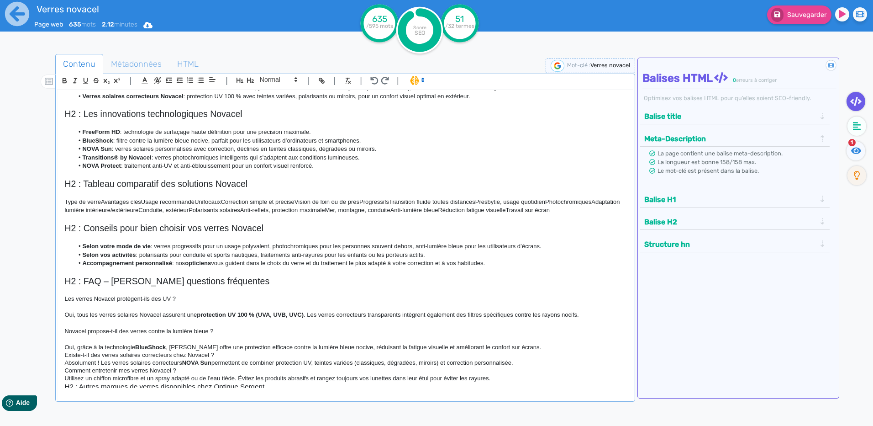
click at [241, 359] on h4 "Existe-t-il des verres solaires correcteurs chez Novacel ?" at bounding box center [344, 354] width 561 height 7
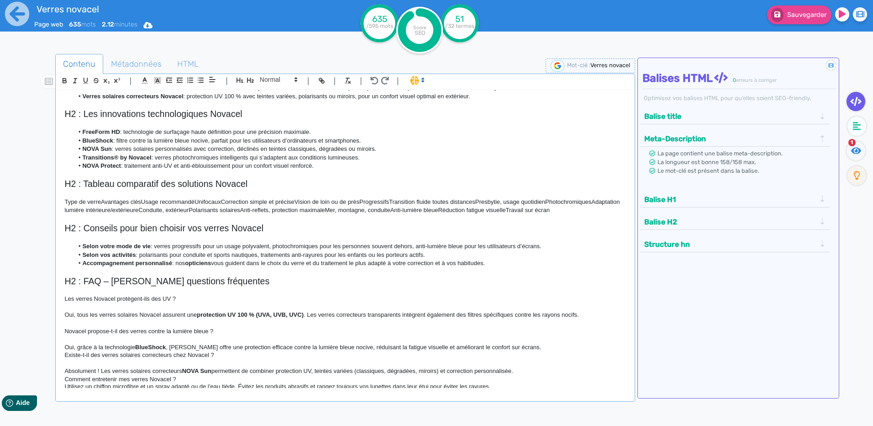
click at [538, 351] on p "Oui, grâce à la technologie BlueShock , Novacel offre une protection efficace c…" at bounding box center [344, 347] width 561 height 8
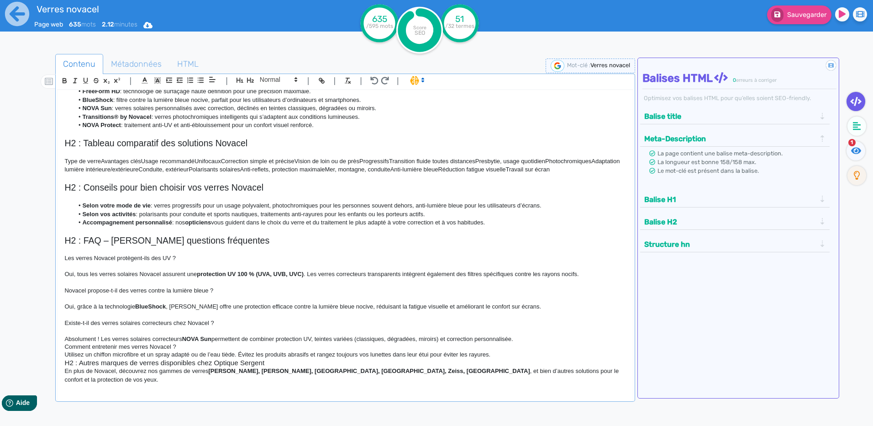
scroll to position [216, 0]
click at [525, 342] on p "Absolument ! Les verres solaires correcteurs NOVA Sun permettent de combiner pr…" at bounding box center [344, 337] width 561 height 8
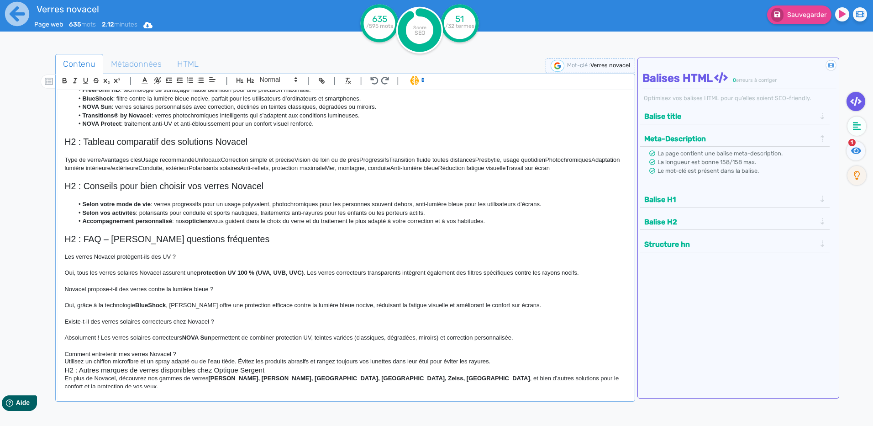
click at [225, 358] on h4 "Comment entretenir mes verres Novacel ?" at bounding box center [344, 353] width 561 height 7
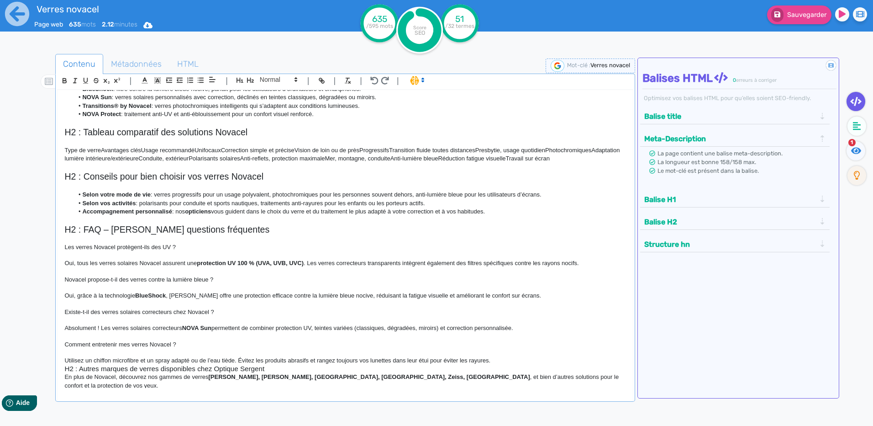
scroll to position [232, 0]
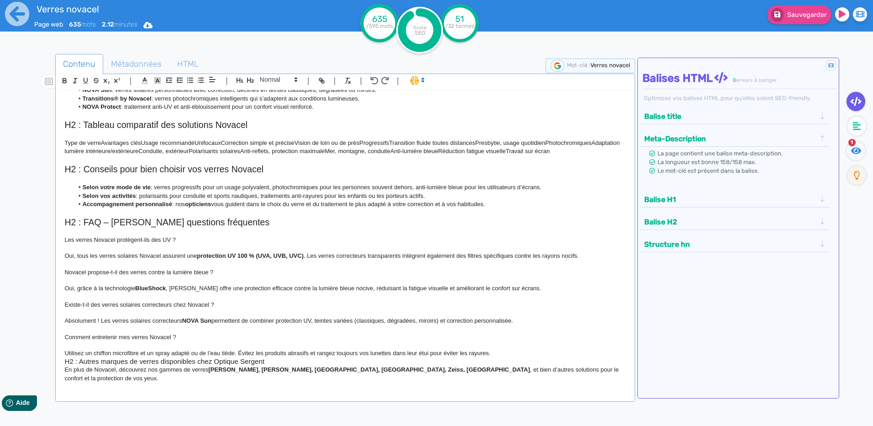
click at [498, 348] on p at bounding box center [344, 344] width 561 height 8
click at [498, 357] on p "Utilisez un chiffon microfibre et un spray adapté ou de l’eau tiède. Évitez les…" at bounding box center [344, 353] width 561 height 8
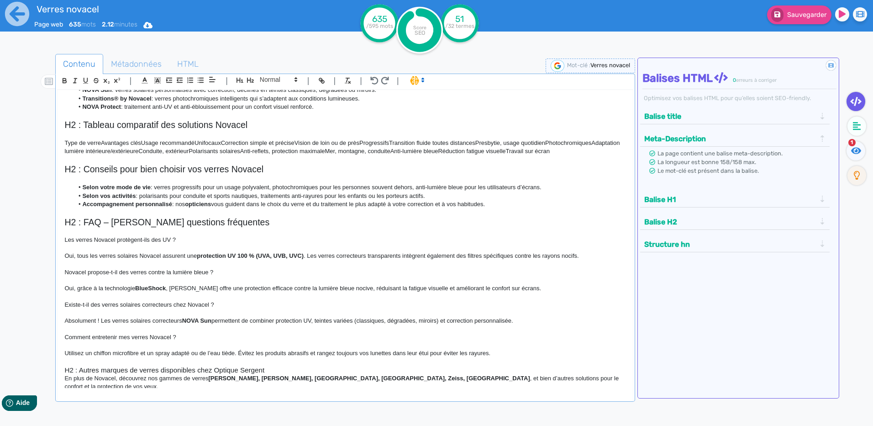
click at [293, 374] on h3 "H2 : Autres marques de verres disponibles chez Optique Sergent" at bounding box center [344, 370] width 561 height 8
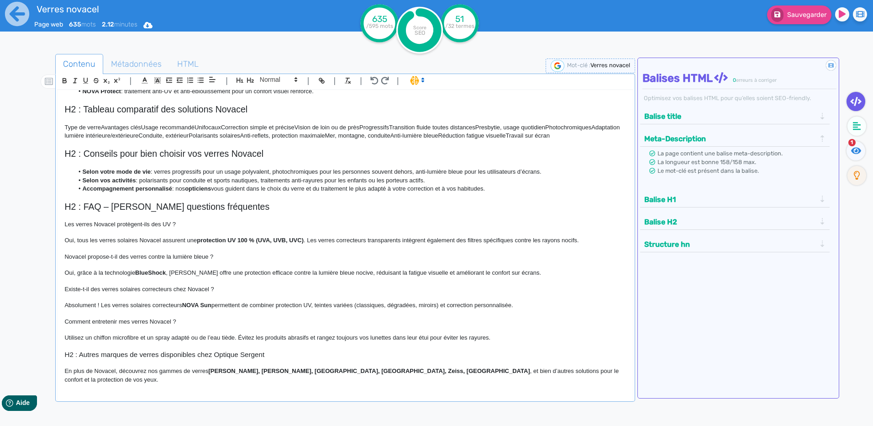
scroll to position [249, 0]
click at [222, 357] on h3 "H2 : Autres marques de verres disponibles chez Optique Sergent" at bounding box center [344, 353] width 561 height 8
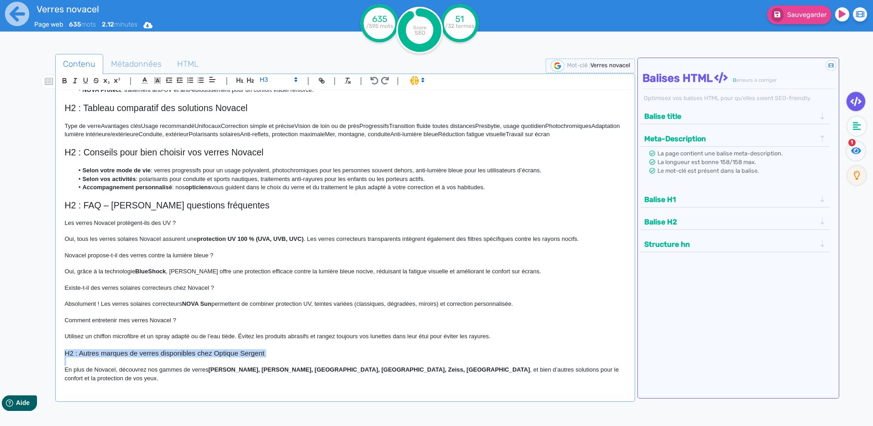
click at [222, 357] on h3 "H2 : Autres marques de verres disponibles chez Optique Sergent" at bounding box center [344, 353] width 561 height 8
click at [245, 79] on button "button" at bounding box center [250, 80] width 11 height 11
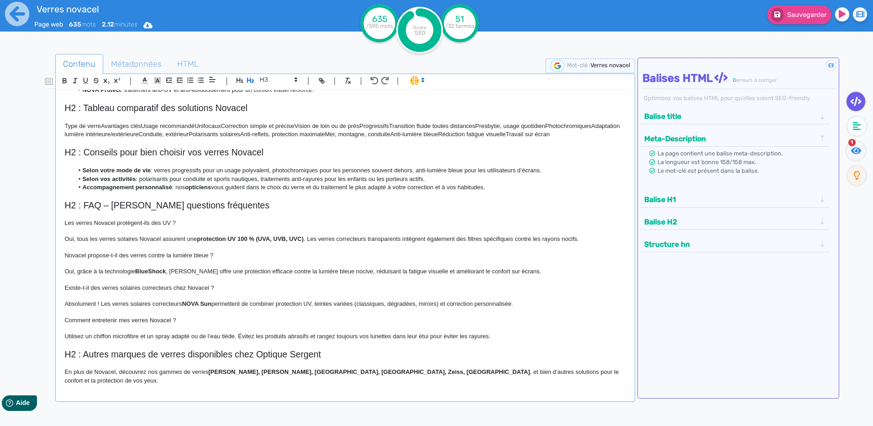
click at [95, 259] on h4 "Novacel propose-t-il des verres contre la lumière bleue ?" at bounding box center [344, 255] width 561 height 7
click at [101, 227] on h4 "Les verres Novacel protègent-ils des UV ?" at bounding box center [344, 222] width 561 height 7
click at [290, 79] on span at bounding box center [278, 79] width 45 height 11
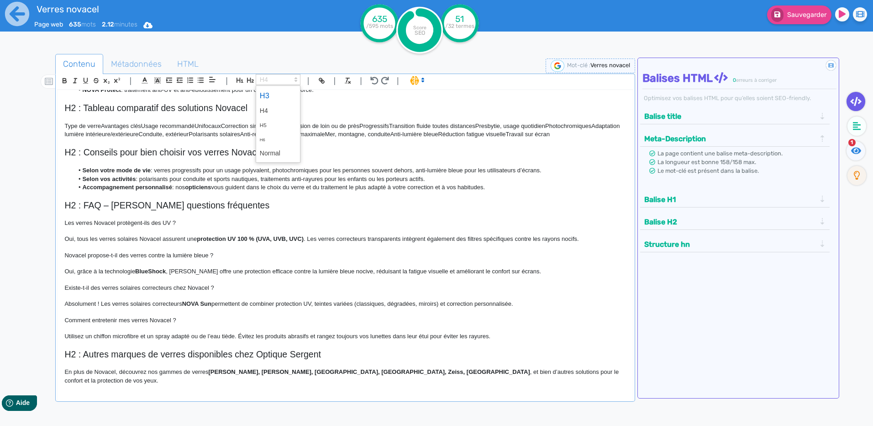
click at [278, 94] on span at bounding box center [278, 96] width 37 height 16
click at [135, 260] on h4 "Novacel propose-t-il des verres contre la lumière bleue ?" at bounding box center [344, 256] width 561 height 7
click at [292, 80] on icon at bounding box center [296, 79] width 8 height 8
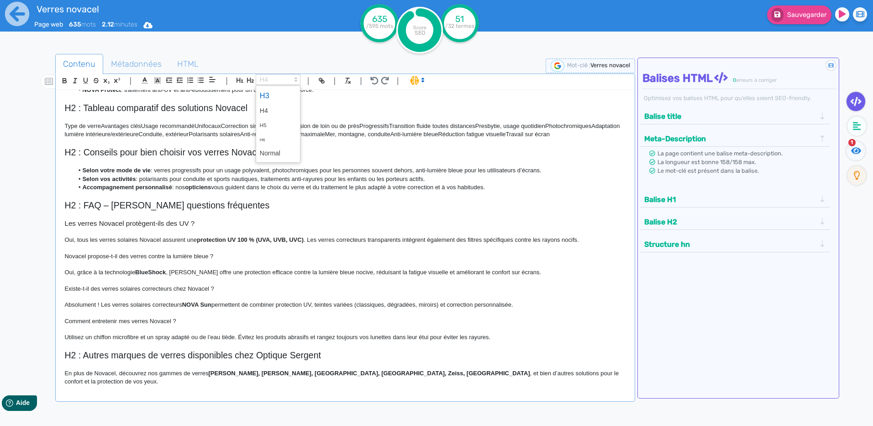
click at [295, 96] on span at bounding box center [278, 96] width 37 height 16
click at [109, 301] on p at bounding box center [344, 297] width 561 height 8
click at [108, 301] on p at bounding box center [344, 297] width 561 height 8
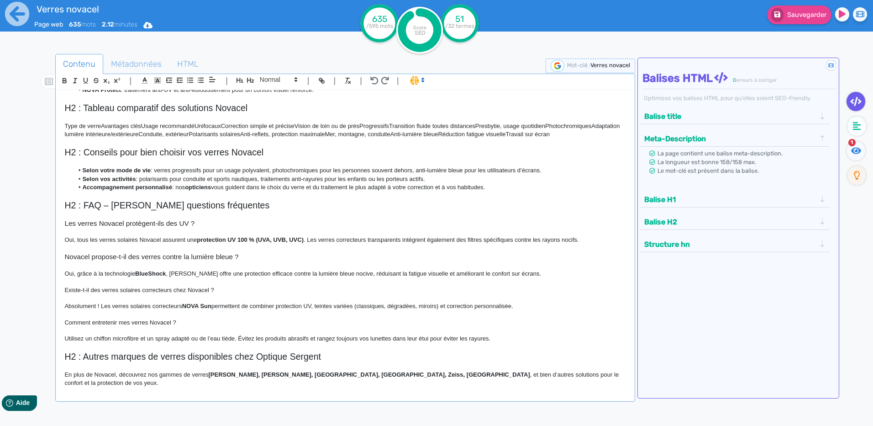
click at [108, 294] on h4 "Existe-t-il des verres solaires correcteurs chez Novacel ?" at bounding box center [344, 289] width 561 height 7
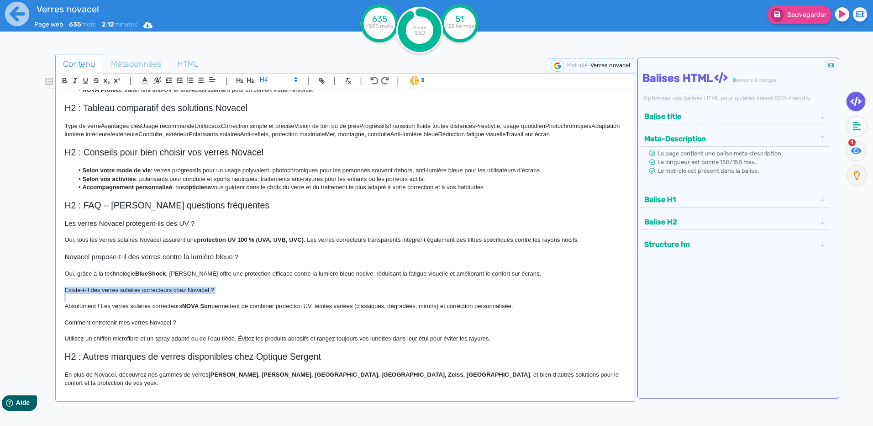
click at [108, 294] on h4 "Existe-t-il des verres solaires correcteurs chez Novacel ?" at bounding box center [344, 289] width 561 height 7
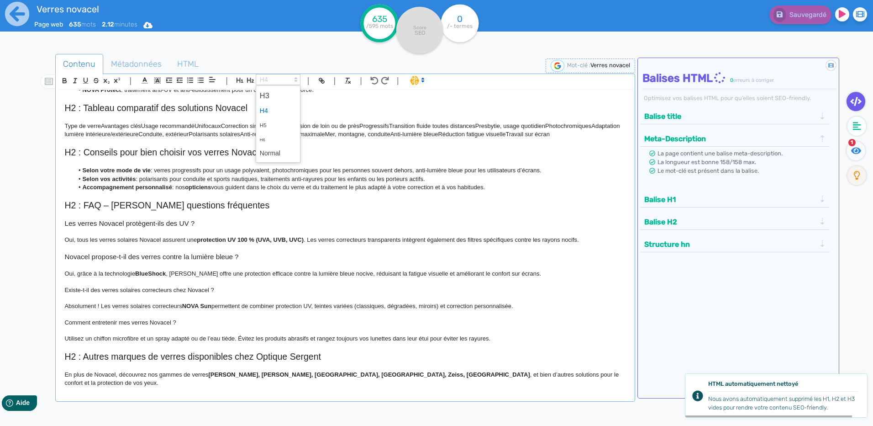
click at [294, 77] on icon at bounding box center [296, 79] width 8 height 8
click at [291, 93] on span at bounding box center [278, 96] width 37 height 16
click at [116, 327] on h4 "Comment entretenir mes verres Novacel ?" at bounding box center [344, 323] width 561 height 7
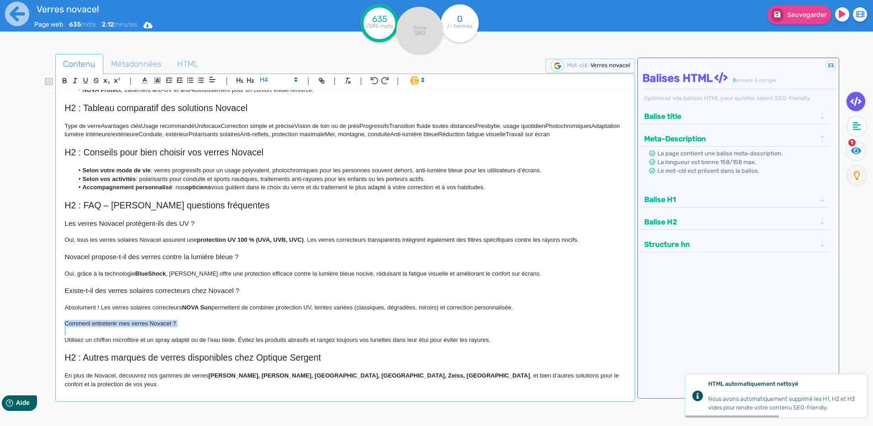
click at [116, 327] on h4 "Comment entretenir mes verres Novacel ?" at bounding box center [344, 323] width 561 height 7
click at [294, 79] on icon at bounding box center [296, 79] width 8 height 8
click at [280, 94] on span at bounding box center [278, 96] width 37 height 16
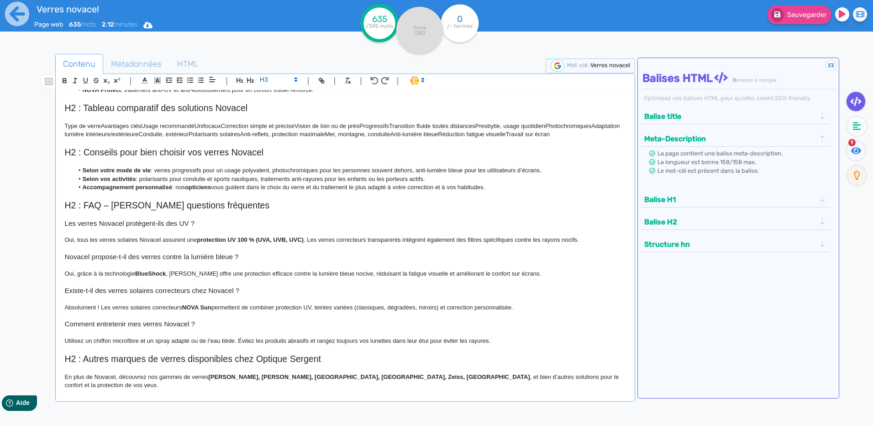
click at [318, 236] on p at bounding box center [344, 231] width 561 height 8
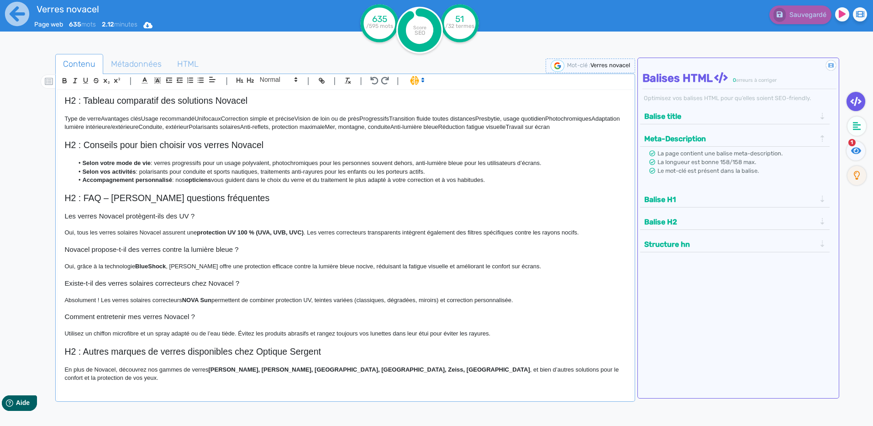
click at [317, 245] on p at bounding box center [344, 241] width 561 height 8
click at [453, 365] on p at bounding box center [344, 361] width 561 height 8
drag, startPoint x: 496, startPoint y: 186, endPoint x: 65, endPoint y: 173, distance: 430.9
click at [65, 173] on ul "Selon votre mode de vie : verres progressifs pour un usage polyvalent, photochr…" at bounding box center [344, 171] width 561 height 25
click at [66, 80] on icon "button" at bounding box center [64, 80] width 3 height 2
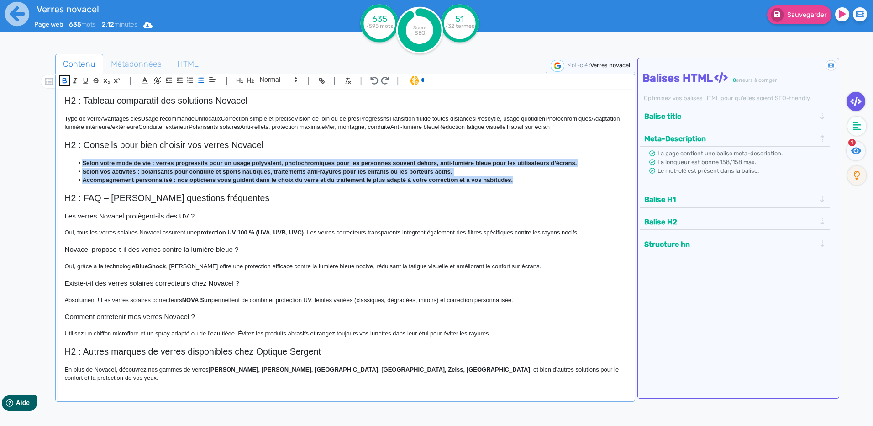
click at [66, 80] on icon "button" at bounding box center [64, 80] width 3 height 2
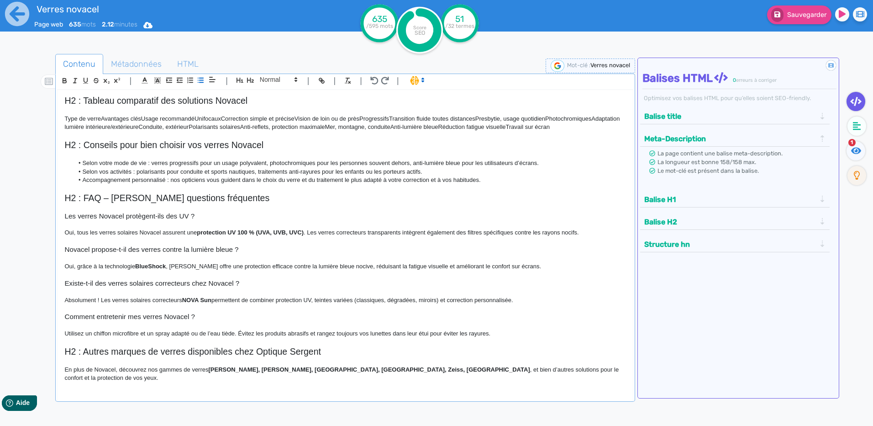
click at [207, 203] on h2 "H2 : FAQ – [PERSON_NAME] questions fréquentes" at bounding box center [344, 198] width 561 height 11
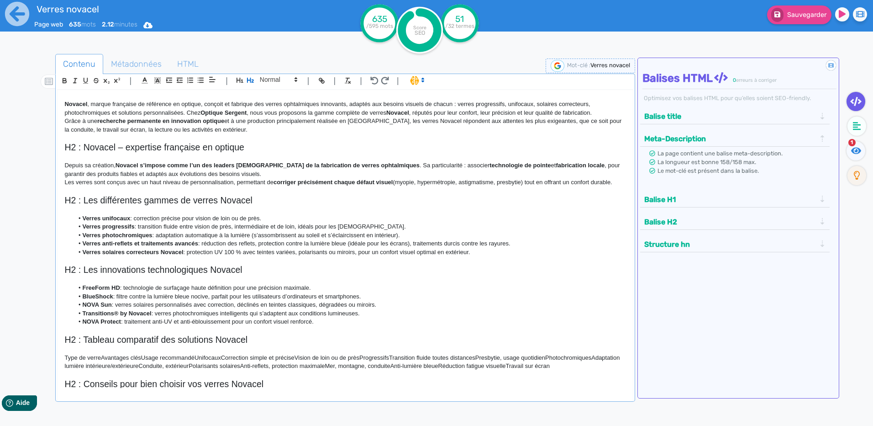
scroll to position [0, 0]
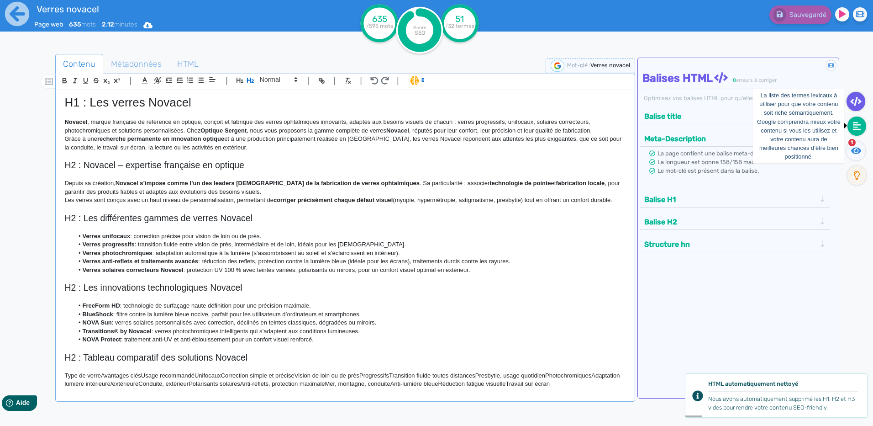
click at [851, 124] on fa-icon at bounding box center [857, 125] width 19 height 19
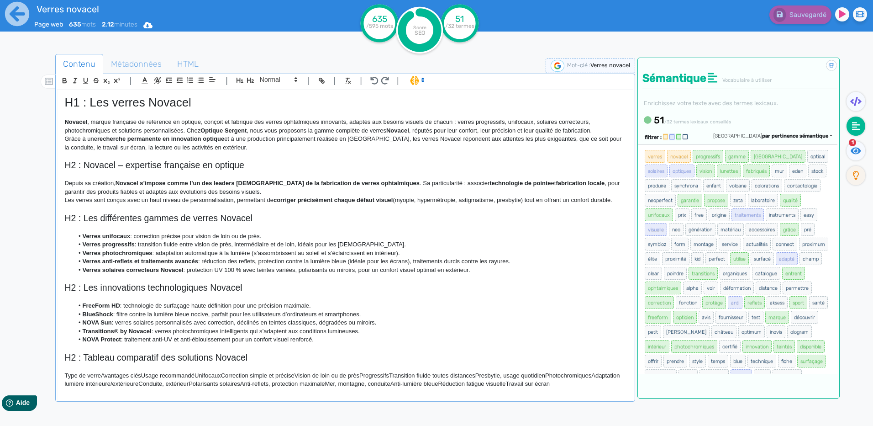
click at [292, 203] on strong "corriger précisément chaque défaut visuel" at bounding box center [334, 199] width 120 height 7
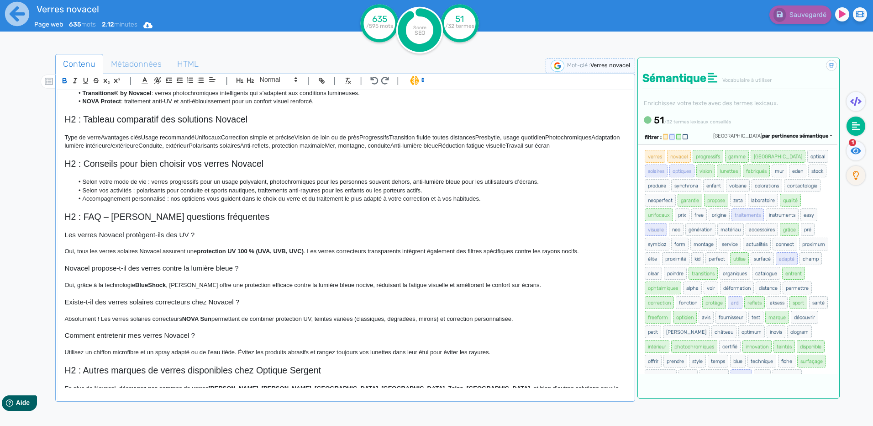
scroll to position [257, 0]
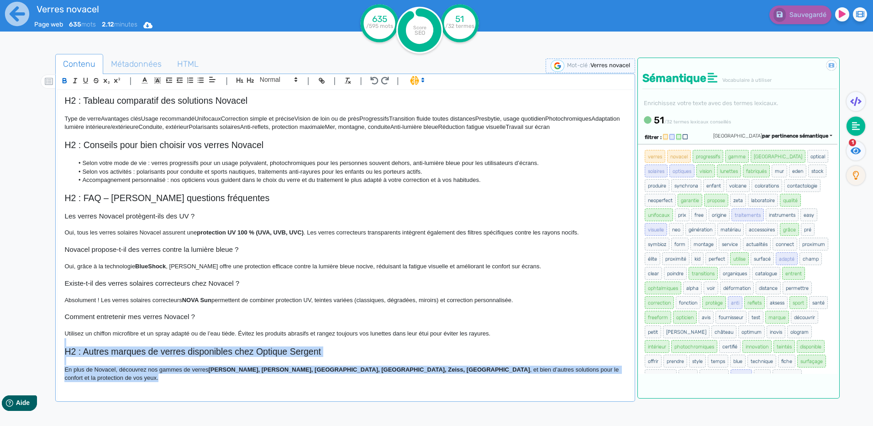
drag, startPoint x: 537, startPoint y: 379, endPoint x: 454, endPoint y: 348, distance: 88.9
click at [454, 348] on div "H1 : Les verres Novacel Novacel , marque française de référence en optique, con…" at bounding box center [345, 239] width 575 height 298
click at [125, 62] on span "Métadonnées" at bounding box center [136, 64] width 65 height 25
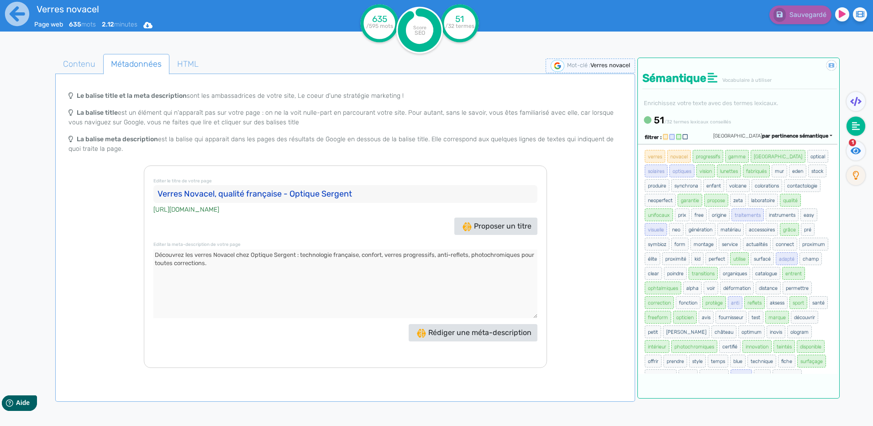
drag, startPoint x: 277, startPoint y: 265, endPoint x: 123, endPoint y: 265, distance: 153.5
click at [123, 265] on div "Le balise title et la meta description sont les ambassadrices de votre site, Le…" at bounding box center [345, 226] width 576 height 281
click at [125, 264] on div "Le balise title et la meta description sont les ambassadrices de votre site, Le…" at bounding box center [345, 226] width 576 height 281
drag, startPoint x: 243, startPoint y: 265, endPoint x: 118, endPoint y: 248, distance: 125.8
click at [118, 248] on div "Le balise title et la meta description sont les ambassadrices de votre site, Le…" at bounding box center [345, 226] width 576 height 281
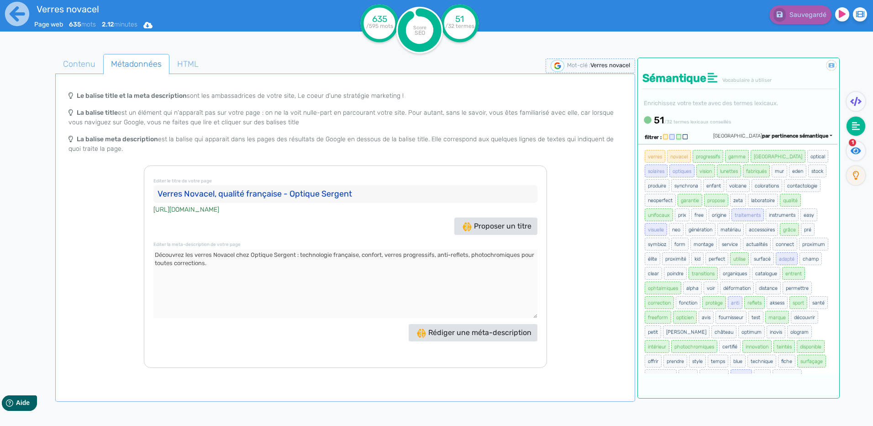
drag, startPoint x: 364, startPoint y: 190, endPoint x: 40, endPoint y: 192, distance: 324.3
click at [40, 192] on div "Contenu Métadonnées HTML | | H3 H4 H5 H6 Normal | | | | H1 : Les verres Novacel…" at bounding box center [449, 268] width 847 height 432
click at [80, 55] on span "Contenu" at bounding box center [79, 64] width 47 height 25
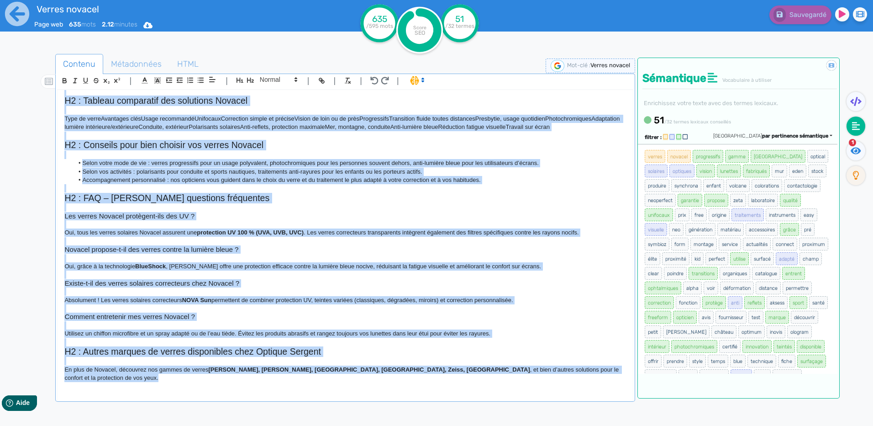
drag, startPoint x: 68, startPoint y: 105, endPoint x: 569, endPoint y: 379, distance: 571.1
click at [569, 379] on div "H1 : Les verres Novacel Novacel , marque française de référence en optique, con…" at bounding box center [345, 239] width 575 height 298
copy div "L1 : Ips dolors Ametcon Adipisc , elitse doeiusmod te incididun ut laboree, dol…"
